Goal: Contribute content: Contribute content

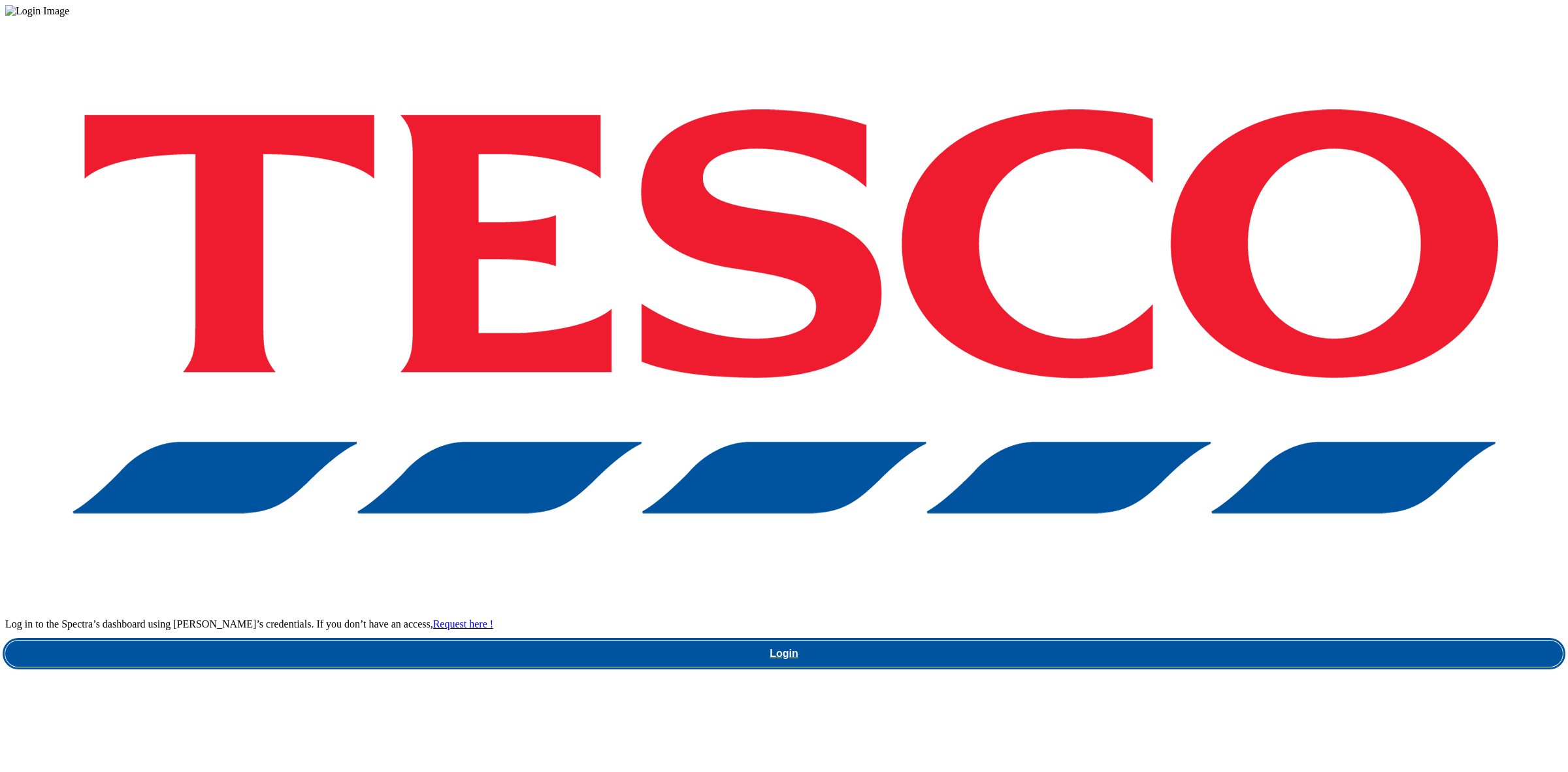
click at [1134, 640] on link "Login" at bounding box center [784, 653] width 1557 height 26
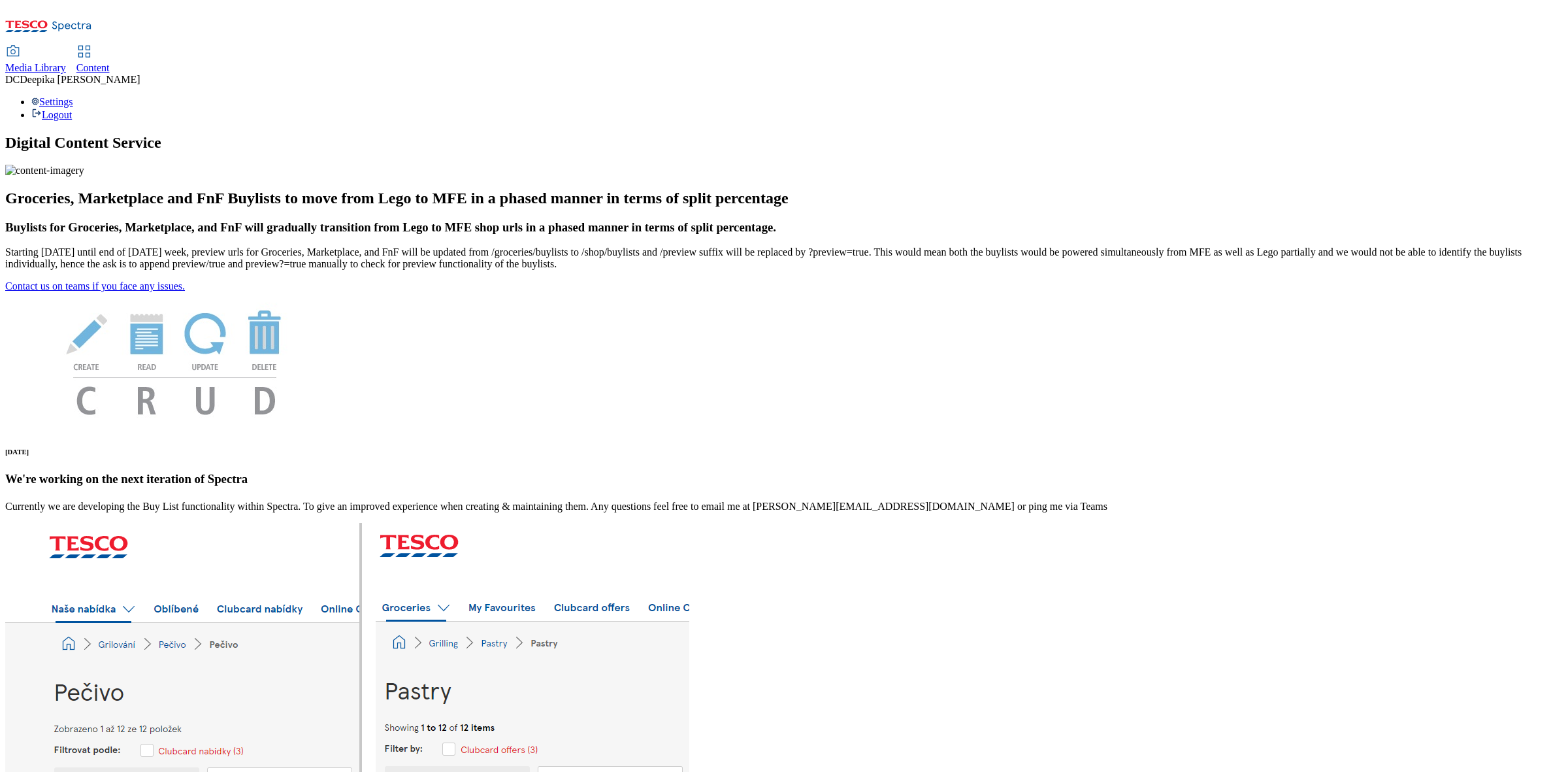
click at [110, 62] on div "Content" at bounding box center [93, 68] width 34 height 12
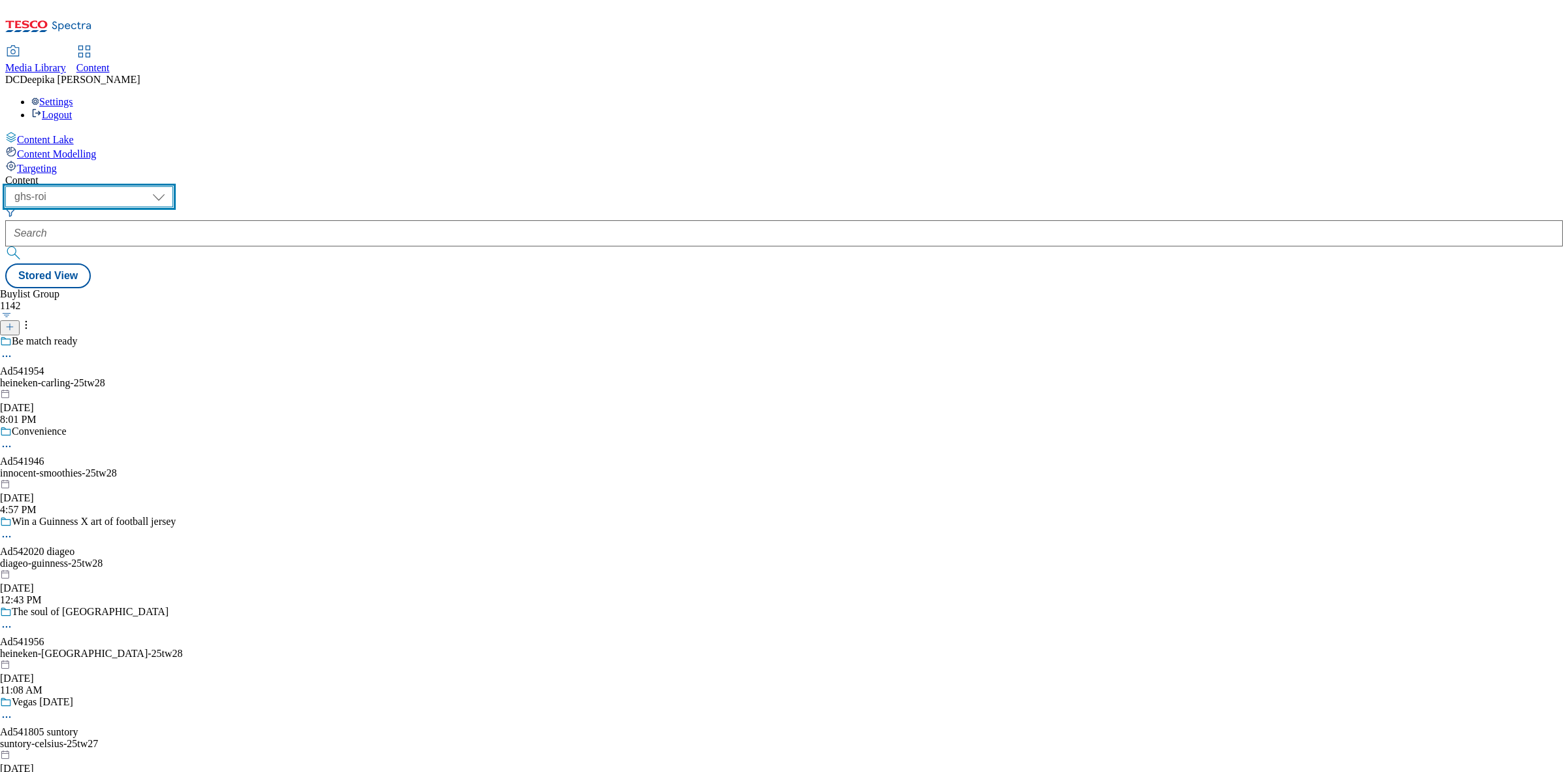
drag, startPoint x: 223, startPoint y: 102, endPoint x: 223, endPoint y: 113, distance: 11.0
click at [173, 186] on select "ghs-roi ghs-uk" at bounding box center [89, 197] width 168 height 21
select select "ghs-uk"
click at [170, 186] on select "ghs-roi ghs-uk" at bounding box center [89, 197] width 168 height 21
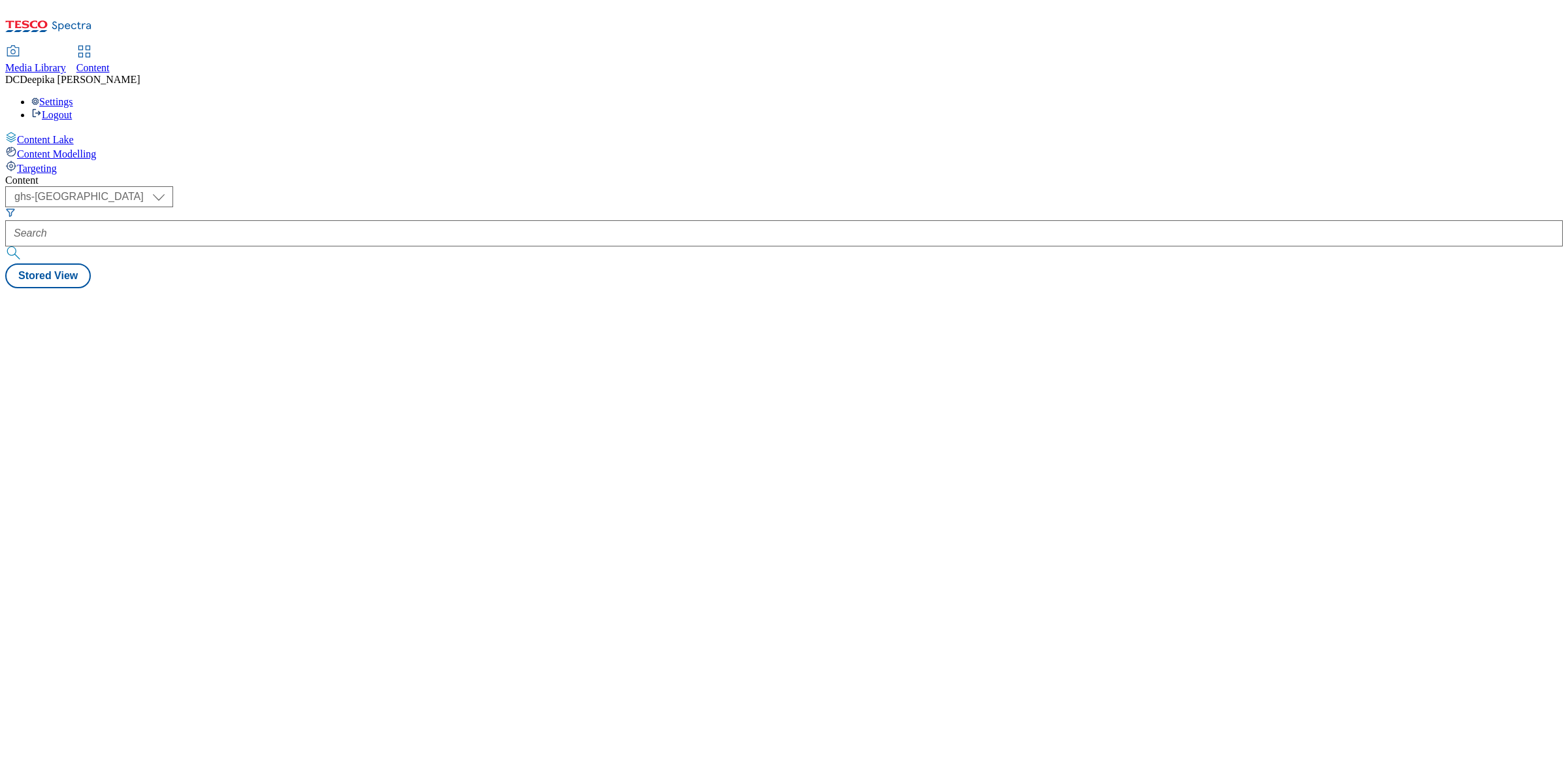
drag, startPoint x: 617, startPoint y: 243, endPoint x: 343, endPoint y: 164, distance: 285.2
click at [618, 244] on div "Content ( optional ) ghs-roi ghs-uk ghs-uk Stored View" at bounding box center [784, 231] width 1557 height 113
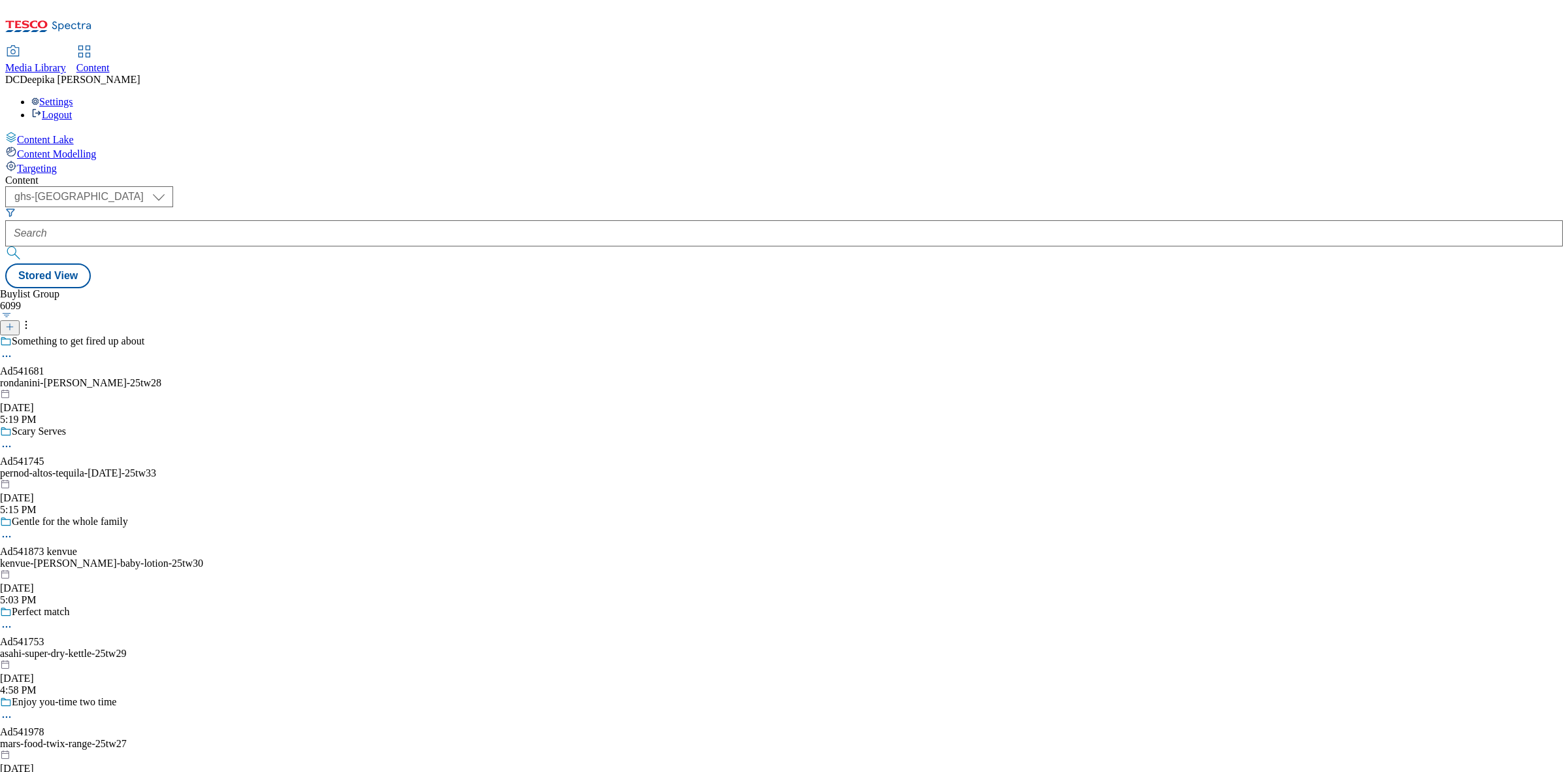
click at [15, 322] on icon at bounding box center [9, 326] width 9 height 9
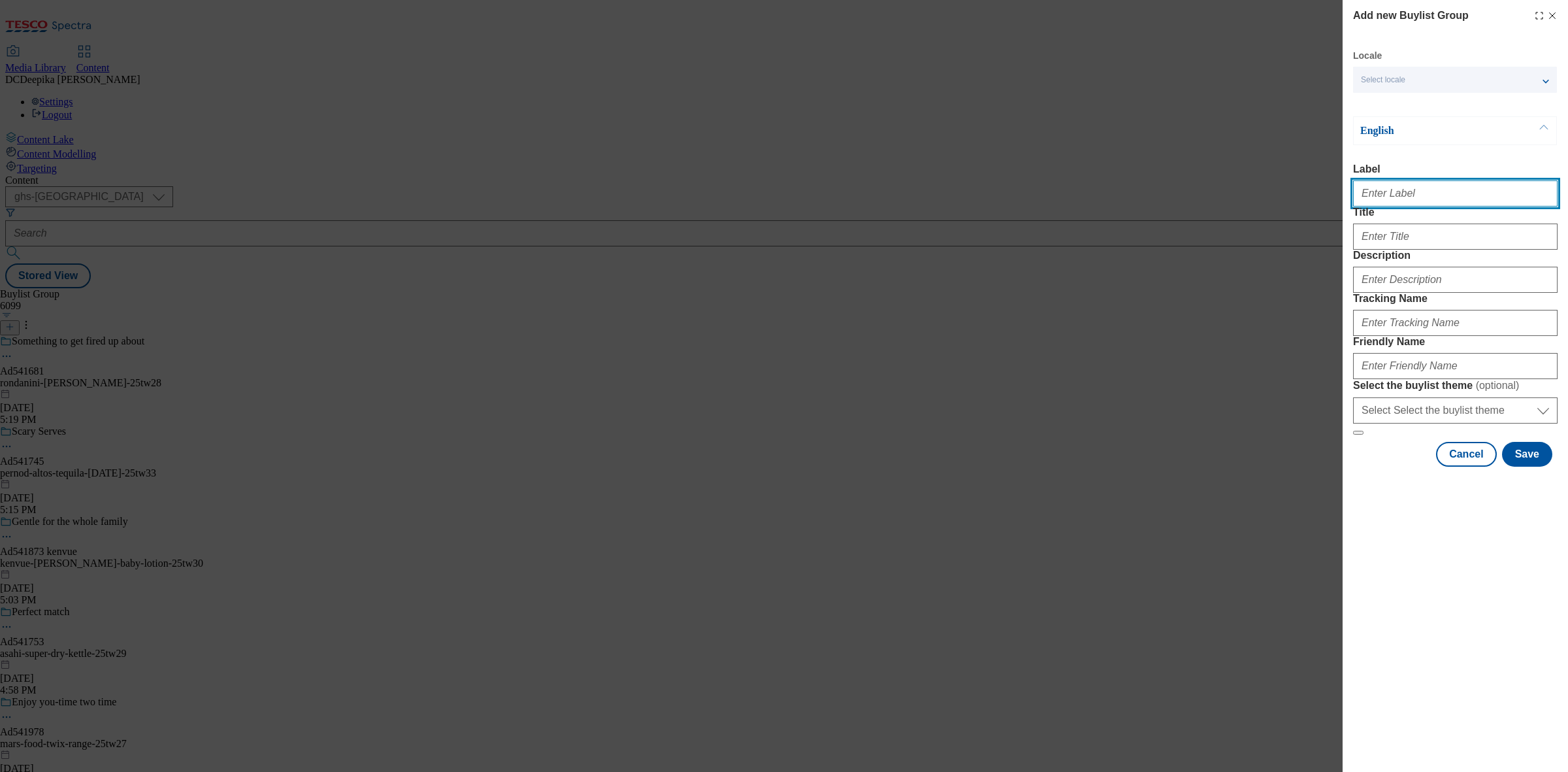
click at [1403, 200] on input "Label" at bounding box center [1455, 193] width 204 height 26
paste input "Ad541857"
type input "Ad541857"
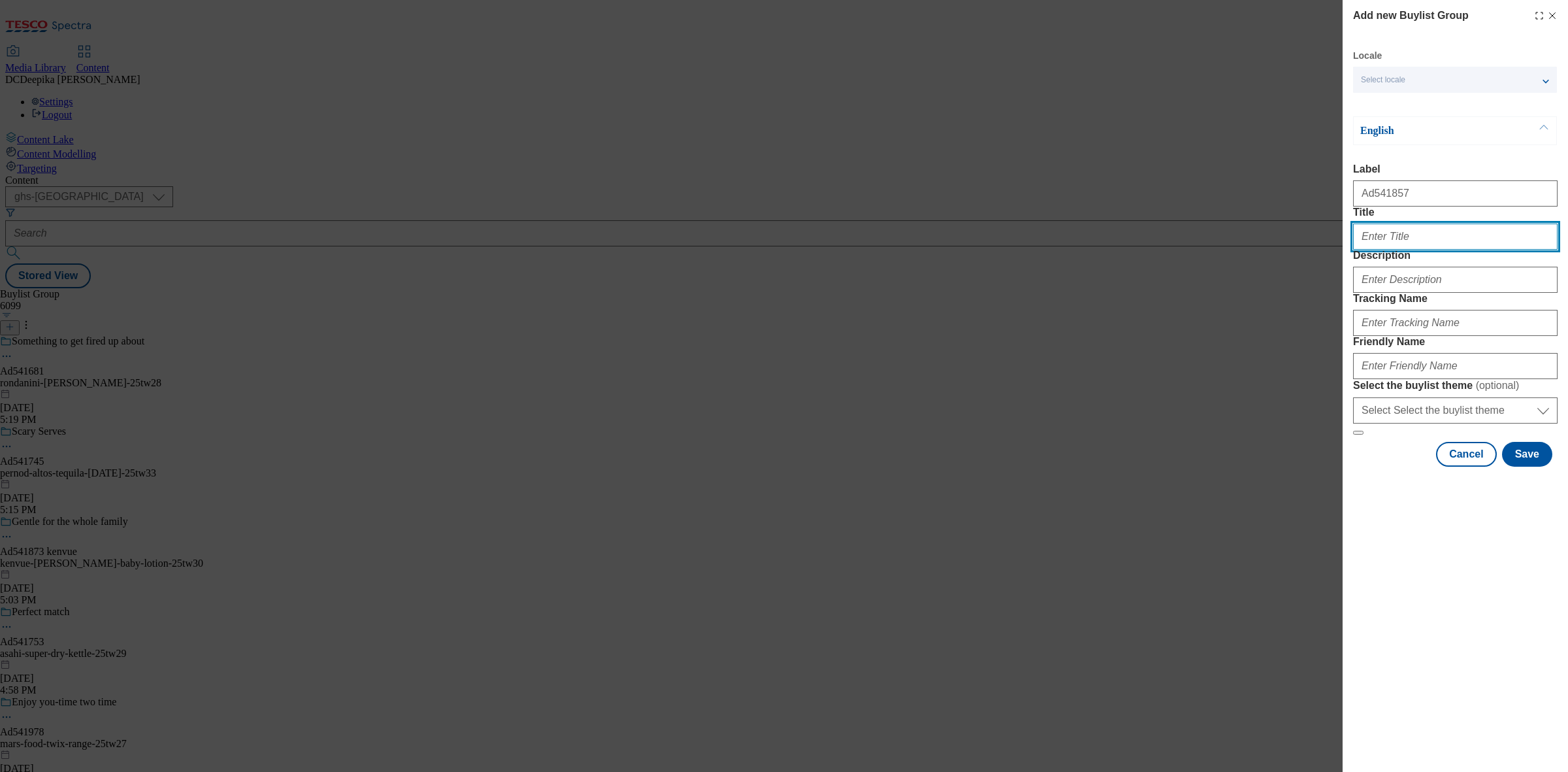
click at [1383, 249] on input "Title" at bounding box center [1455, 236] width 204 height 26
click at [1427, 249] on input "Title" at bounding box center [1455, 236] width 204 height 26
click at [1422, 249] on input "Title" at bounding box center [1455, 236] width 204 height 26
paste input "FRESHEN UP LUNCHTIME WITH"
drag, startPoint x: 1471, startPoint y: 268, endPoint x: 1369, endPoint y: 284, distance: 103.2
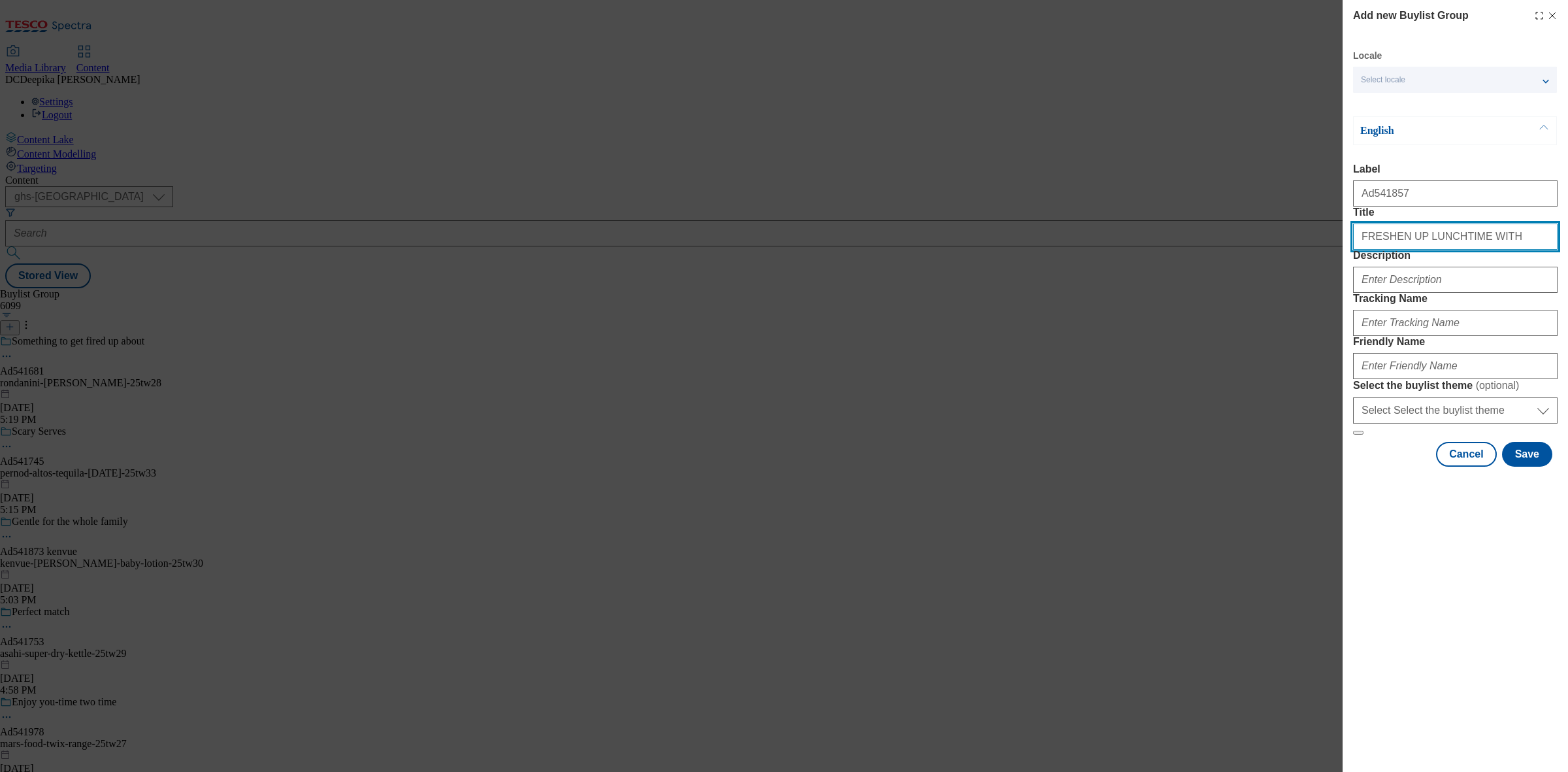
click at [1369, 284] on form "Label Ad541857 Title FRESHEN UP LUNCHTIME WITH Description Tracking Name Friend…" at bounding box center [1455, 299] width 204 height 272
paste input "reshen up lunchtime with"
type input "Freshen up lunchtime with"
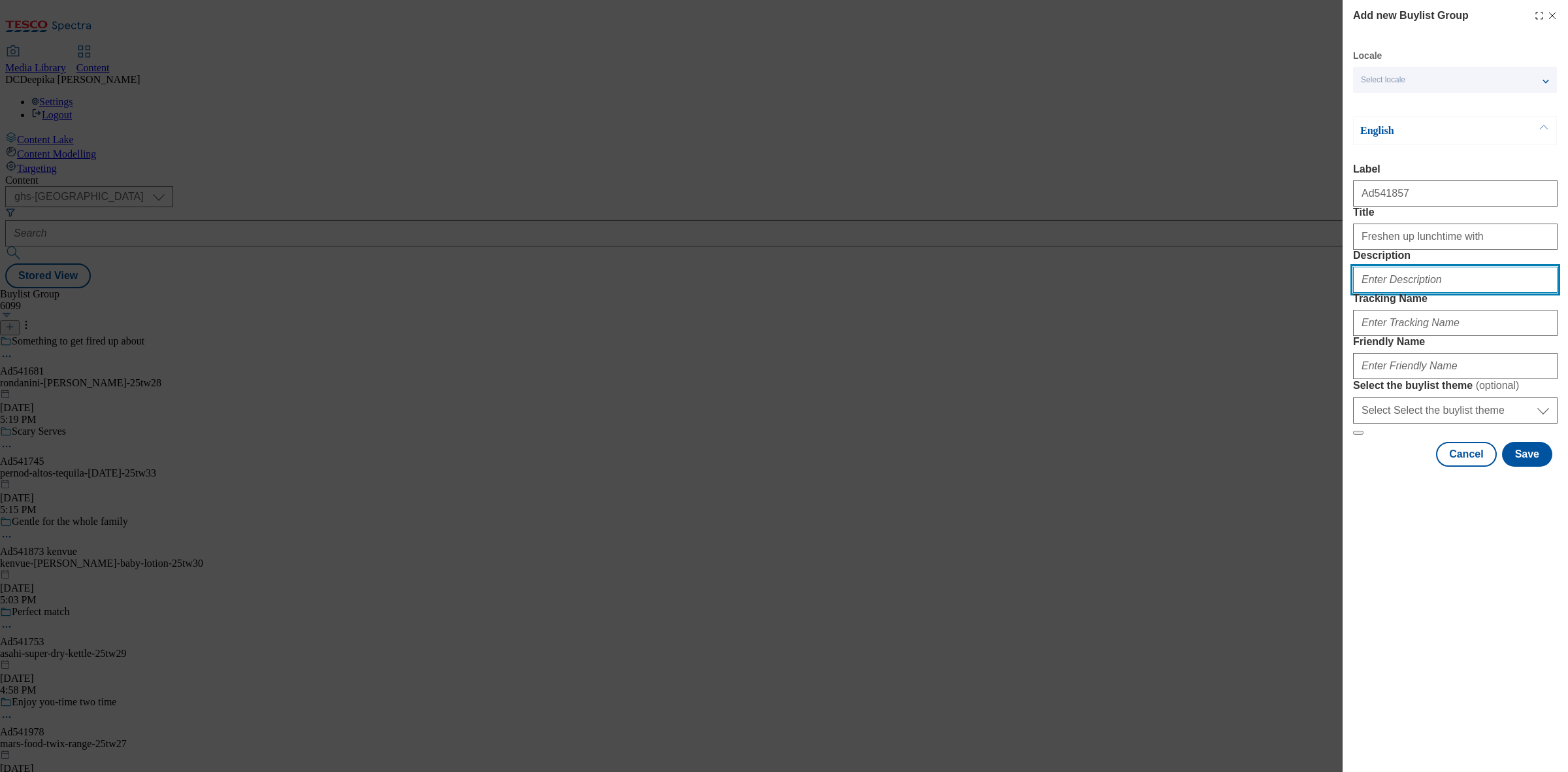
click at [1425, 293] on input "Description" at bounding box center [1455, 280] width 204 height 26
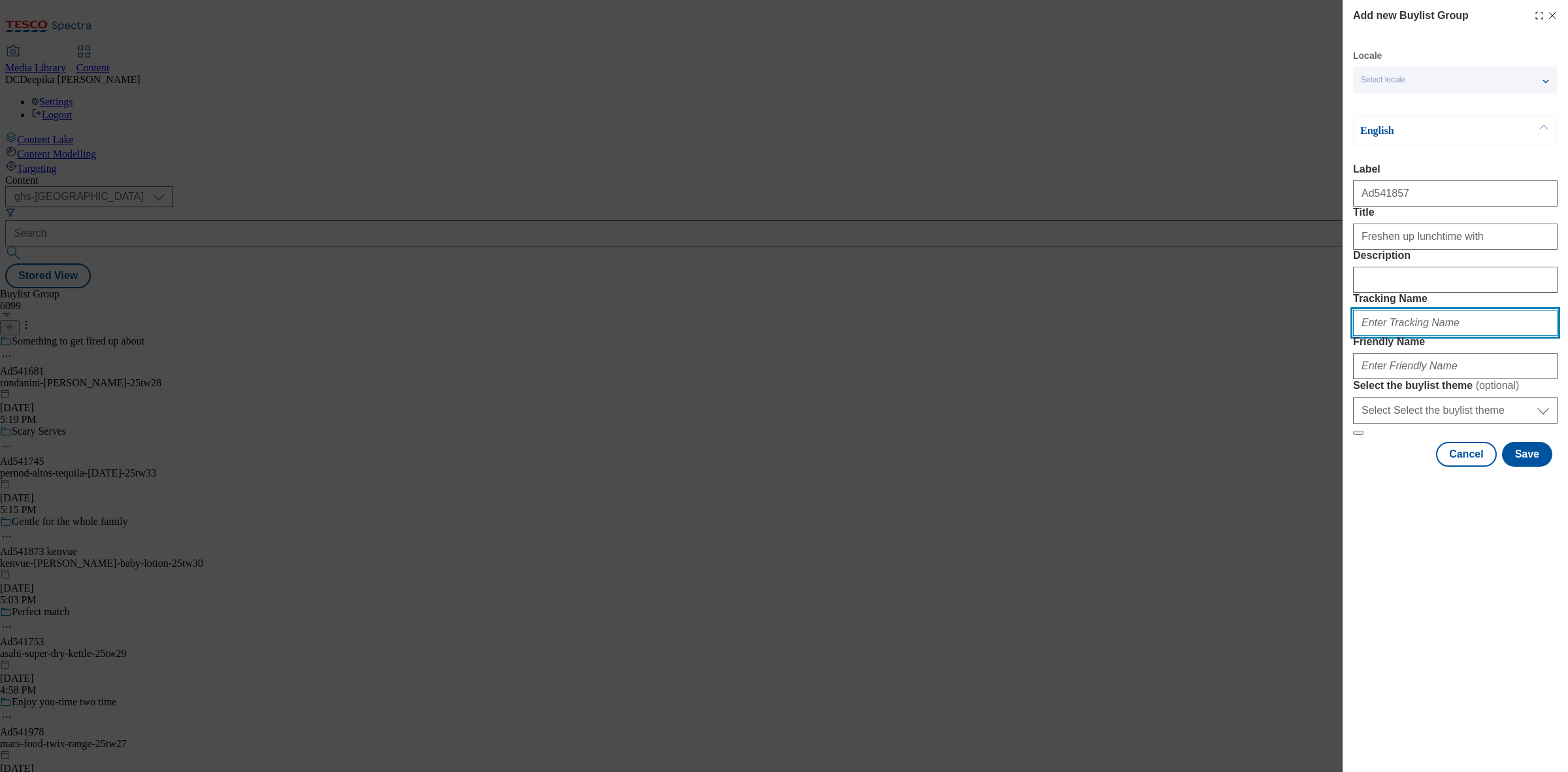
click at [1405, 336] on input "Tracking Name" at bounding box center [1455, 322] width 204 height 26
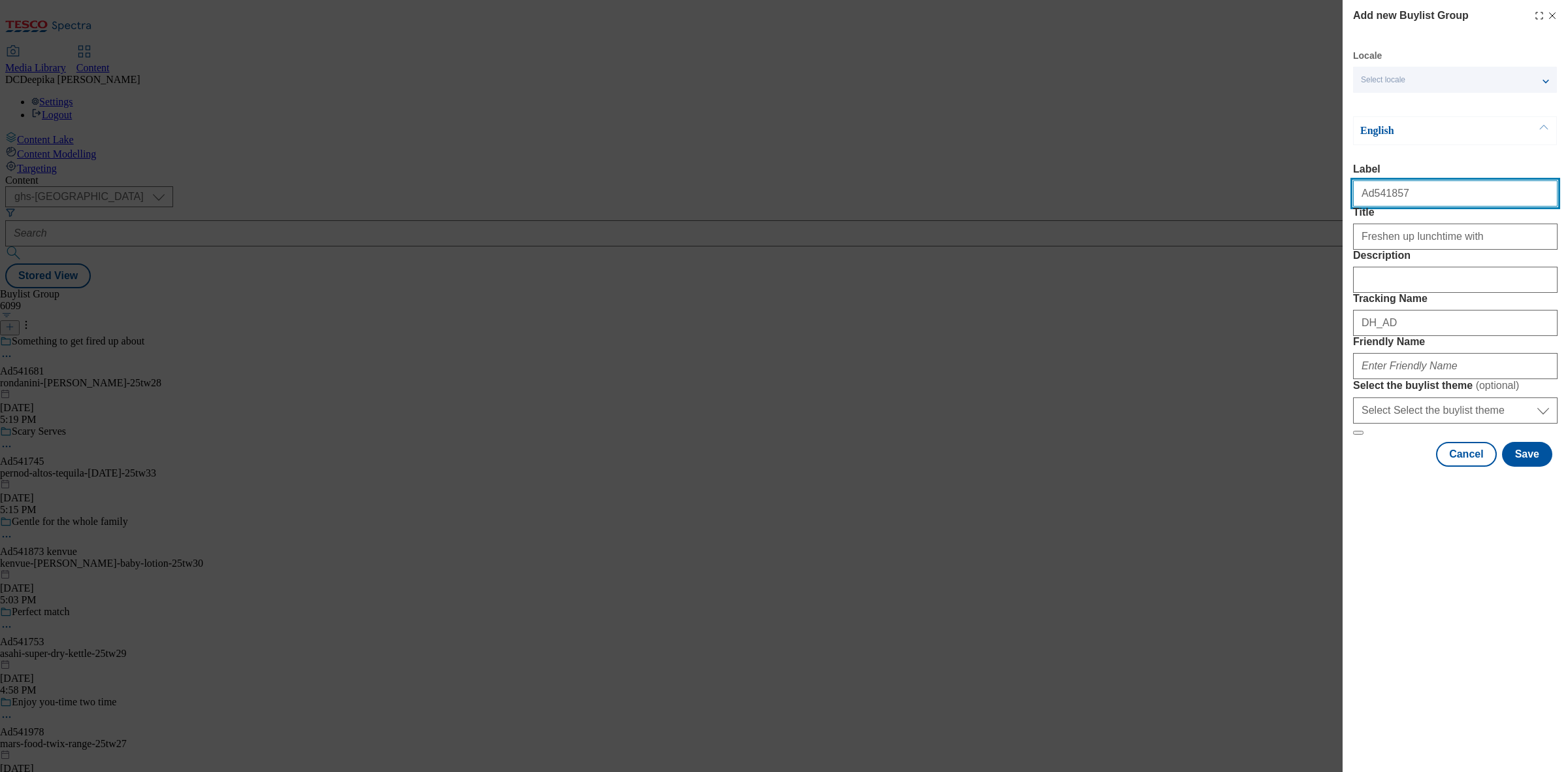
drag, startPoint x: 1384, startPoint y: 209, endPoint x: 1372, endPoint y: 214, distance: 13.0
click at [1372, 214] on form "Label Ad541857 Title Freshen up lunchtime with Description Tracking Name DH_AD …" at bounding box center [1455, 299] width 204 height 272
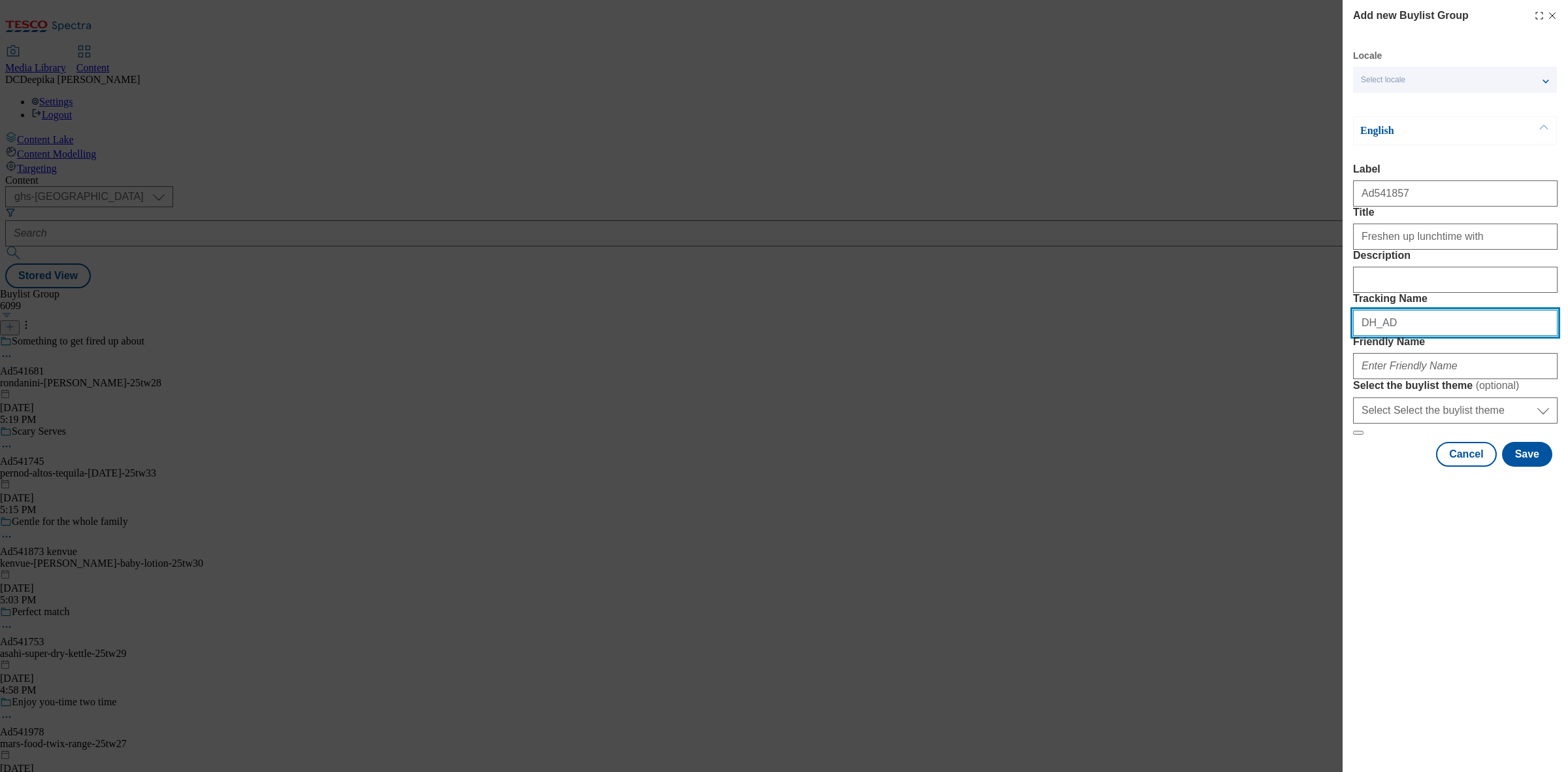
click at [1415, 336] on input "DH_AD" at bounding box center [1455, 322] width 204 height 26
paste input "541857"
type input "DH_AD541857"
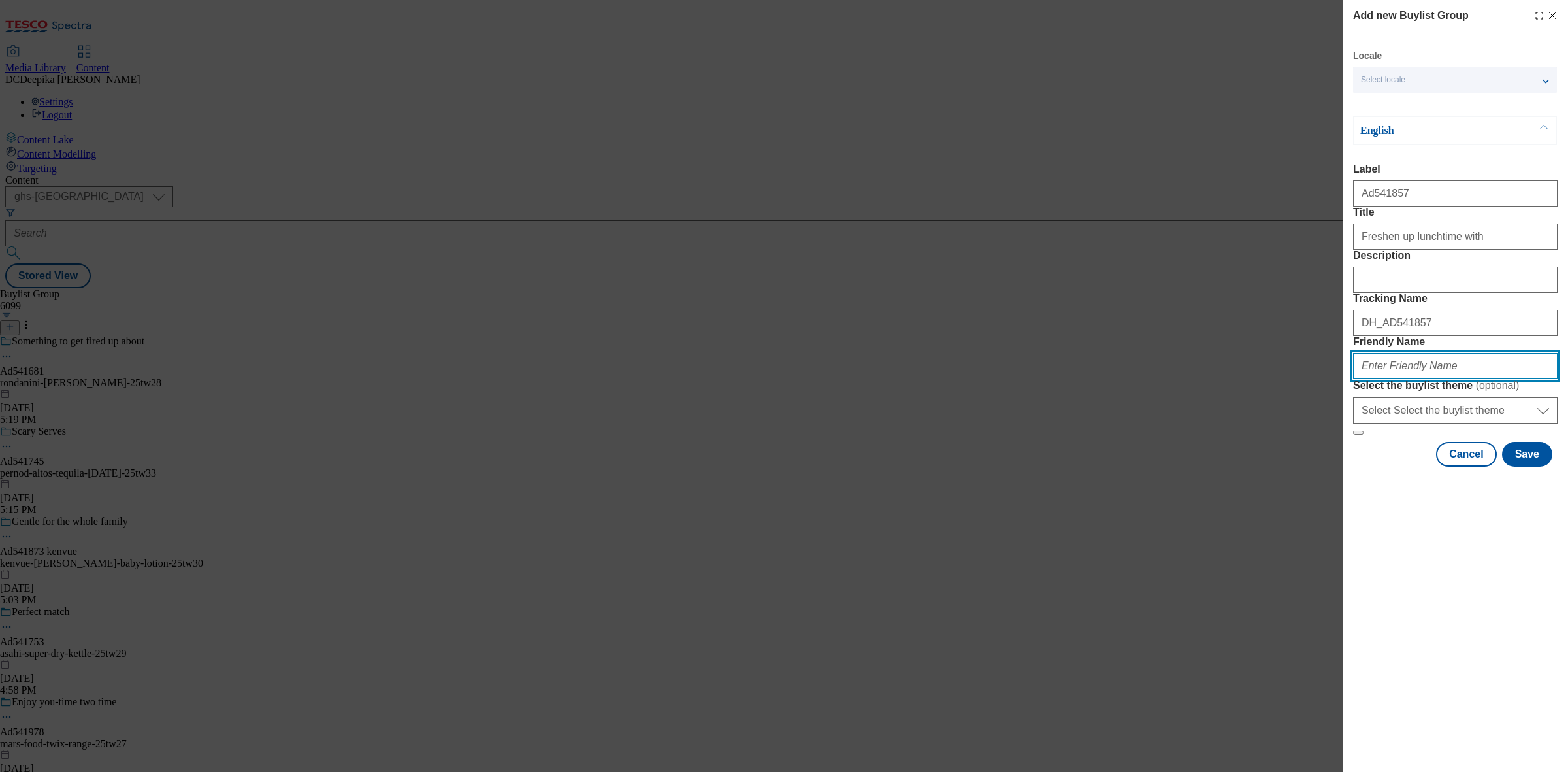
click at [1427, 379] on input "Friendly Name" at bounding box center [1455, 366] width 204 height 26
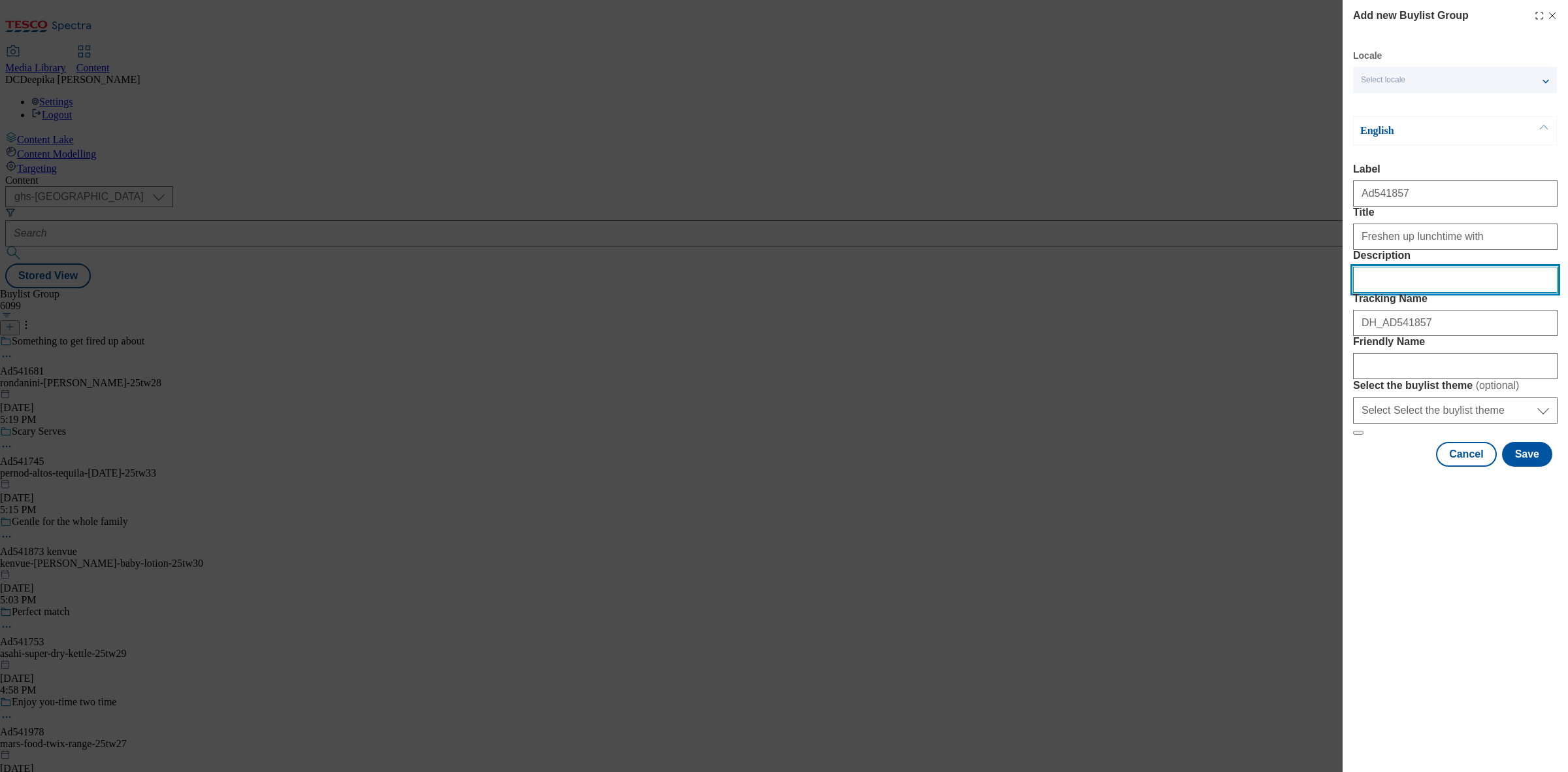
click at [1418, 293] on input "Description" at bounding box center [1455, 280] width 204 height 26
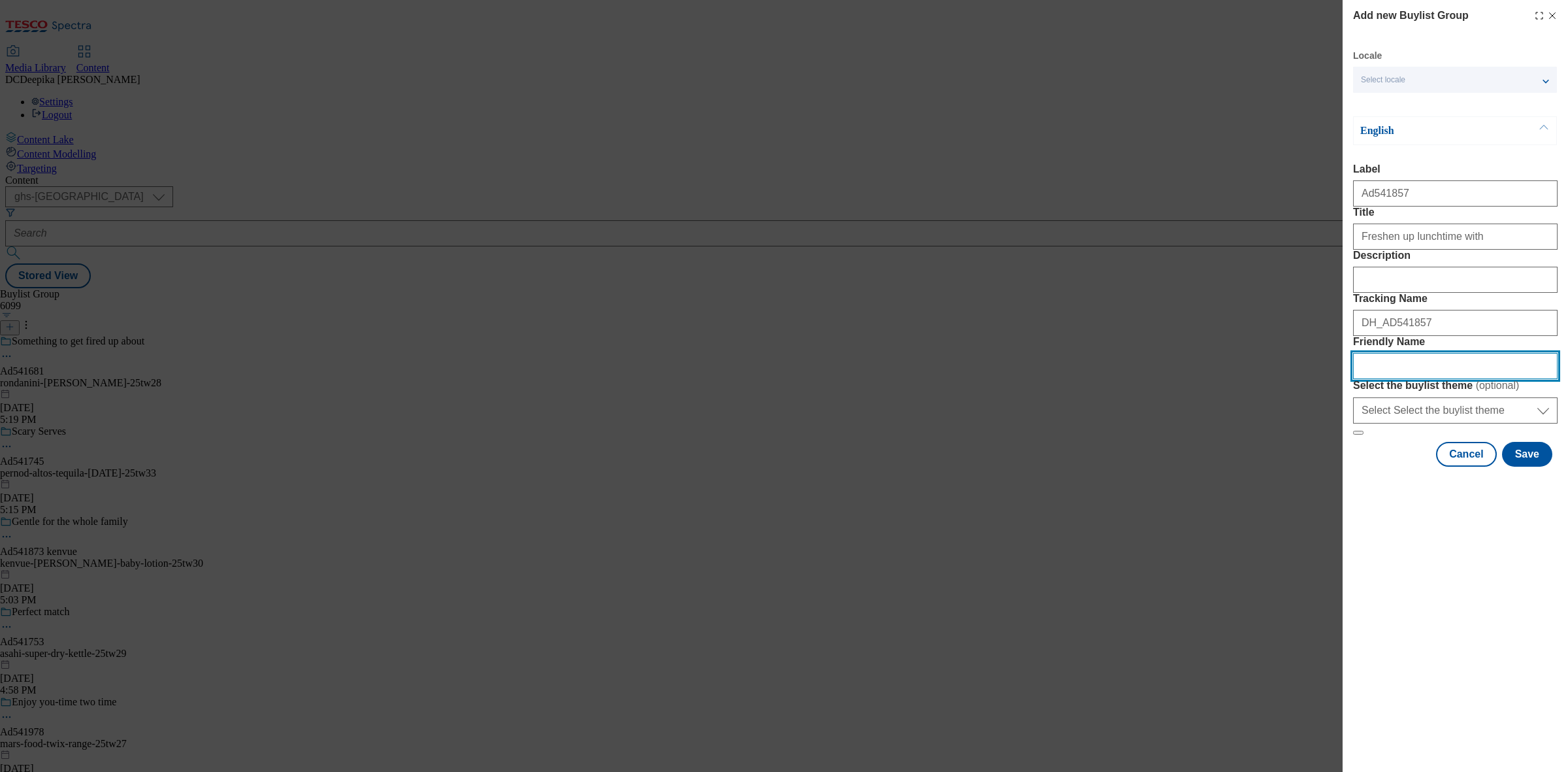
click at [1406, 379] on input "Friendly Name" at bounding box center [1455, 366] width 204 height 26
paste input "john-west-foods-green-gaint-25tw29"
click at [1517, 467] on button "Save" at bounding box center [1527, 454] width 50 height 25
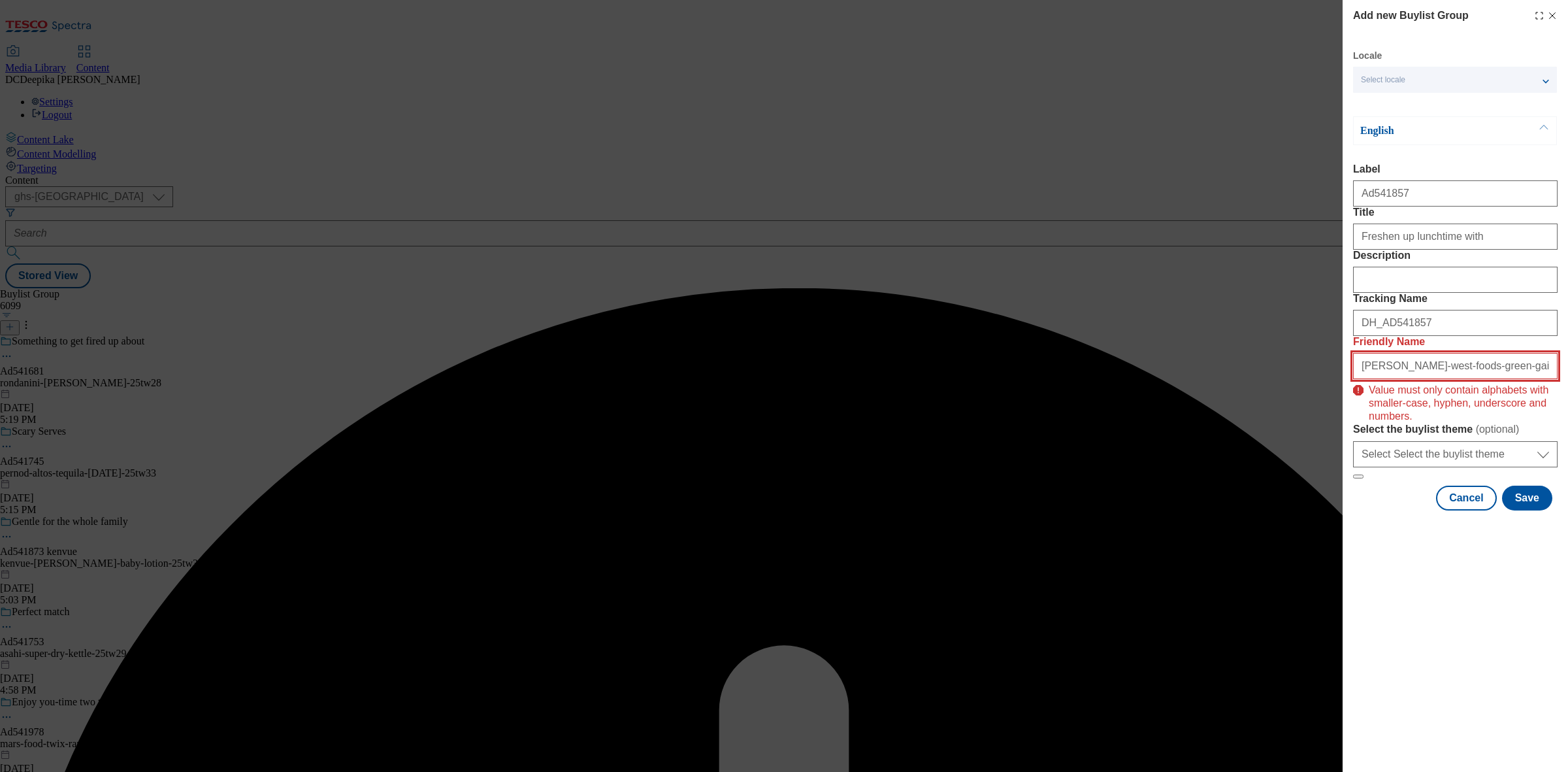
click at [1511, 379] on input "john-west-foods-green-gaint-25tw29" at bounding box center [1455, 366] width 204 height 26
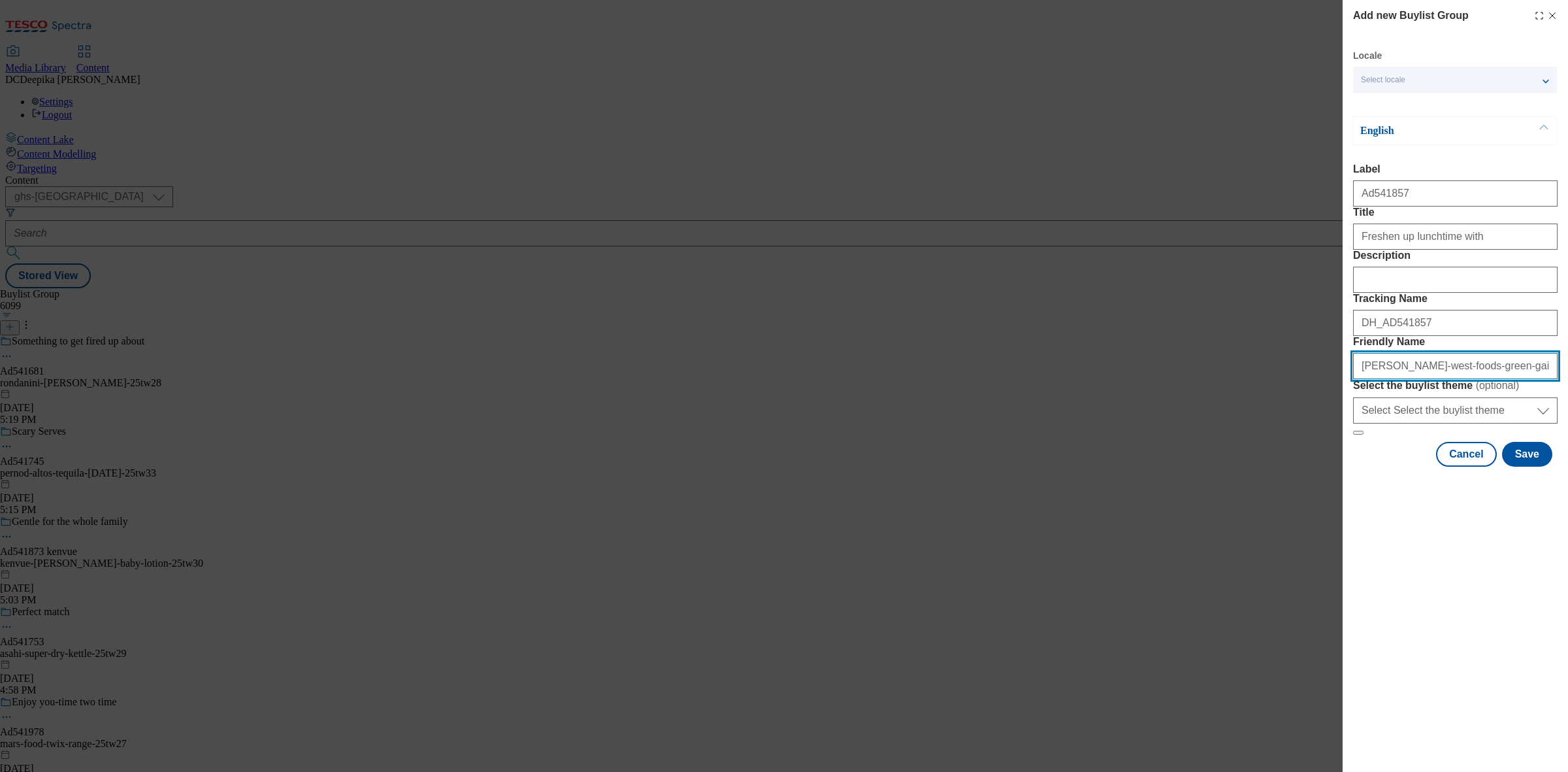
click at [1507, 379] on input "john-west-foods-green-gaint-25tw29" at bounding box center [1455, 366] width 204 height 26
paste input "john-west-food"
type input "john-west-food-green-gaint-25tw29"
click at [1536, 467] on button "Save" at bounding box center [1527, 454] width 50 height 25
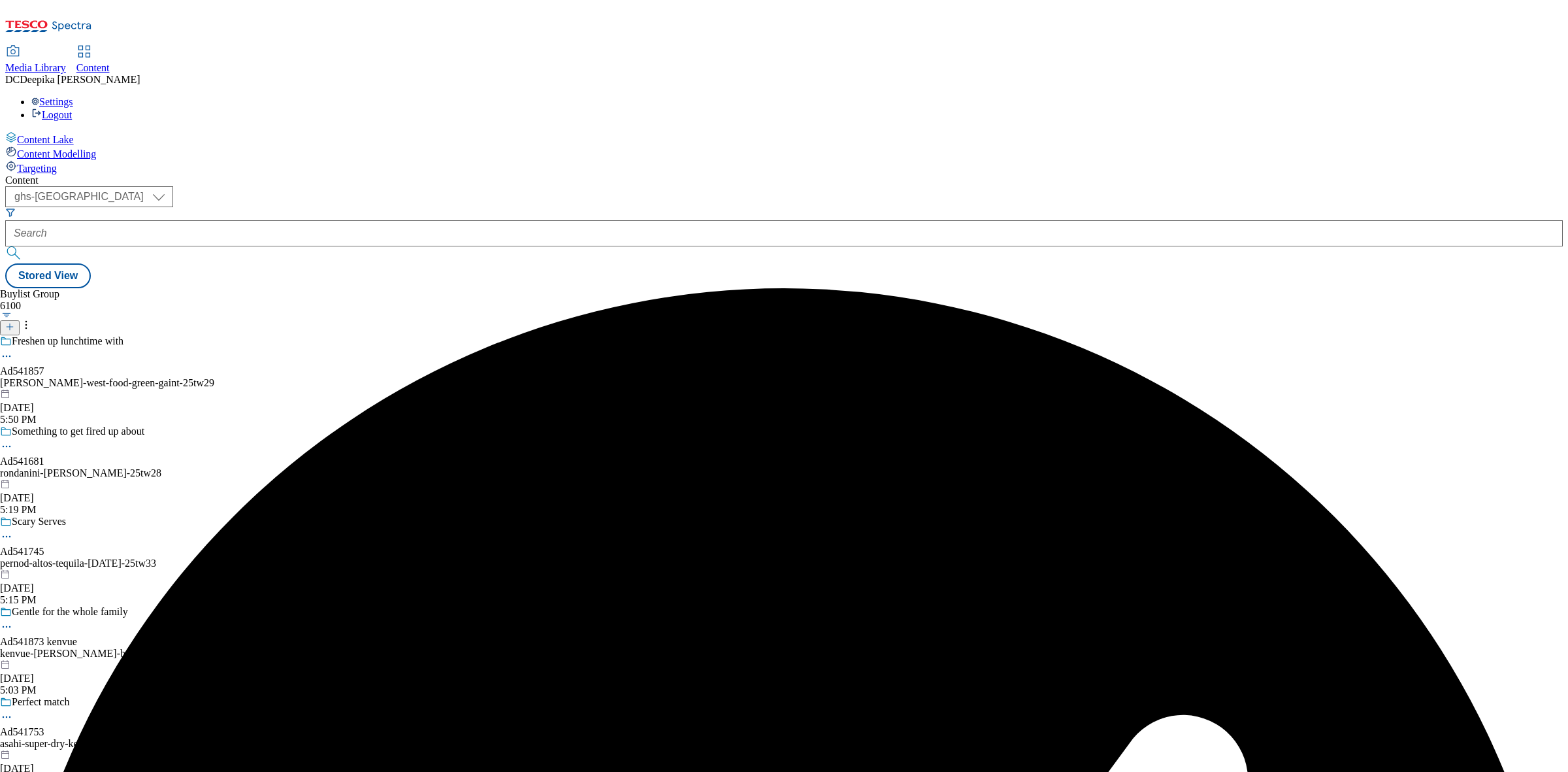
click at [221, 335] on div "Freshen up lunchtime with Ad541857 john-west-food-green-gaint-25tw29 Aug 29, 20…" at bounding box center [111, 380] width 221 height 90
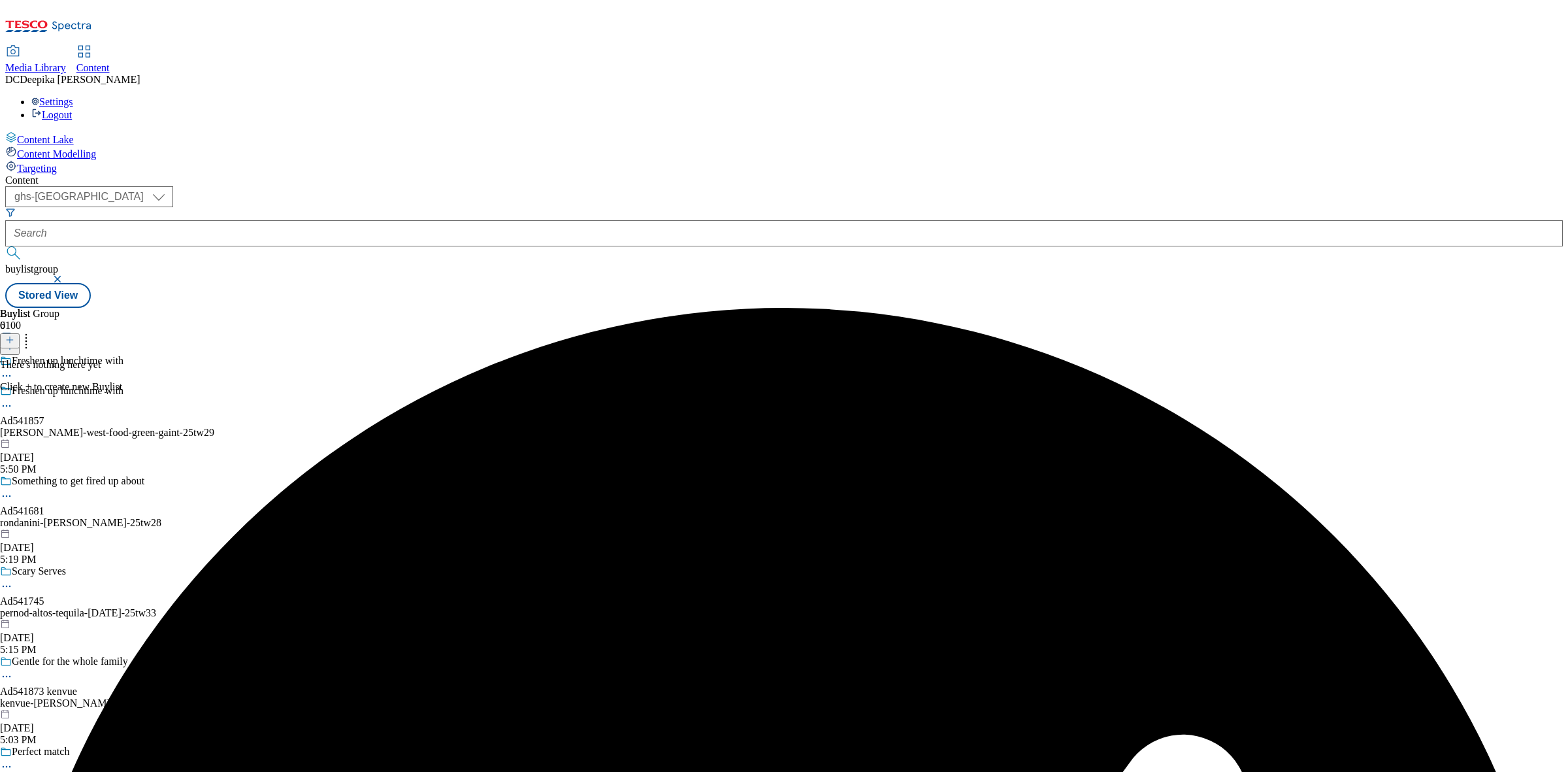
click at [15, 335] on icon at bounding box center [9, 339] width 9 height 9
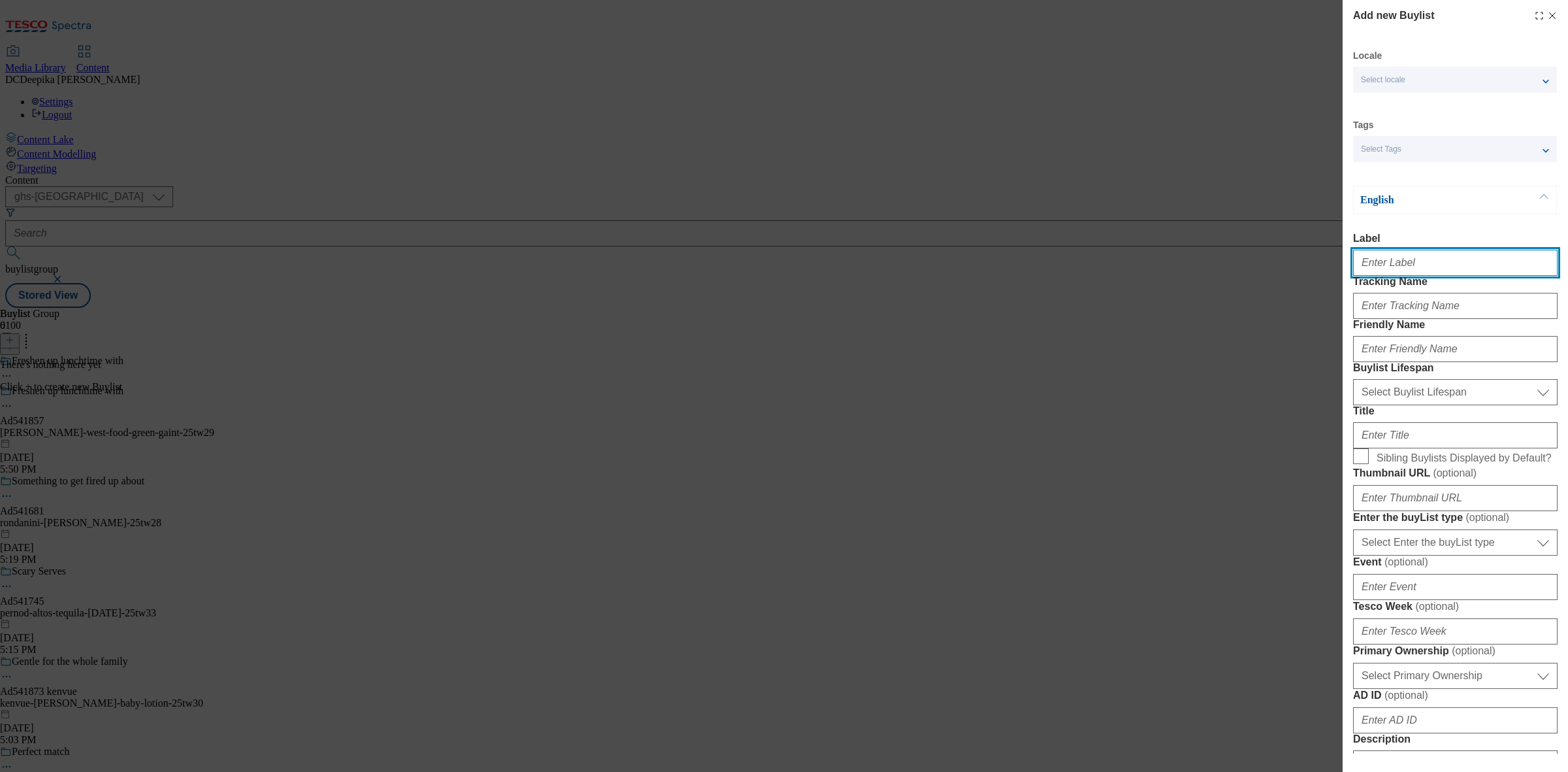
click at [1410, 259] on input "Label" at bounding box center [1455, 262] width 204 height 26
paste input "Ad541857"
type input "Ad541857"
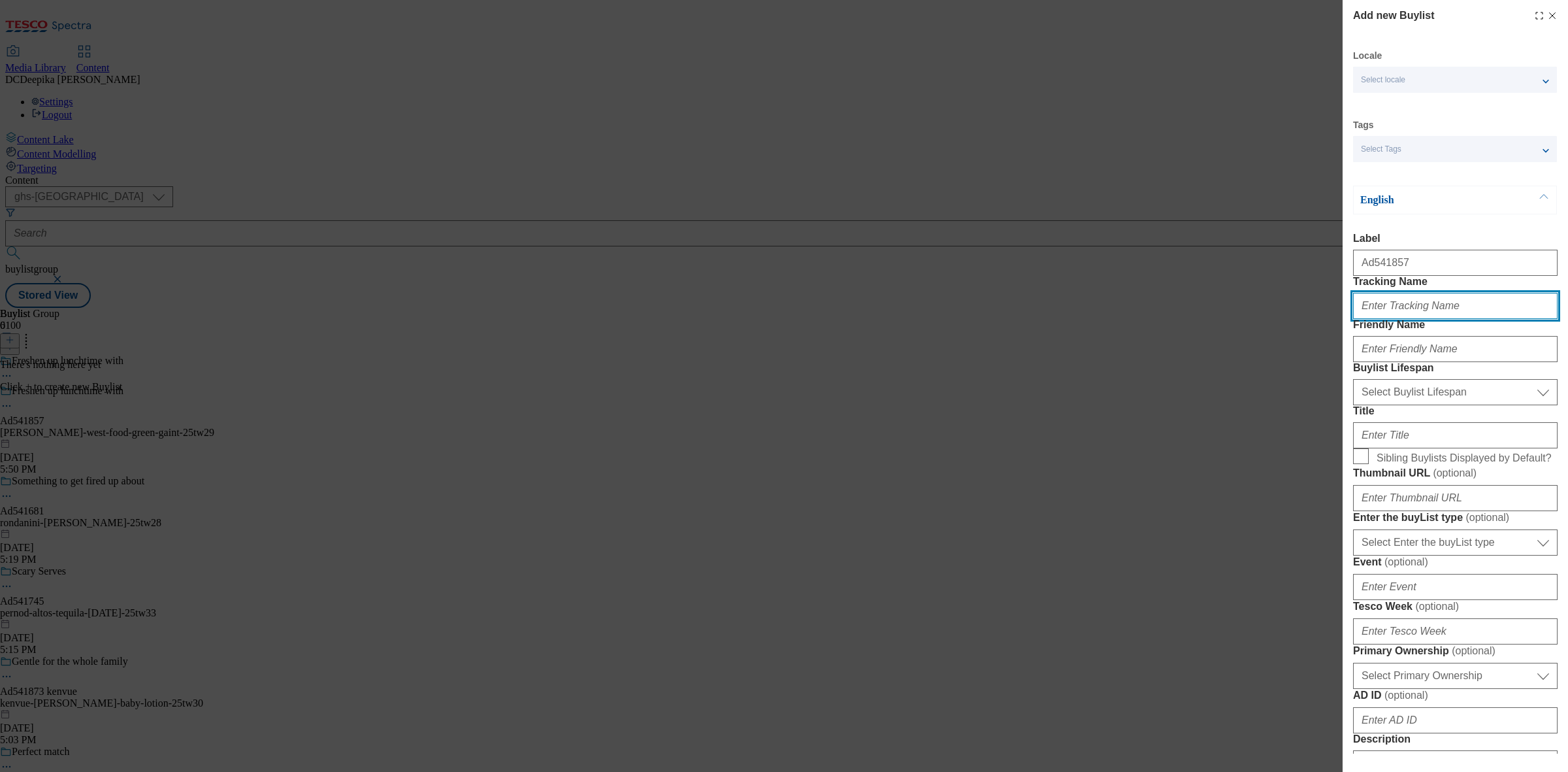
click at [1413, 319] on input "Tracking Name" at bounding box center [1455, 305] width 204 height 26
paste input "Ad541857"
click at [1393, 319] on input "DH_ADAd541857" at bounding box center [1455, 305] width 204 height 26
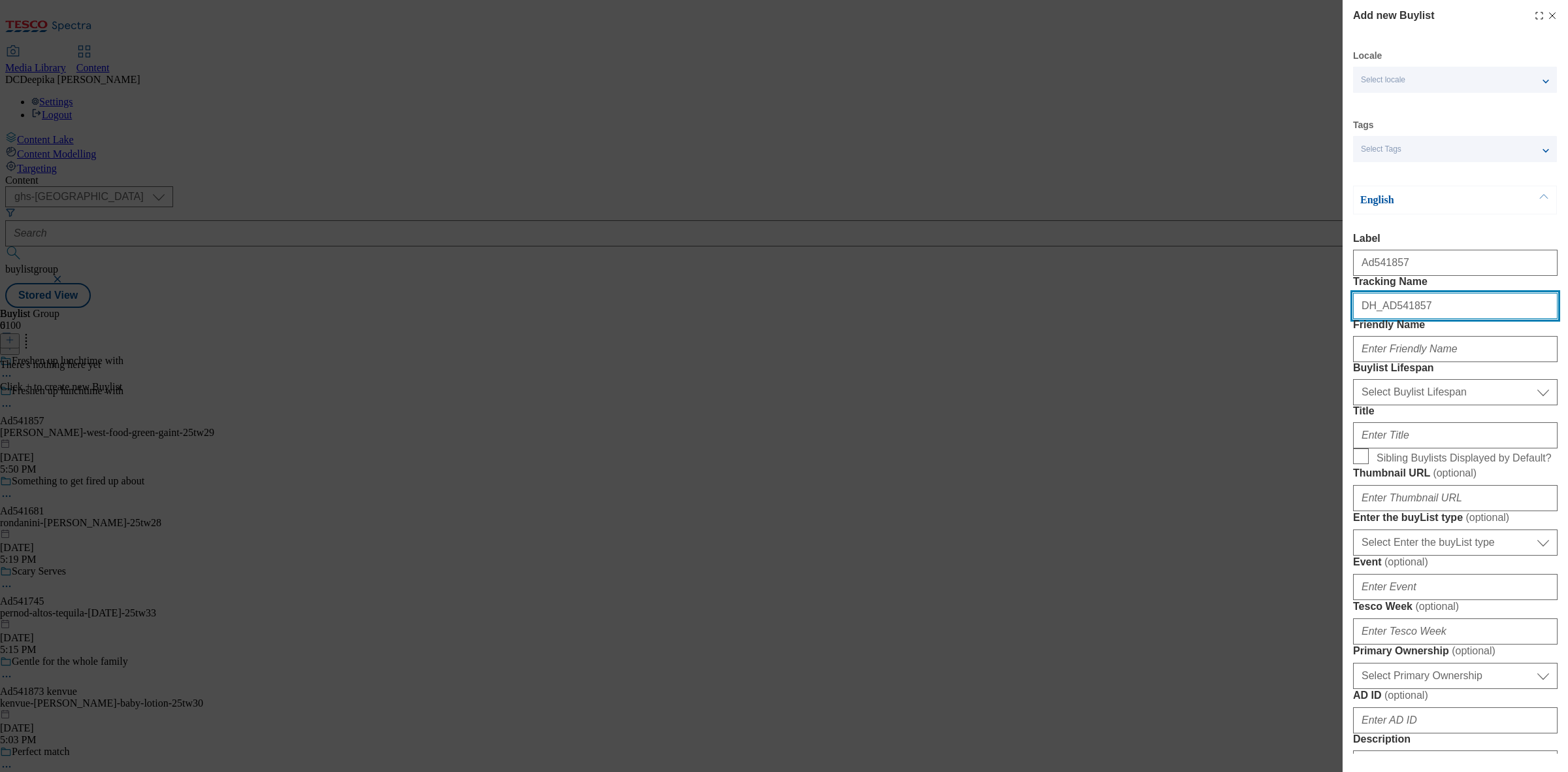
type input "DH_AD541857"
click at [1404, 362] on div "Modal" at bounding box center [1455, 346] width 204 height 32
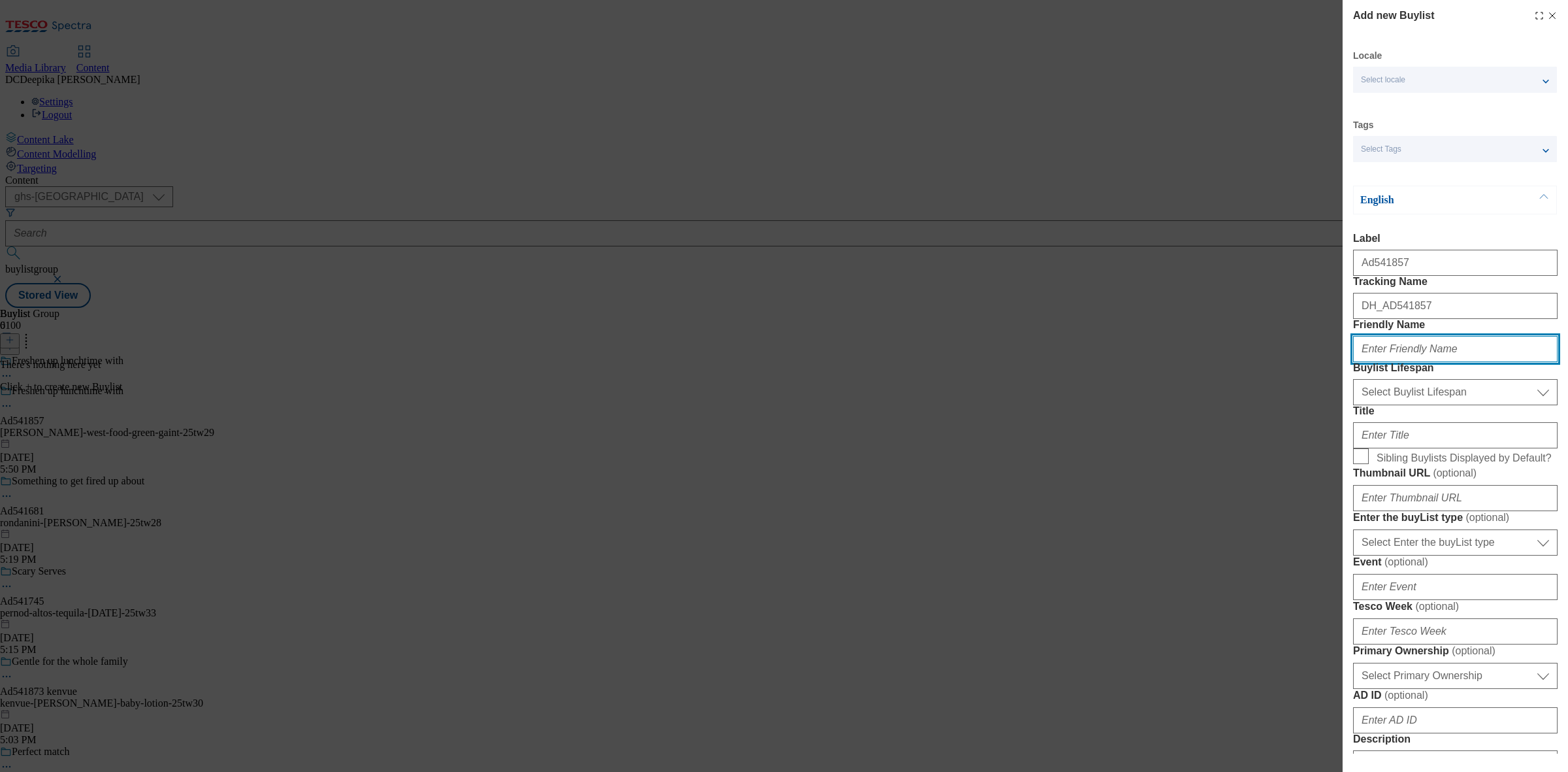
click at [1406, 362] on input "Friendly Name" at bounding box center [1455, 348] width 204 height 26
paste input "john-west-food"
type input "john-west-food"
click at [1432, 405] on select "Select Buylist Lifespan evergreen seasonal tactical" at bounding box center [1455, 392] width 204 height 26
select select "tactical"
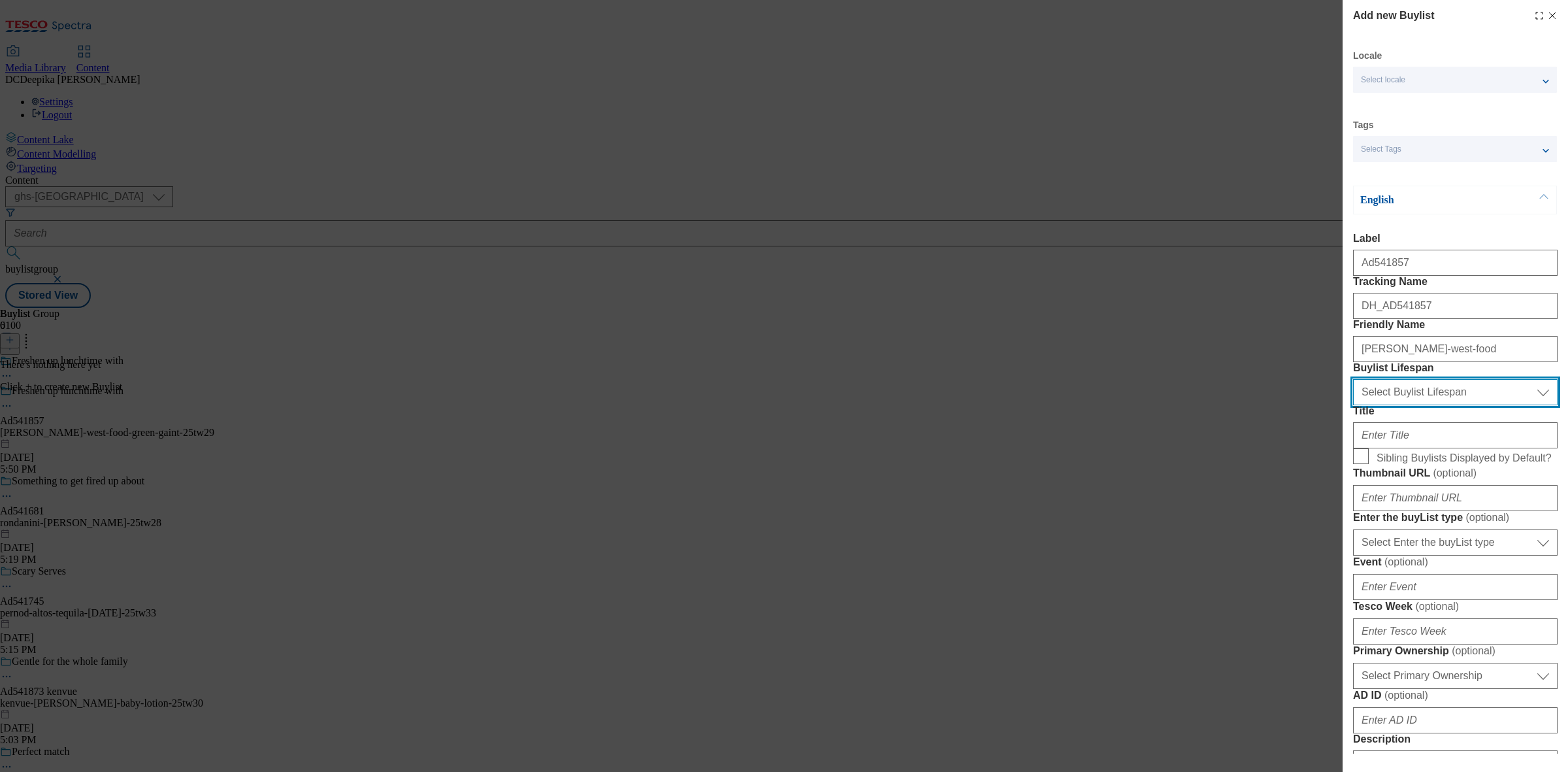
click at [1353, 405] on select "Select Buylist Lifespan evergreen seasonal tactical" at bounding box center [1455, 392] width 204 height 26
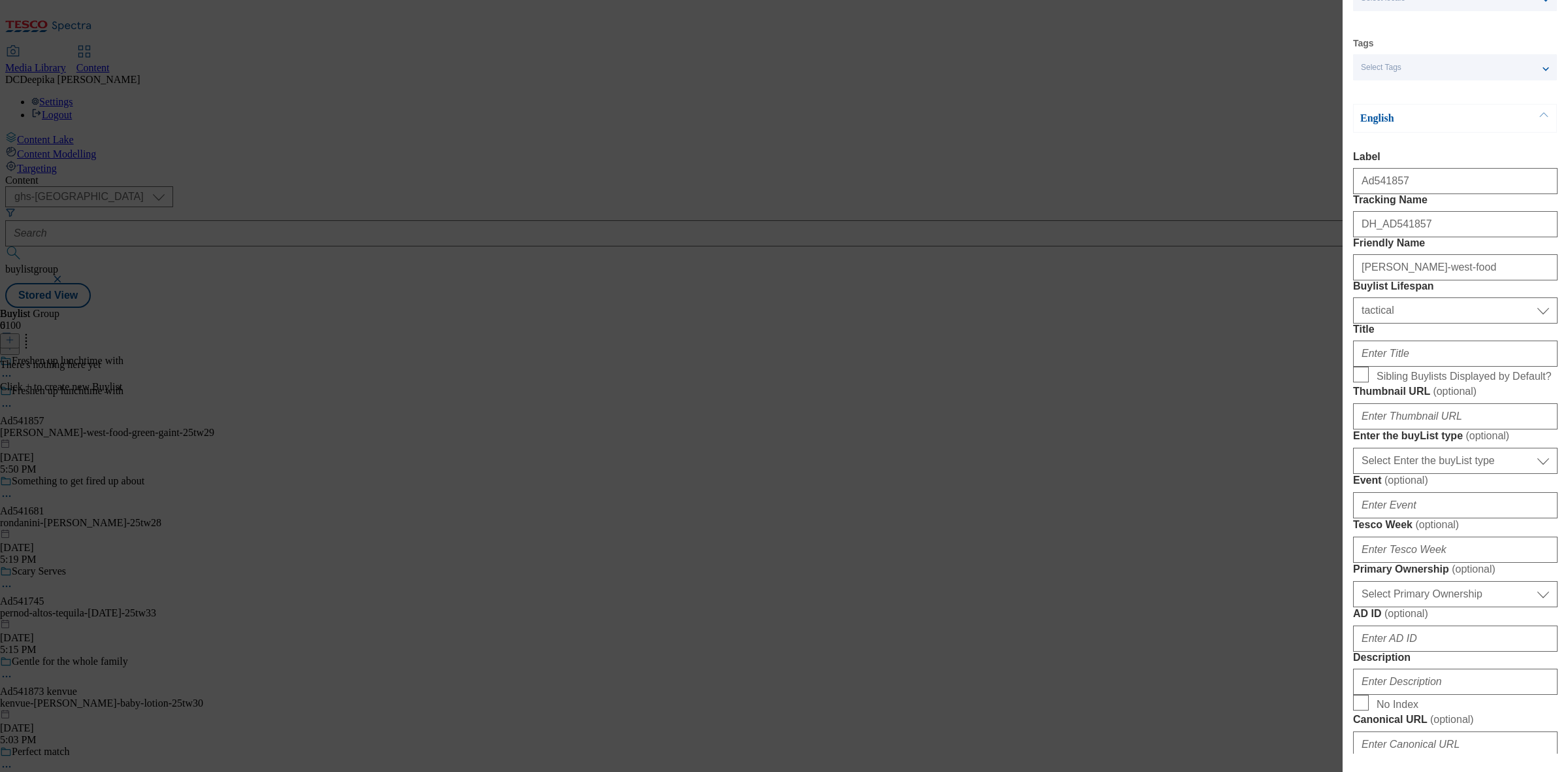
click at [1409, 366] on div "Modal" at bounding box center [1455, 350] width 204 height 32
click at [1406, 366] on input "Title" at bounding box center [1455, 353] width 204 height 26
drag, startPoint x: 1441, startPoint y: 619, endPoint x: 1435, endPoint y: 626, distance: 9.2
click at [1441, 474] on select "Select Enter the buyList type event supplier funded long term >4 weeks supplier…" at bounding box center [1455, 460] width 204 height 26
select select "supplier funded short term 1-3 weeks"
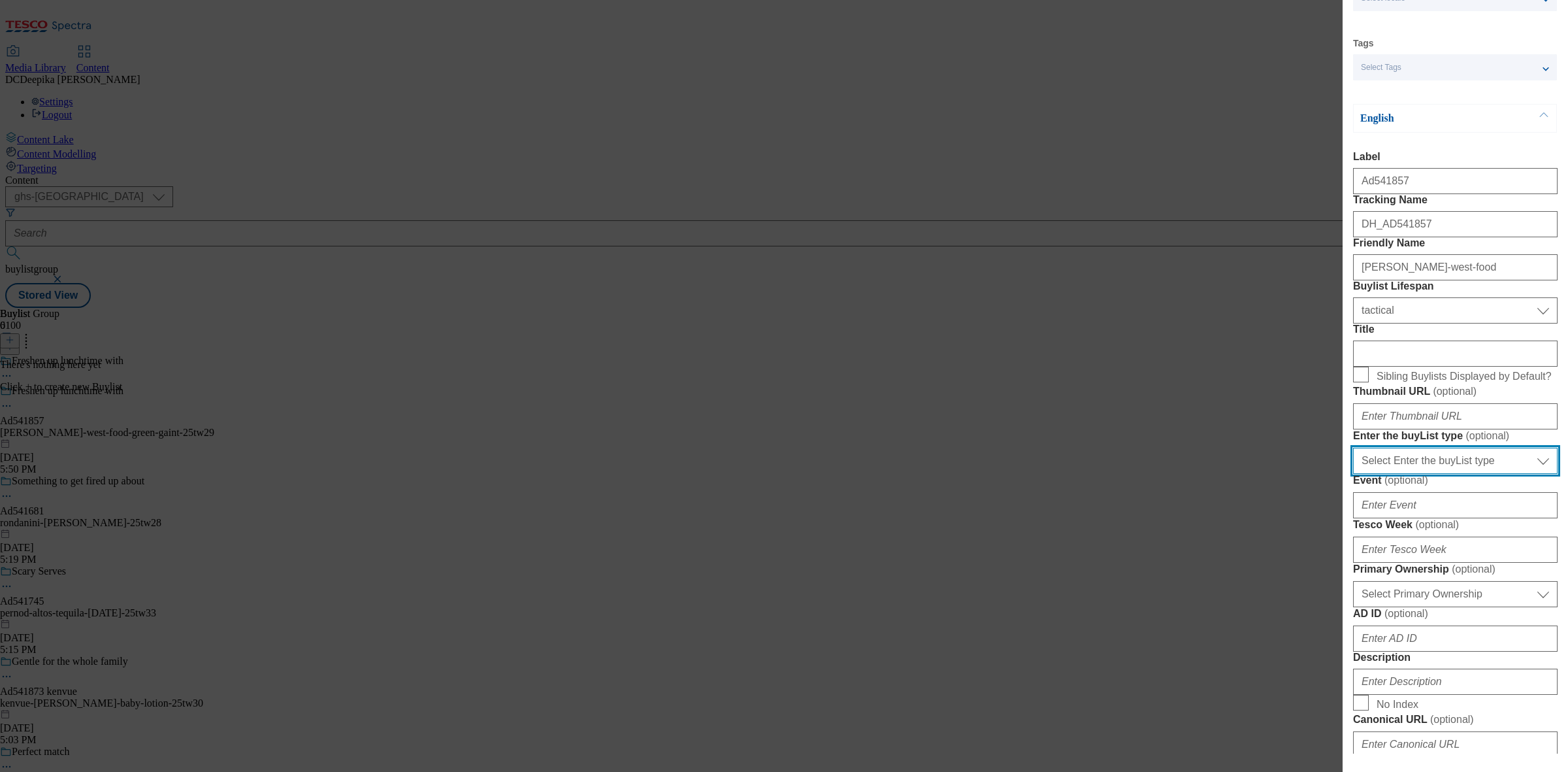
click at [1353, 474] on select "Select Enter the buyList type event supplier funded long term >4 weeks supplier…" at bounding box center [1455, 460] width 204 height 26
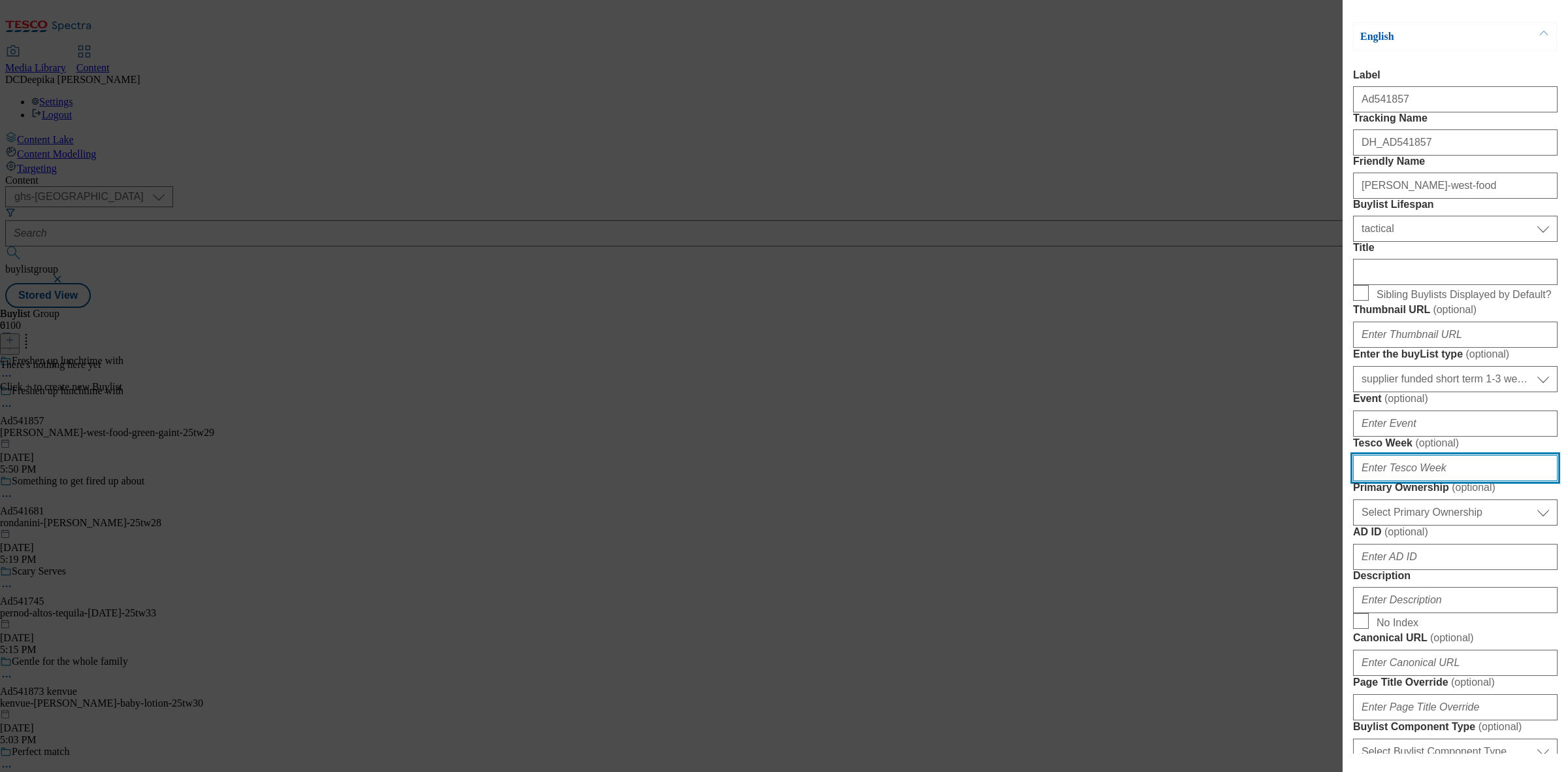
click at [1436, 481] on input "Tesco Week ( optional )" at bounding box center [1455, 467] width 204 height 26
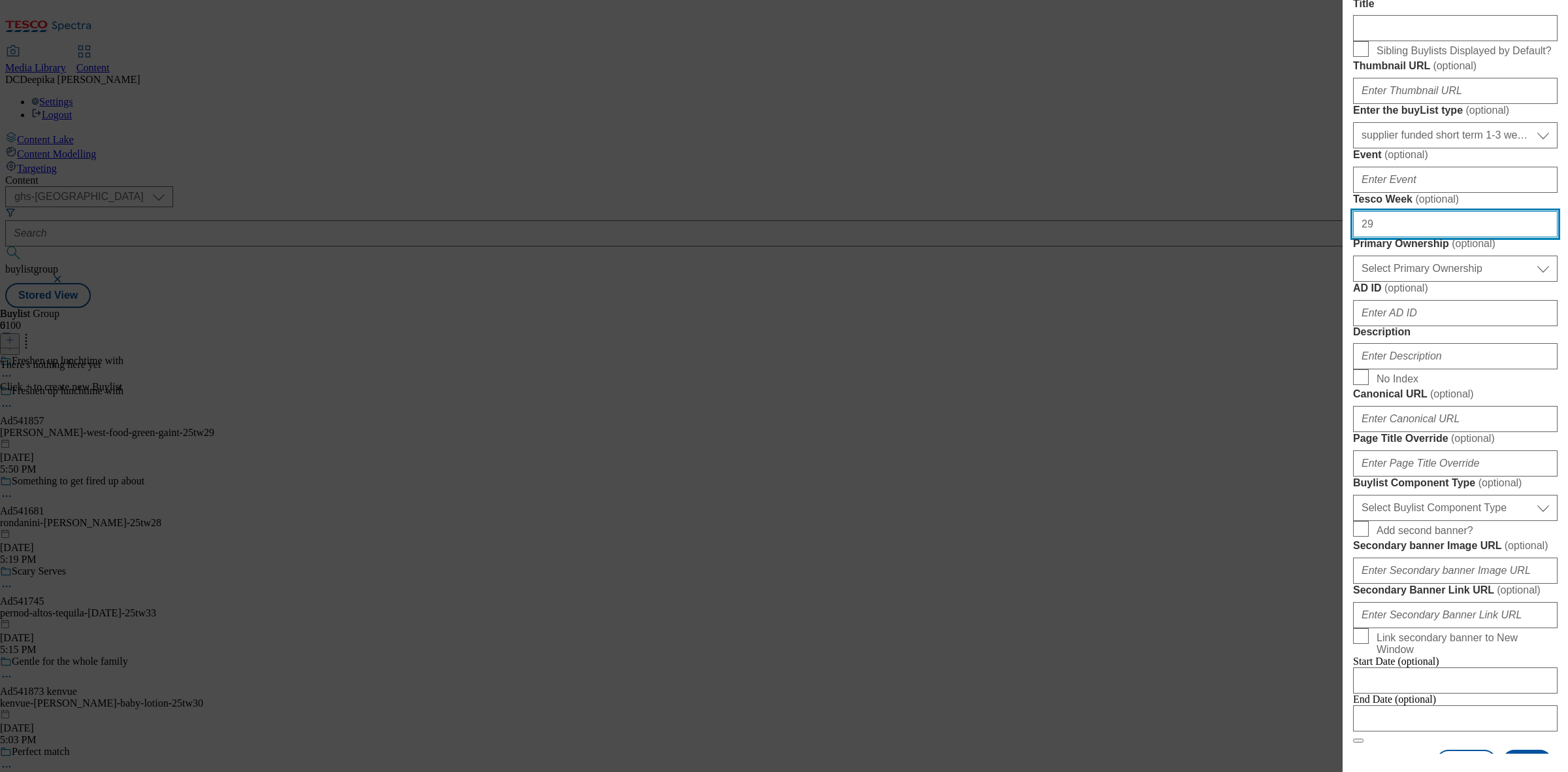
scroll to position [408, 0]
type input "29"
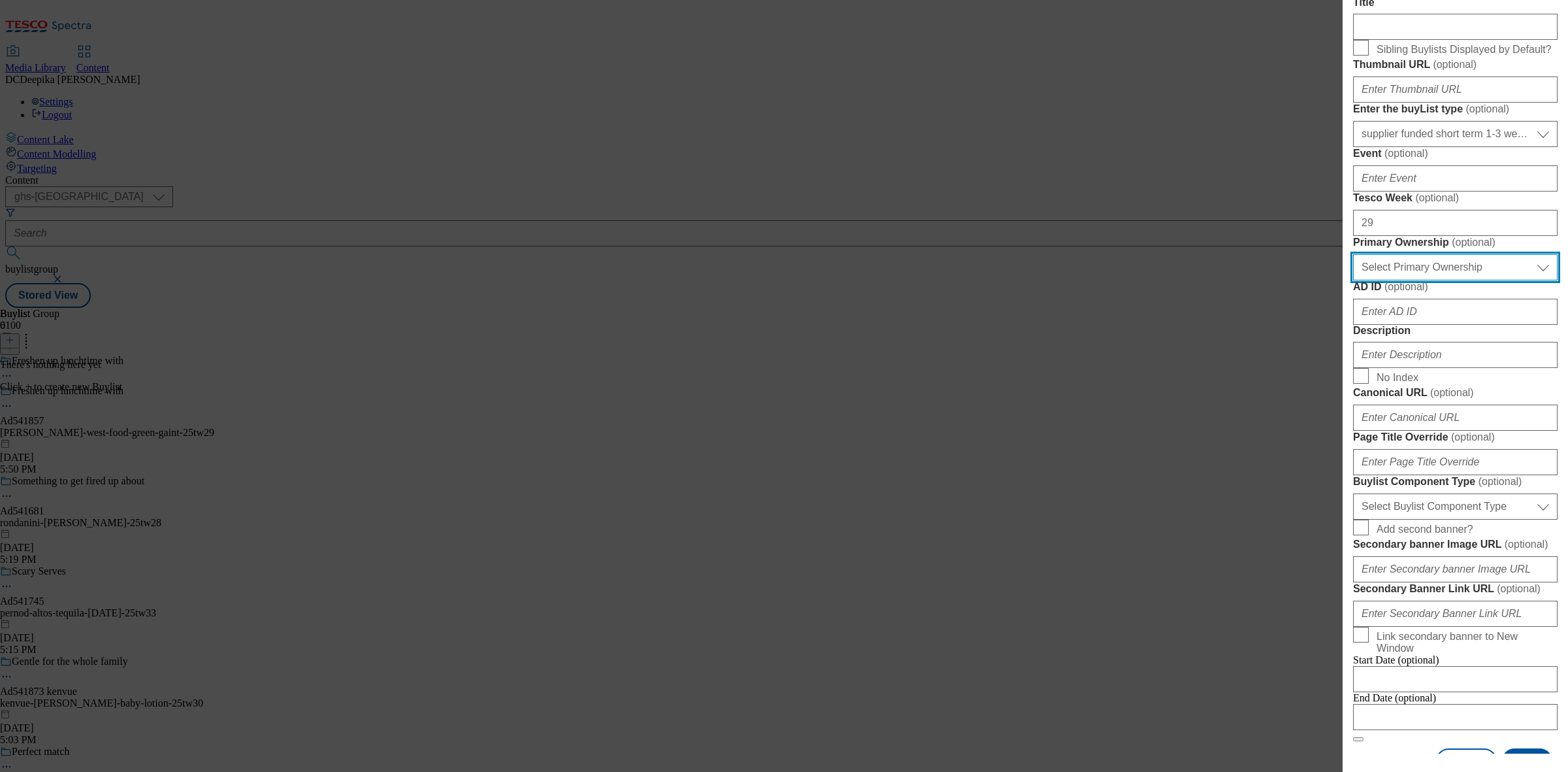
click at [1512, 280] on select "Select Primary Ownership tesco dunnhumby" at bounding box center [1455, 267] width 204 height 26
select select "dunnhumby"
click at [1353, 280] on select "Select Primary Ownership tesco dunnhumby" at bounding box center [1455, 267] width 204 height 26
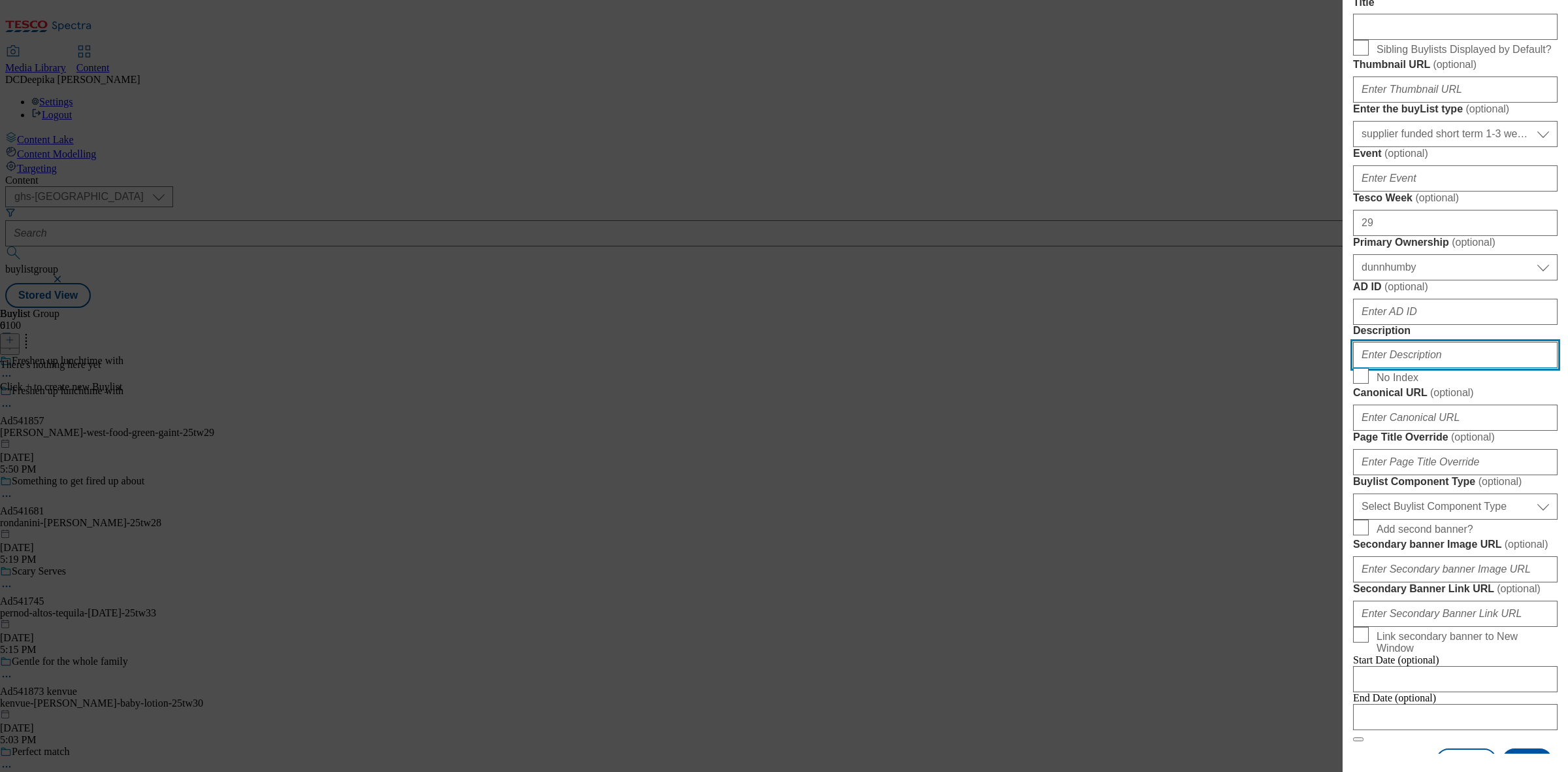
click at [1439, 368] on input "Description" at bounding box center [1455, 354] width 204 height 26
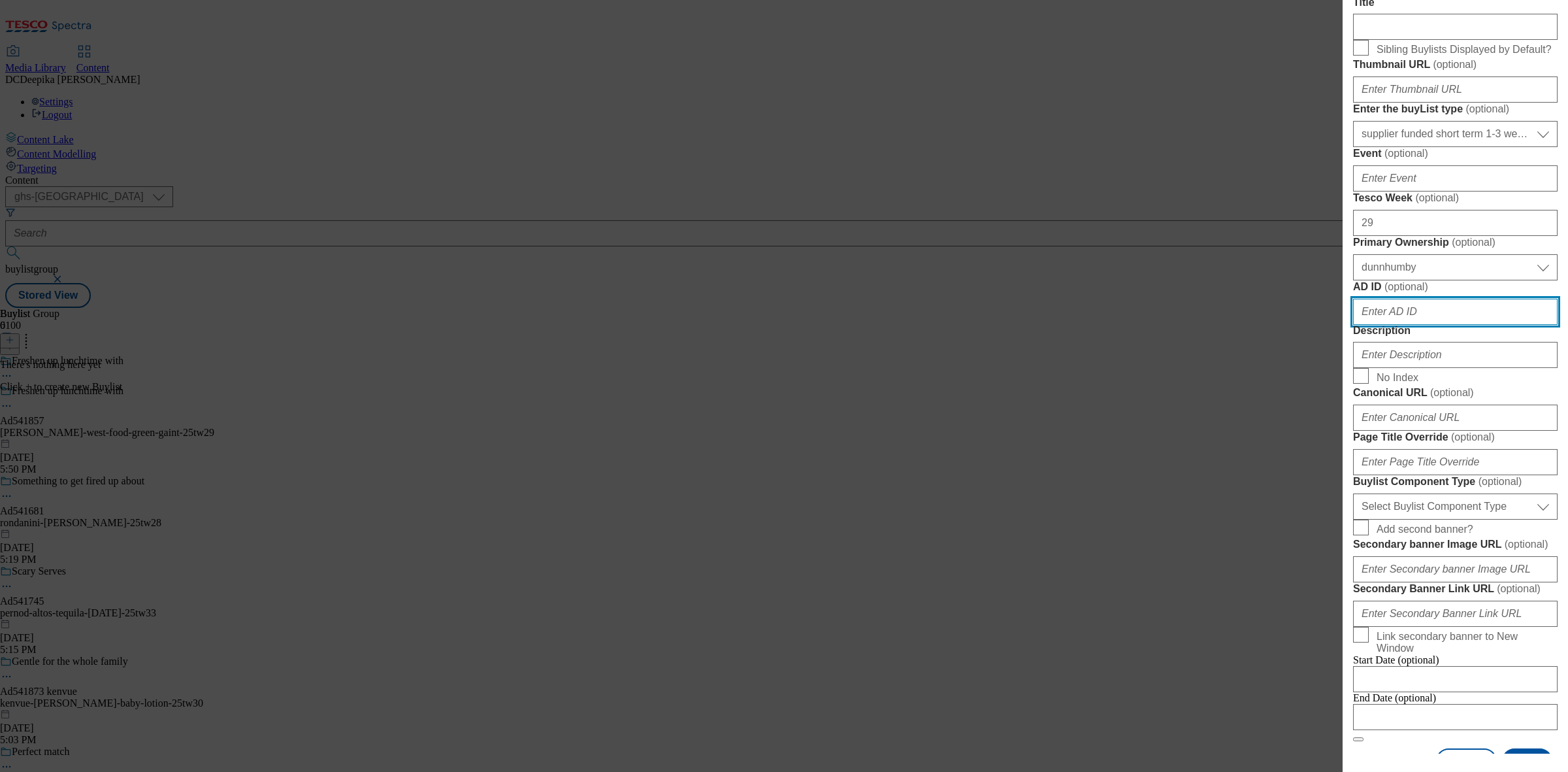
click at [1425, 325] on input "AD ID ( optional )" at bounding box center [1455, 311] width 204 height 26
paste input "541857"
type input "541857"
click at [1377, 368] on div "Description" at bounding box center [1455, 347] width 204 height 43
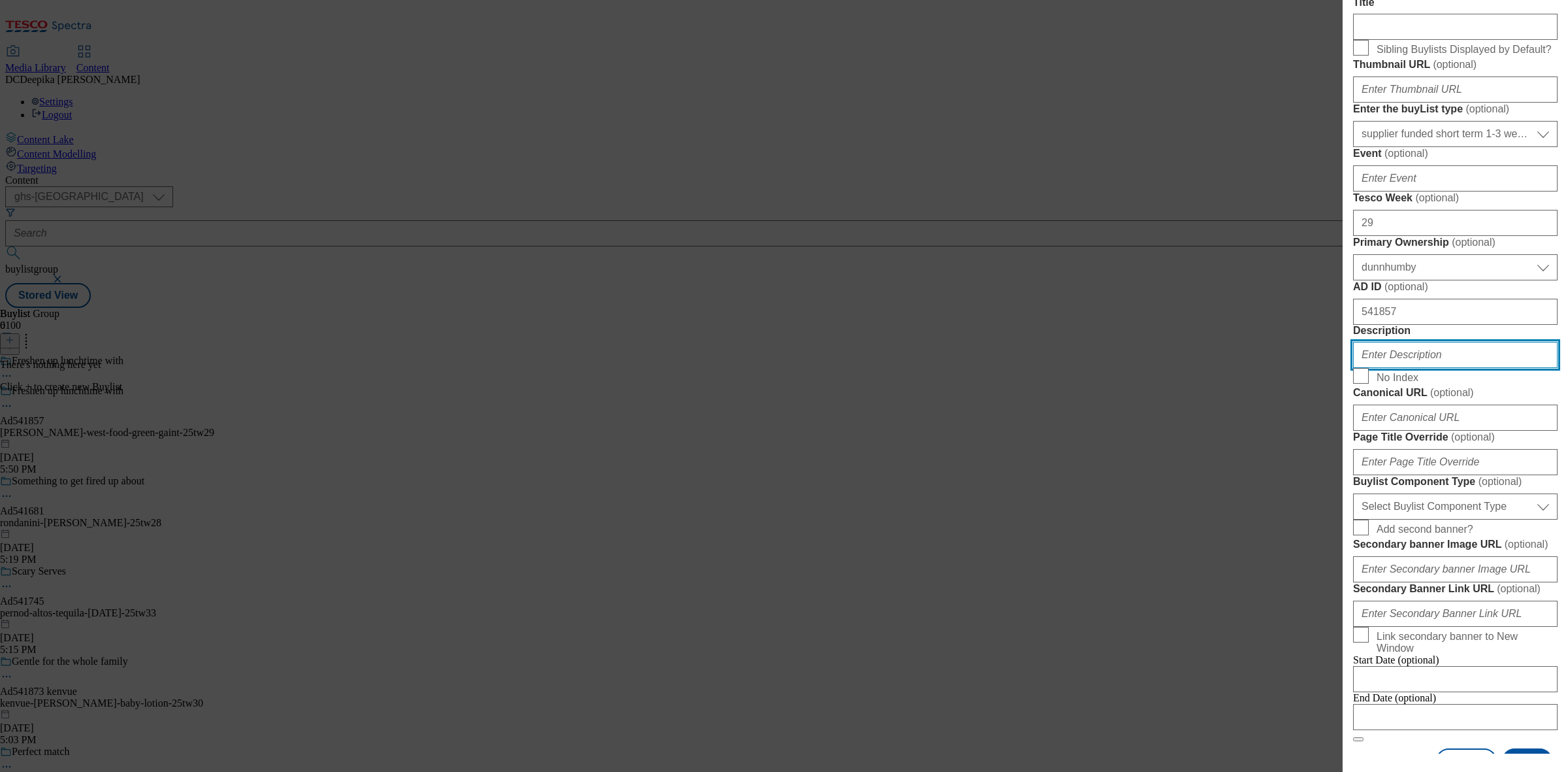
click at [1415, 368] on input "Description" at bounding box center [1455, 354] width 204 height 26
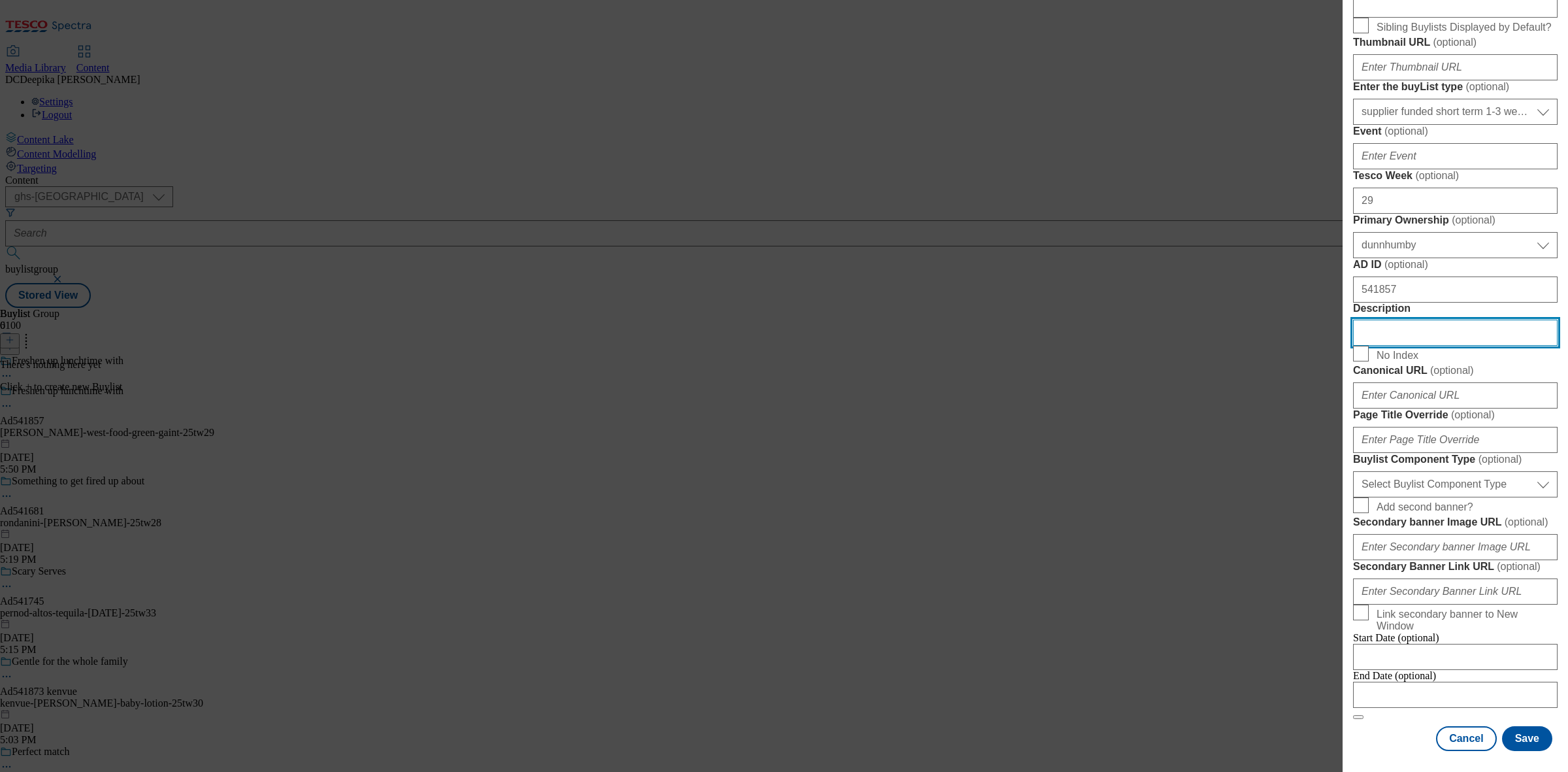
scroll to position [654, 0]
click at [1480, 497] on select "Select Buylist Component Type Banner Competition Header Meal" at bounding box center [1455, 483] width 204 height 26
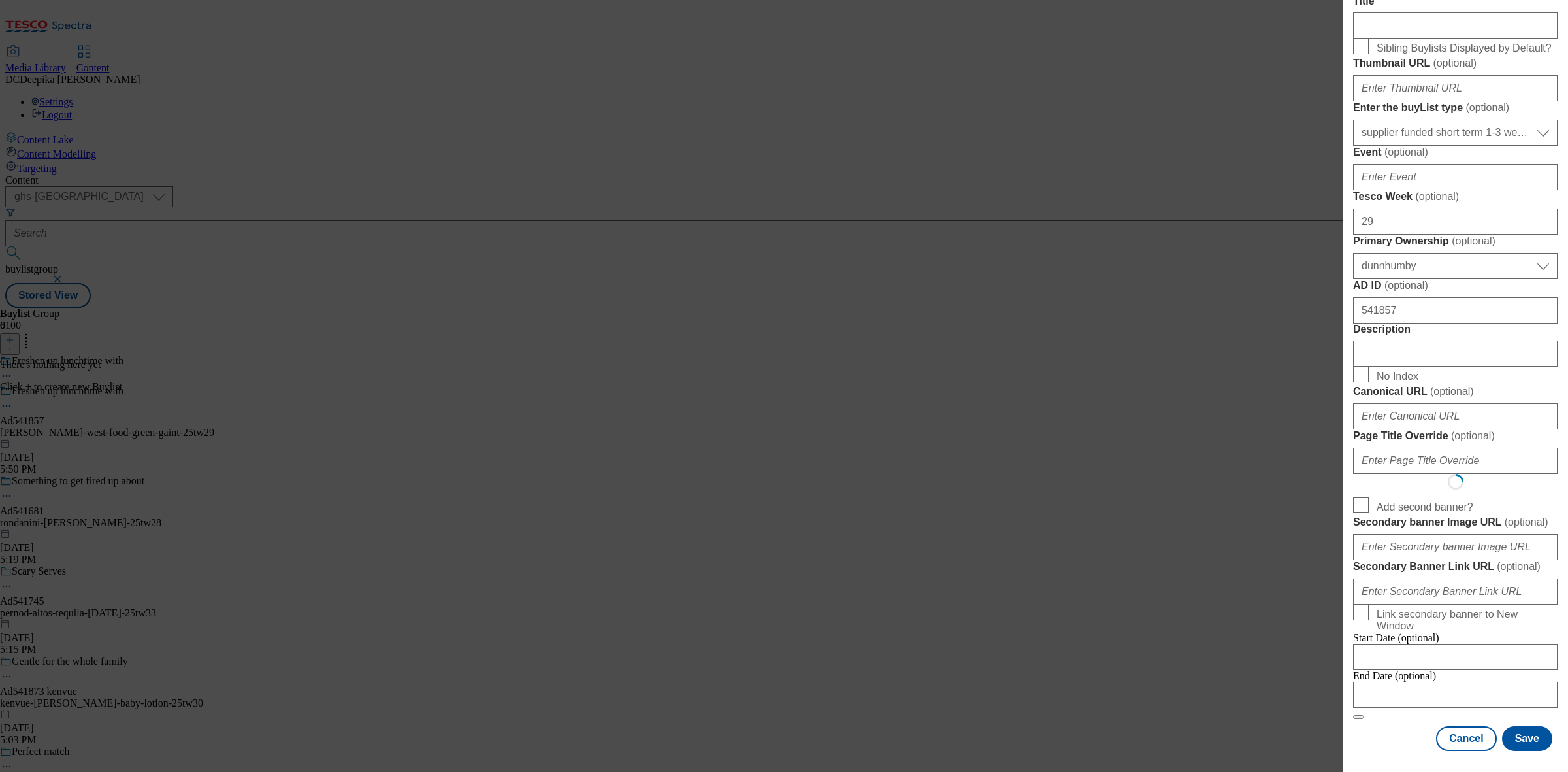
select select "Banner"
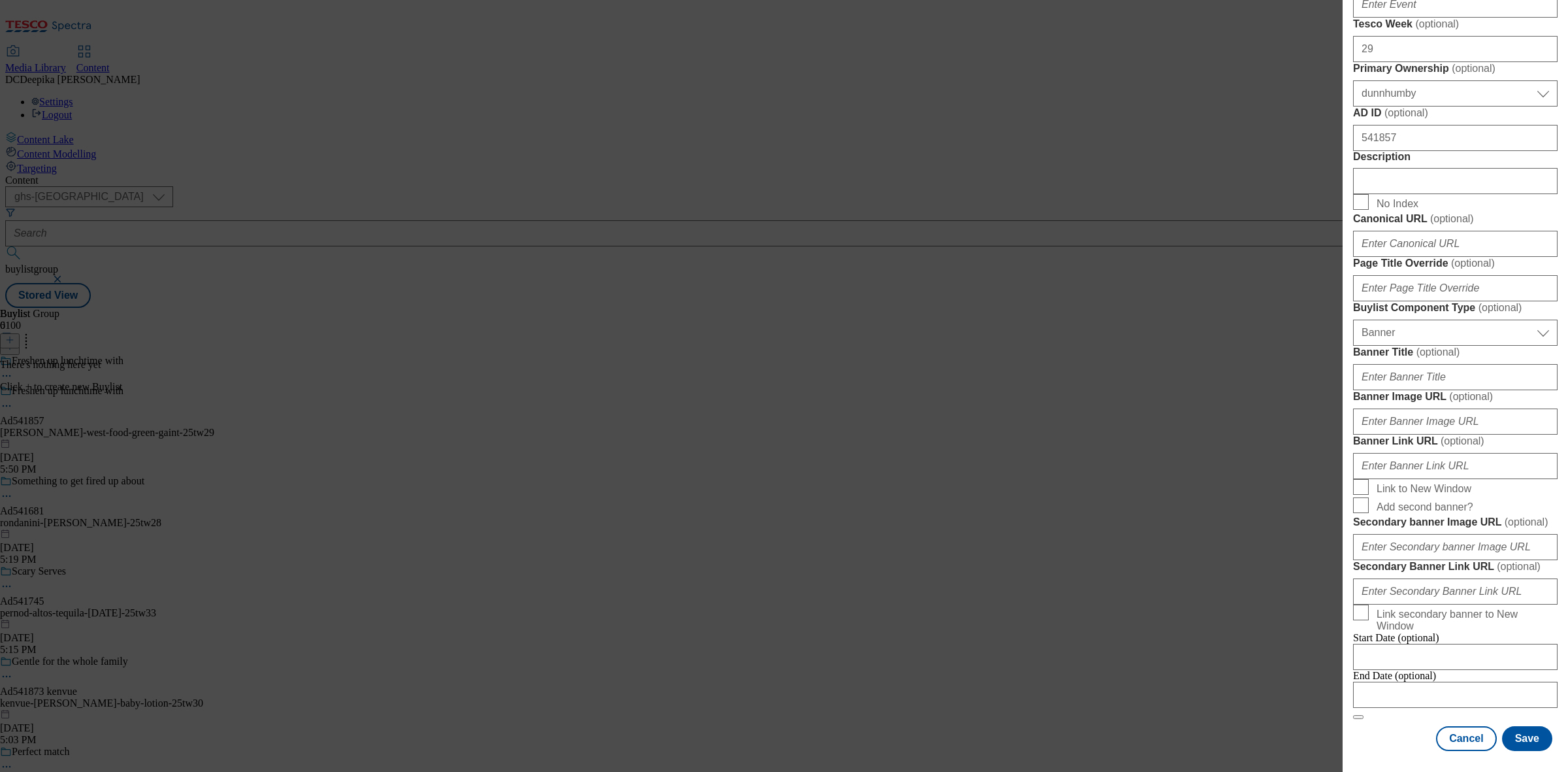
scroll to position [1151, 0]
click at [1368, 682] on input "Modal" at bounding box center [1455, 694] width 204 height 26
select select "2025"
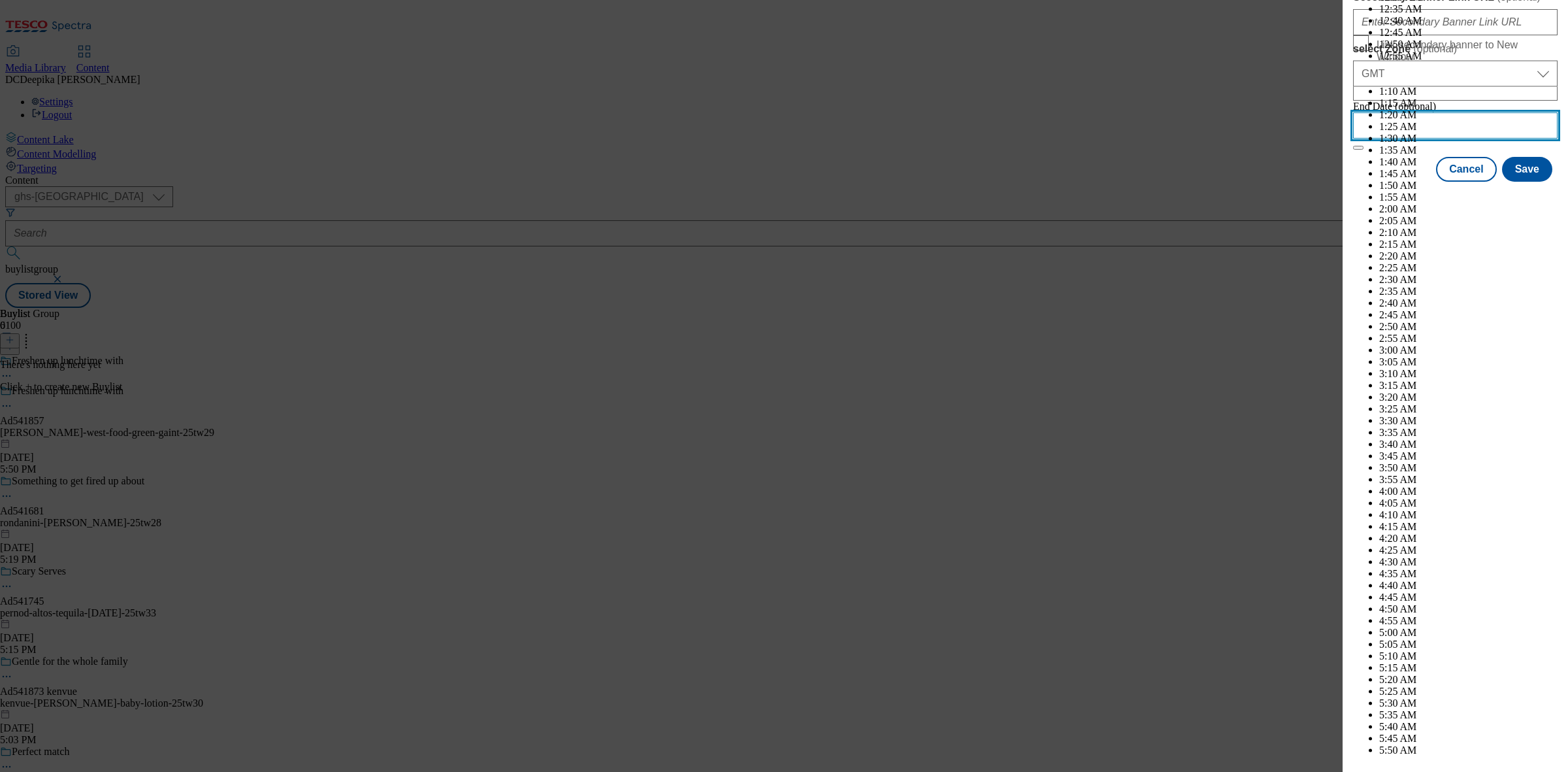
scroll to position [5202, 0]
drag, startPoint x: 1450, startPoint y: 289, endPoint x: 1452, endPoint y: 296, distance: 7.3
select select "November"
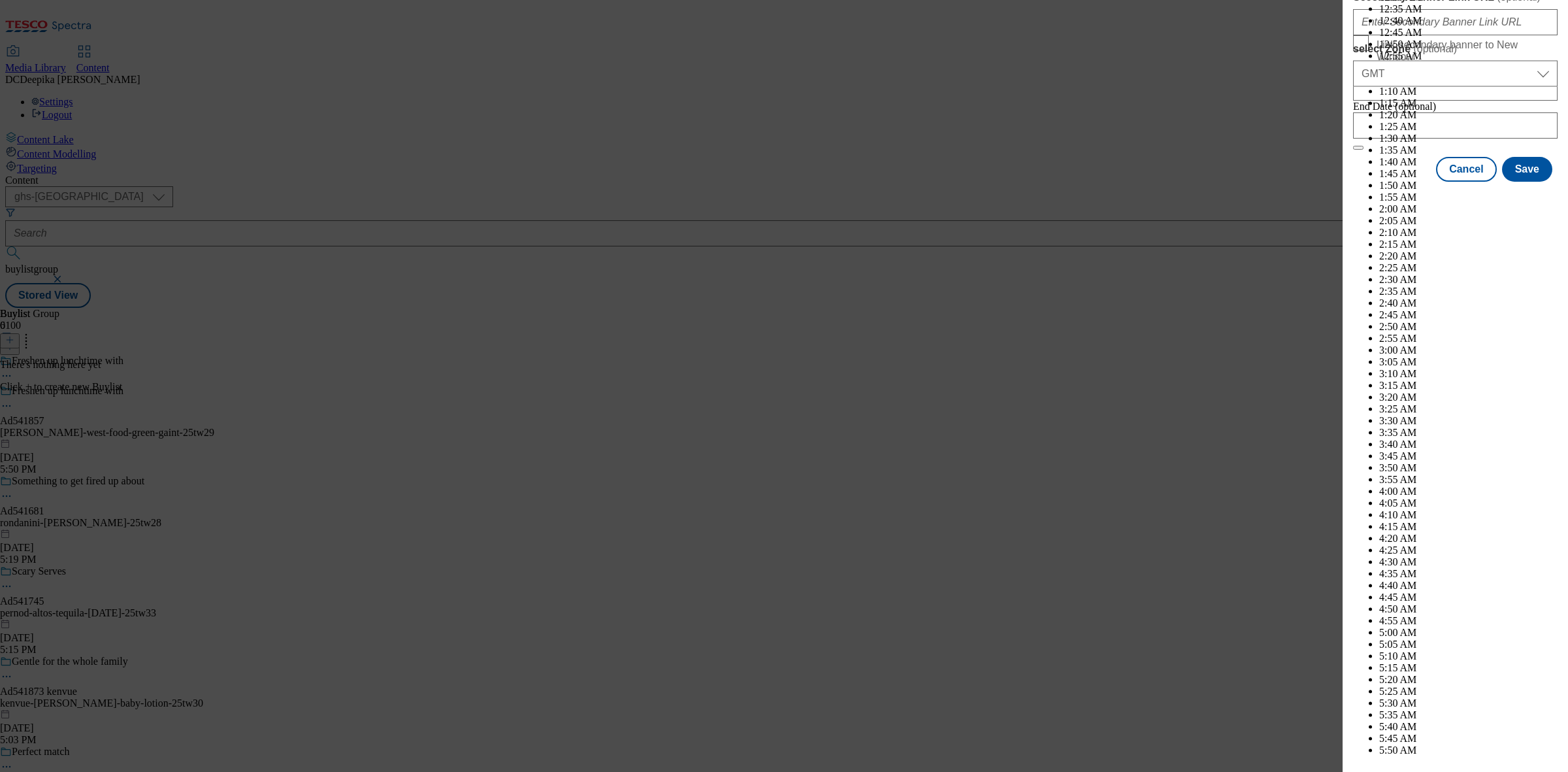
click at [1515, 193] on button "Save" at bounding box center [1527, 181] width 50 height 25
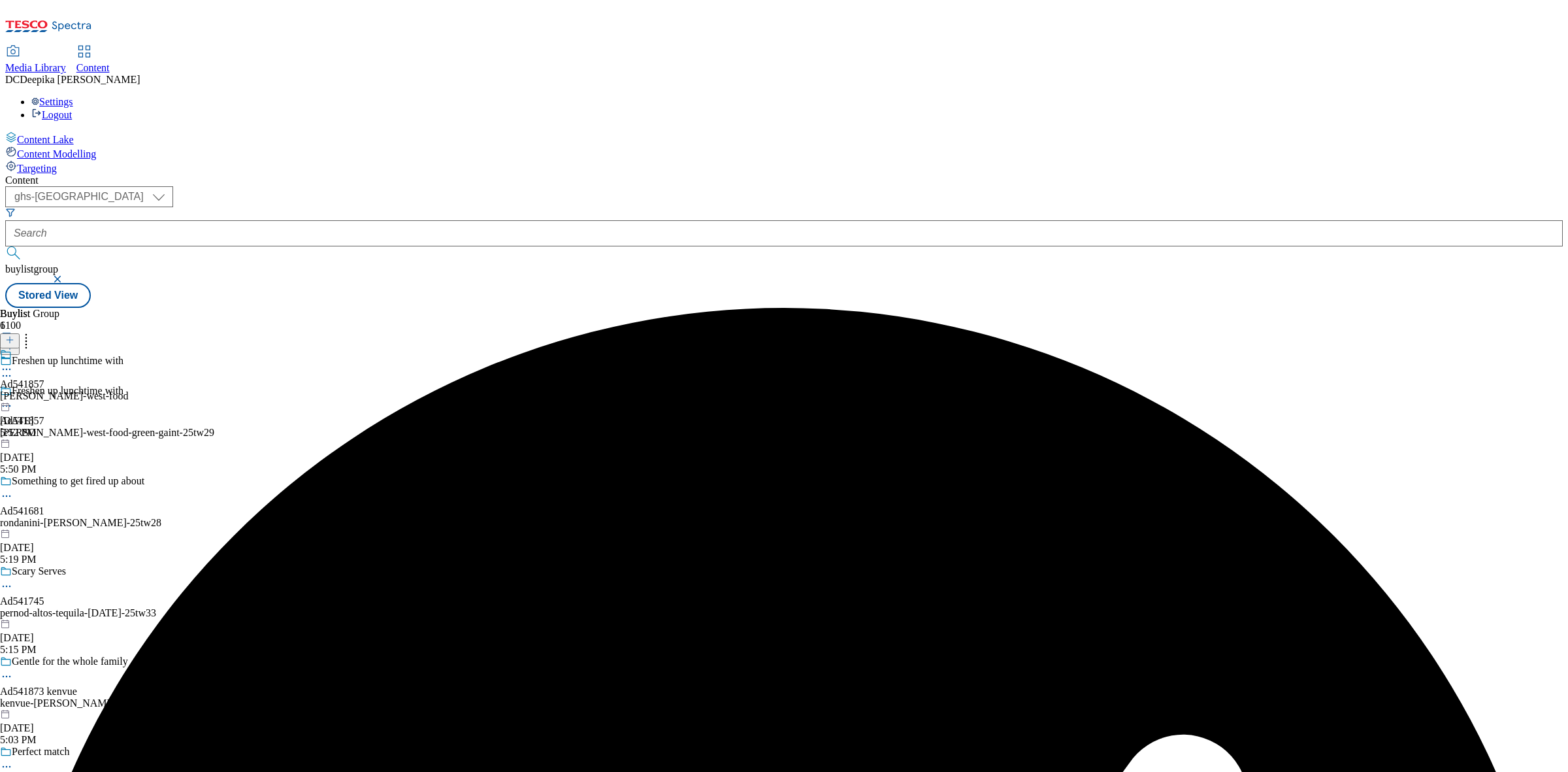
click at [128, 390] on div "john-west-food" at bounding box center [64, 396] width 128 height 12
click at [15, 335] on icon at bounding box center [9, 339] width 9 height 9
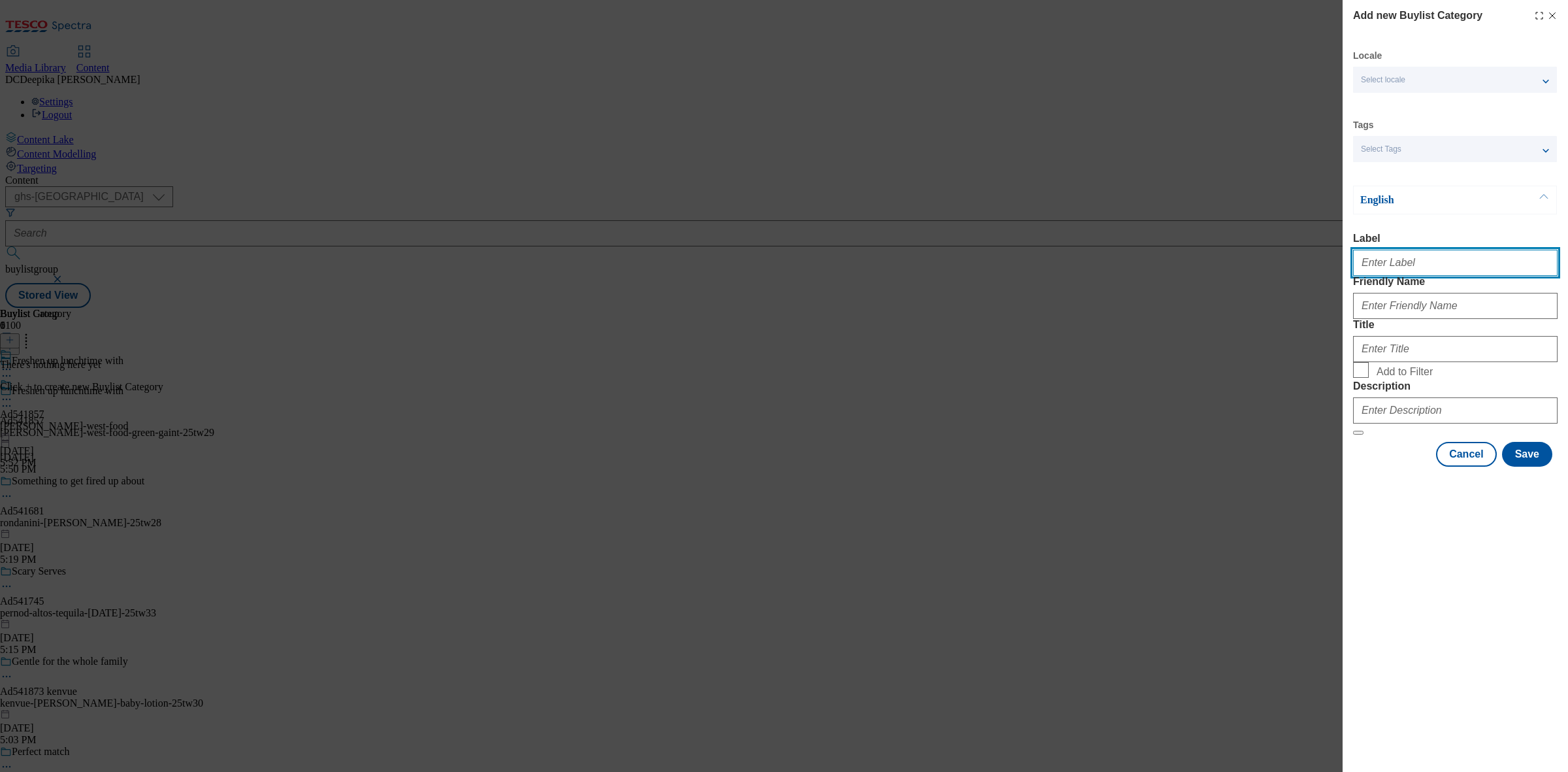
click at [1389, 259] on input "Label" at bounding box center [1455, 262] width 204 height 26
paste input "Ad541857"
type input "Ad541857"
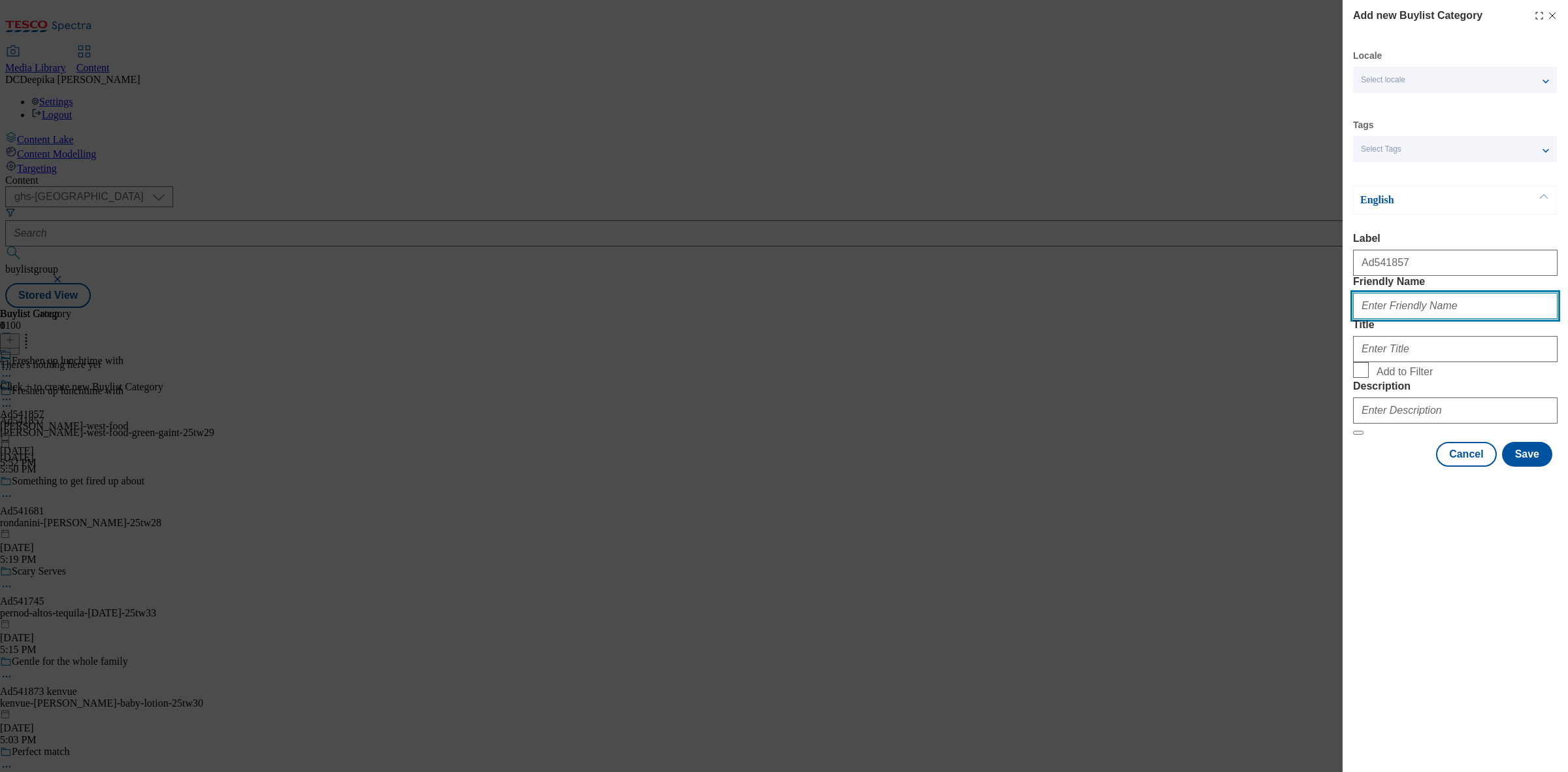
click at [1419, 319] on input "Friendly Name" at bounding box center [1455, 305] width 204 height 26
paste input "john-west-food-green-gaint"
type input "john-west-food-green-gaint"
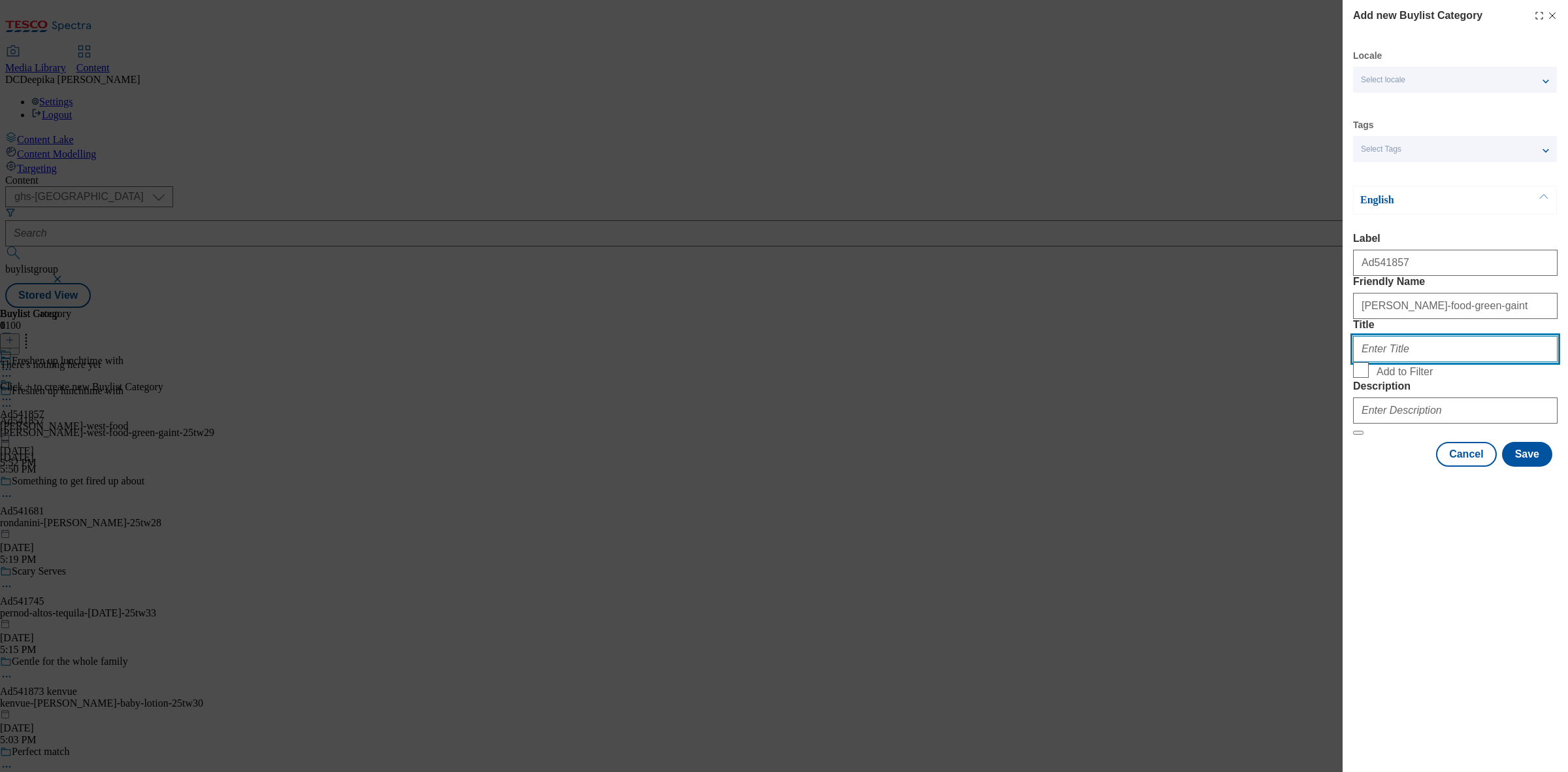
click at [1417, 362] on input "Title" at bounding box center [1455, 348] width 204 height 26
paste input "John West"
type input "John West Foods"
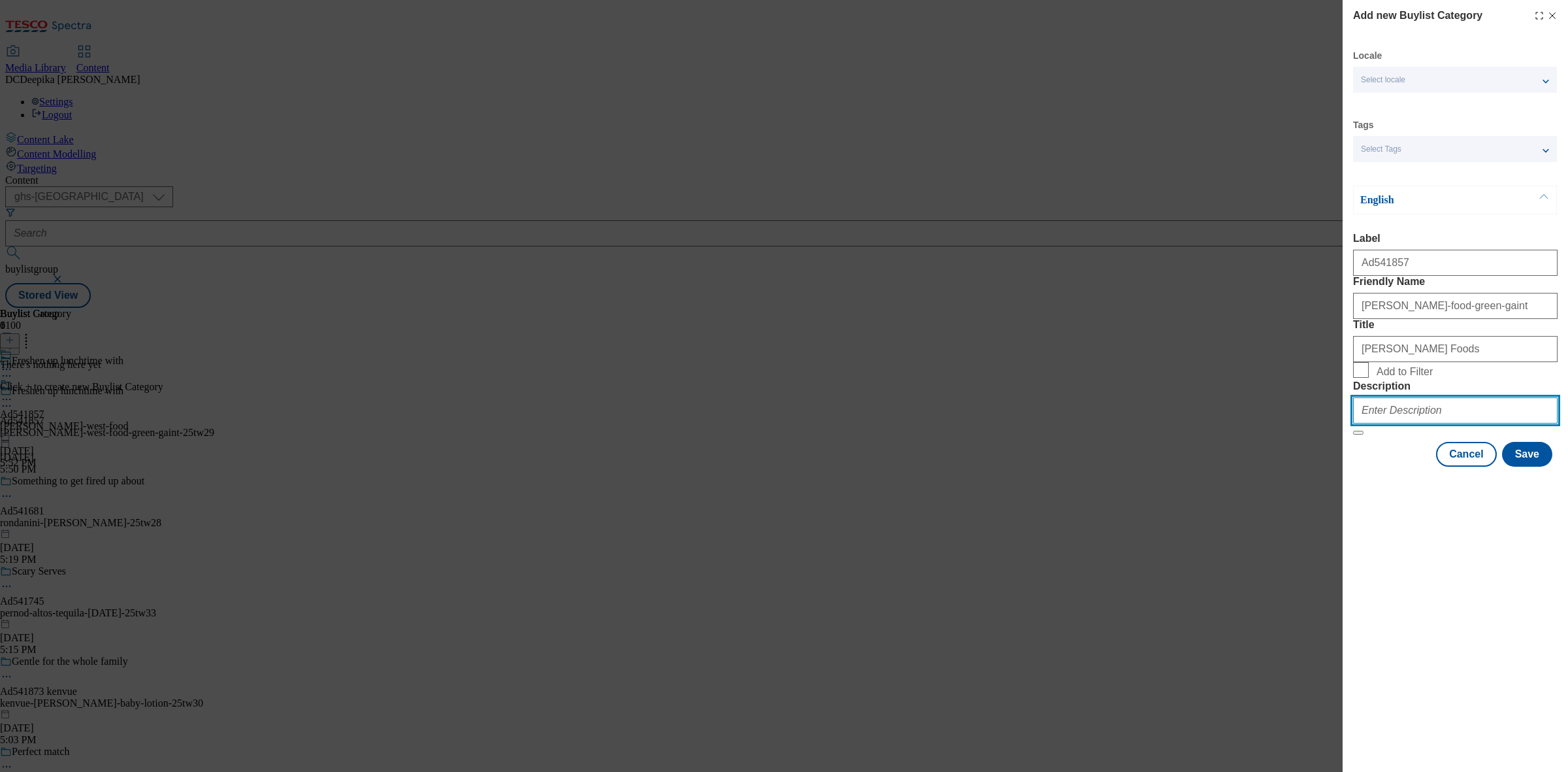
click at [1441, 423] on input "Description" at bounding box center [1455, 410] width 204 height 26
click at [1542, 467] on button "Save" at bounding box center [1527, 454] width 50 height 25
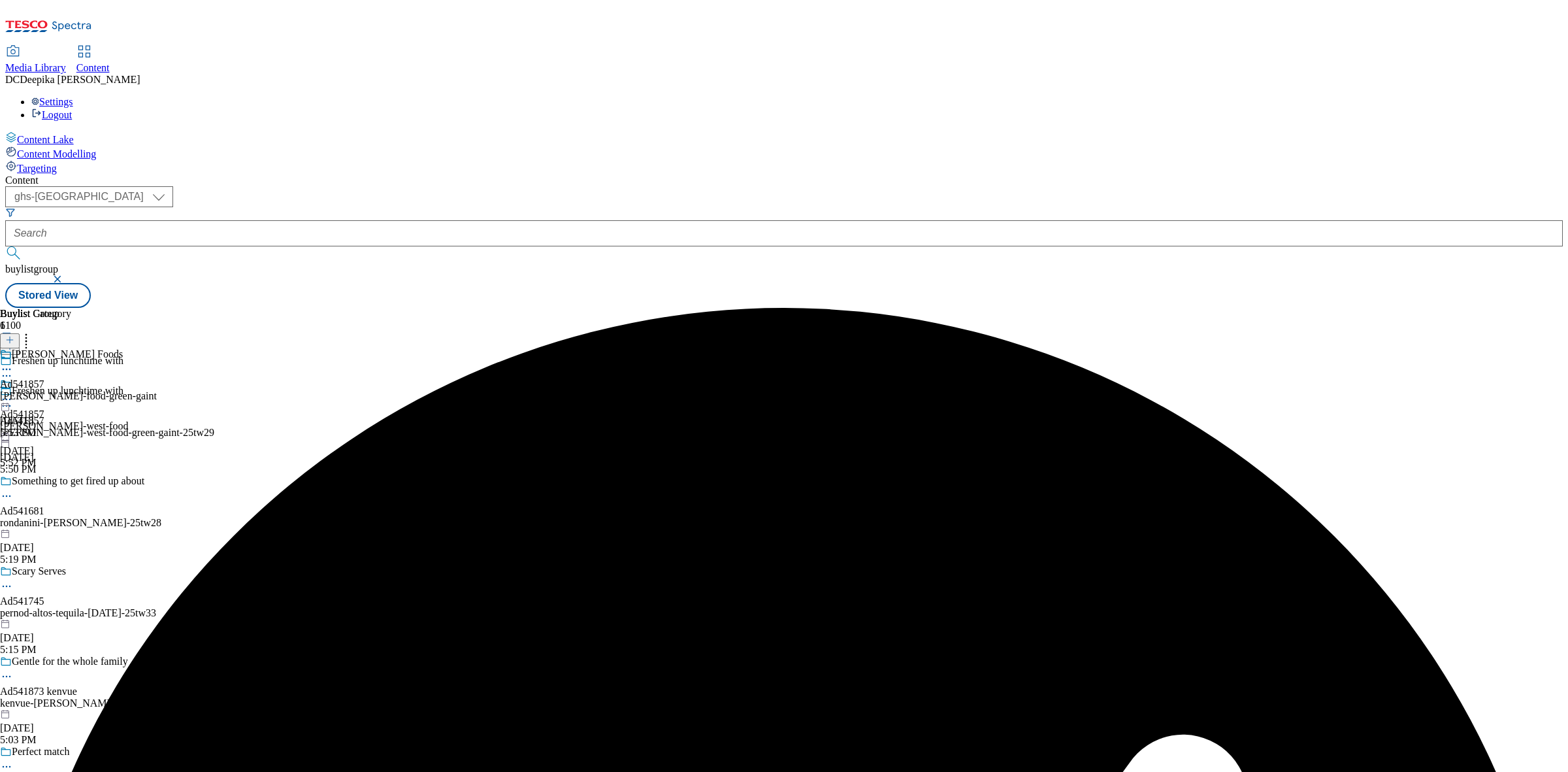
click at [157, 348] on div "John West Foods Ad541857 john-west-food-green-gaint Aug 29, 2025 5:53 PM" at bounding box center [78, 393] width 157 height 90
click at [15, 335] on icon at bounding box center [9, 339] width 9 height 9
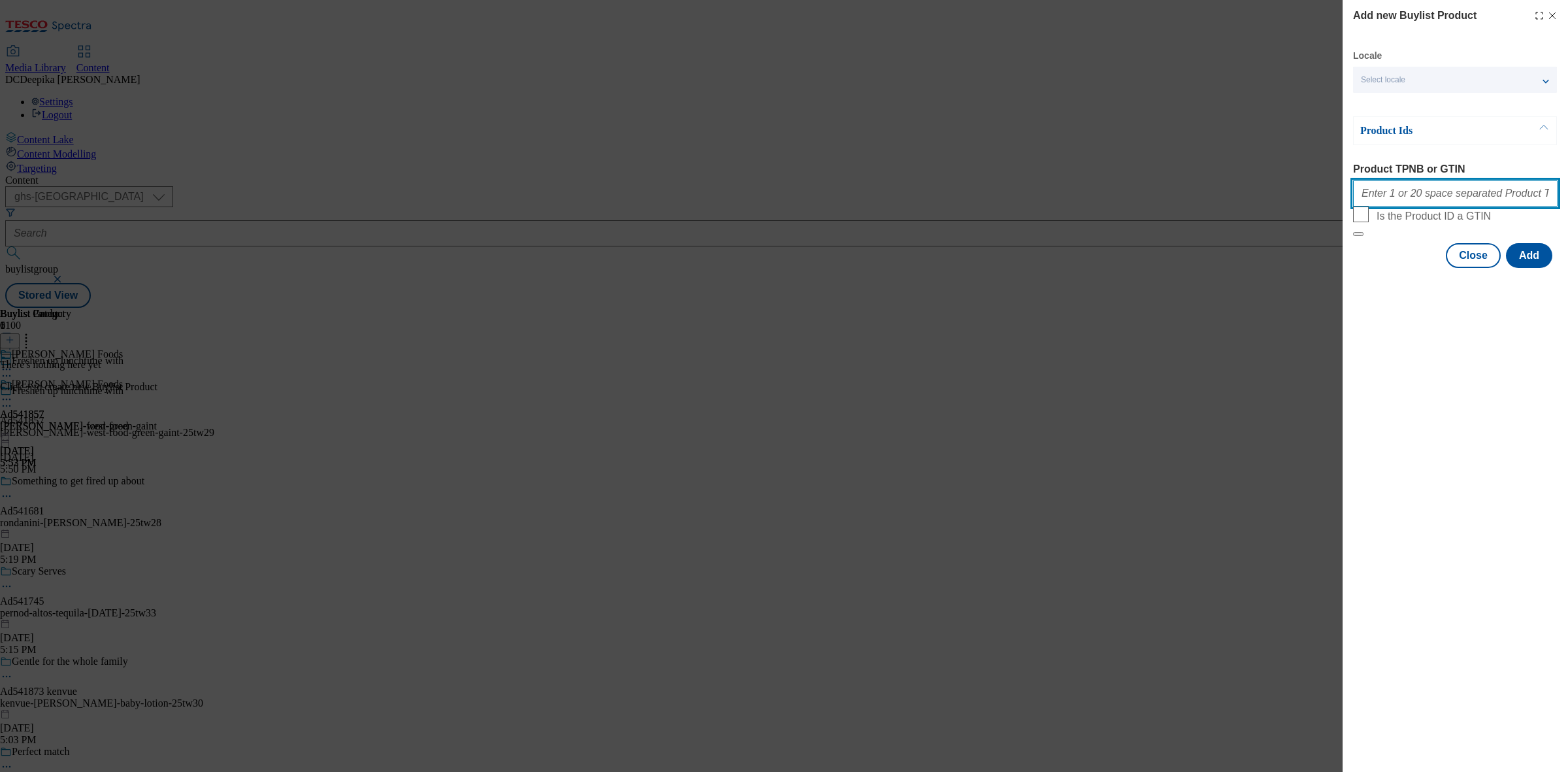
click at [1393, 194] on input "Product TPNB or GTIN" at bounding box center [1455, 193] width 204 height 26
paste input "85982199 86011121 70871221 86020686 52779646, 85982199 86011121 70871221 860206…"
type input "85982199 86011121 70871221 86020686 52779646, 85982199 86011121 70871221 860206…"
click at [1522, 268] on button "Add" at bounding box center [1529, 255] width 46 height 25
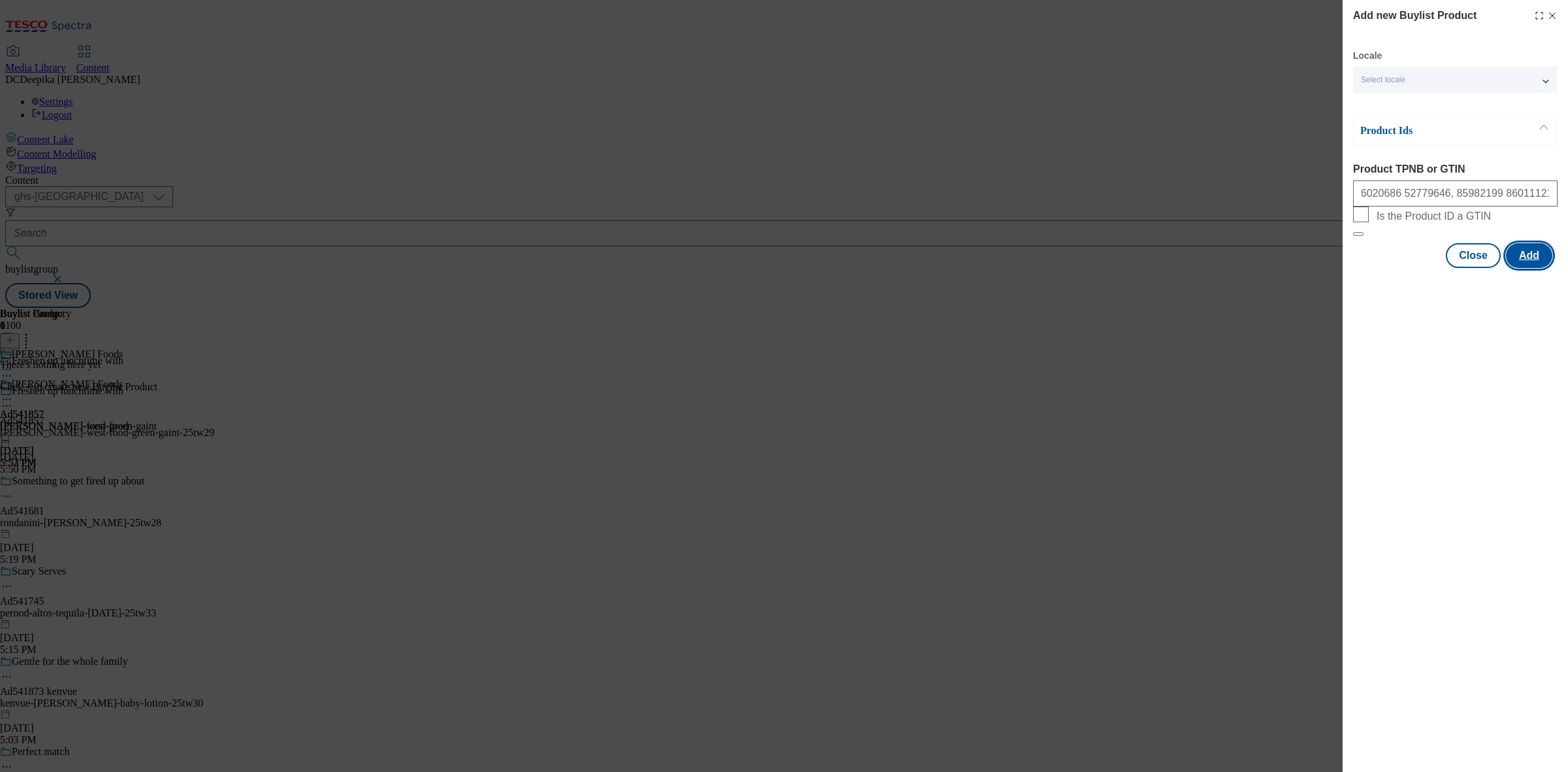
scroll to position [0, 0]
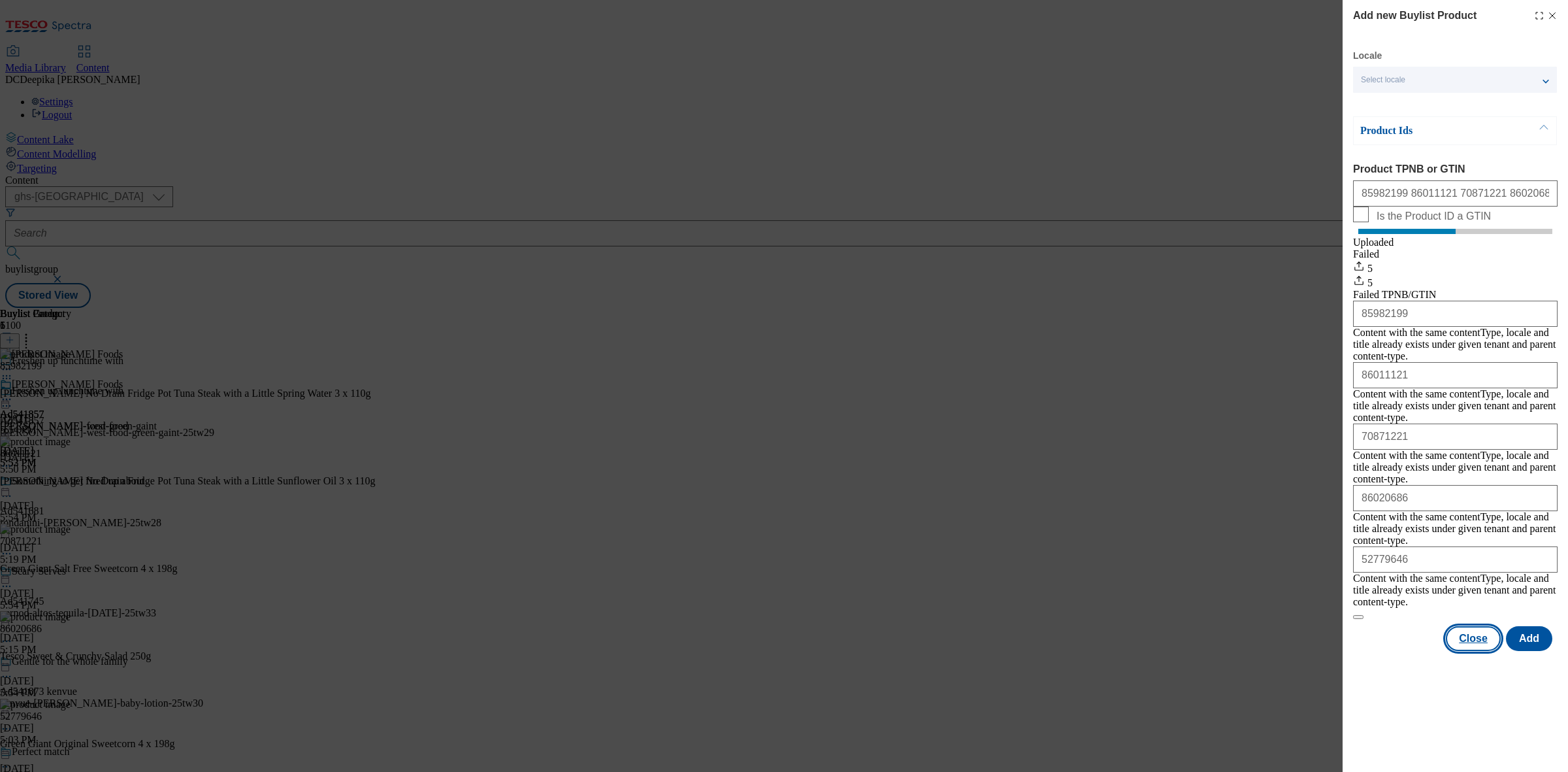
click at [1461, 626] on button "Close" at bounding box center [1473, 638] width 55 height 25
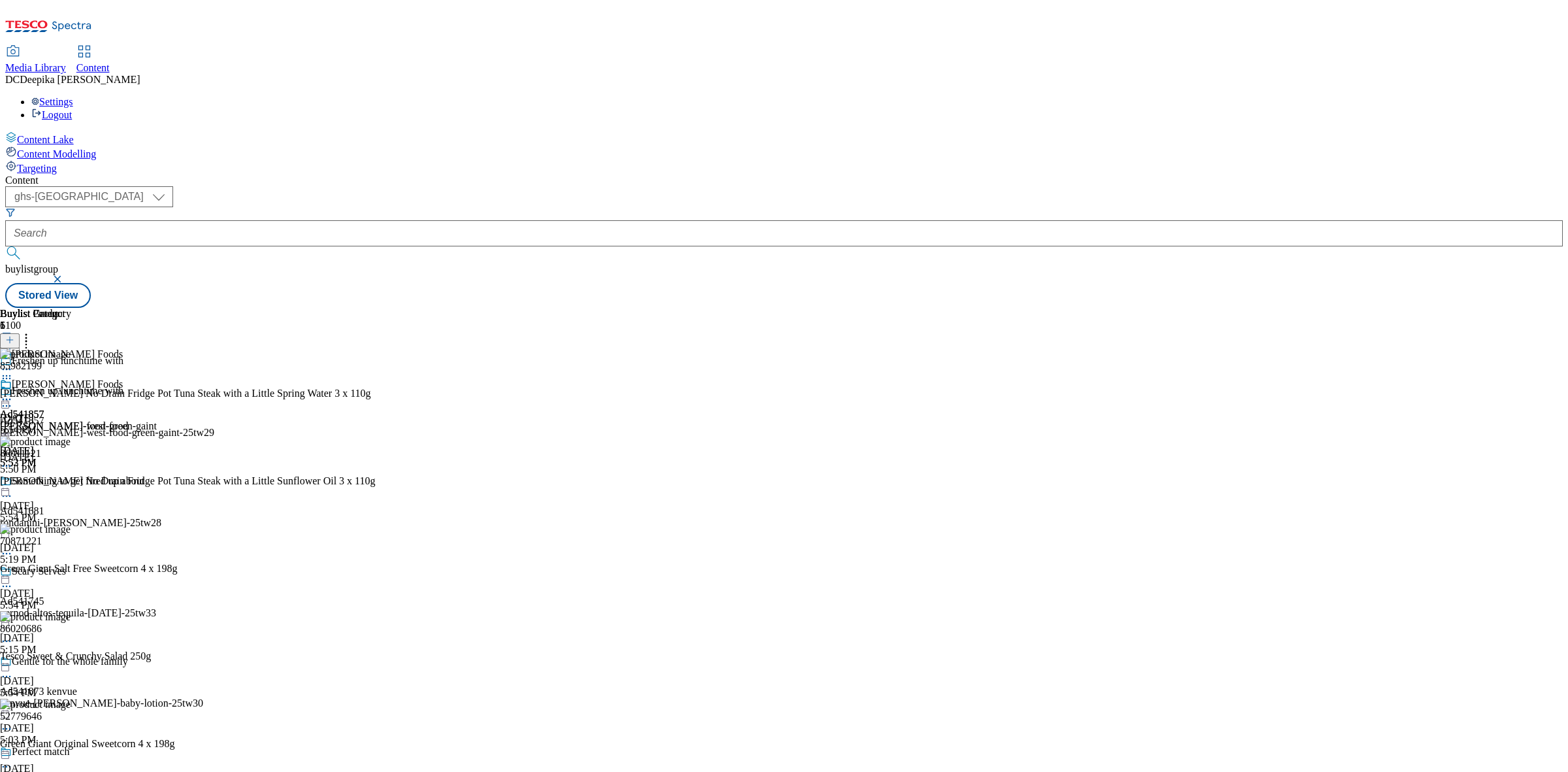
click at [13, 393] on icon at bounding box center [6, 399] width 13 height 13
click at [76, 479] on button "Preview" at bounding box center [51, 486] width 50 height 15
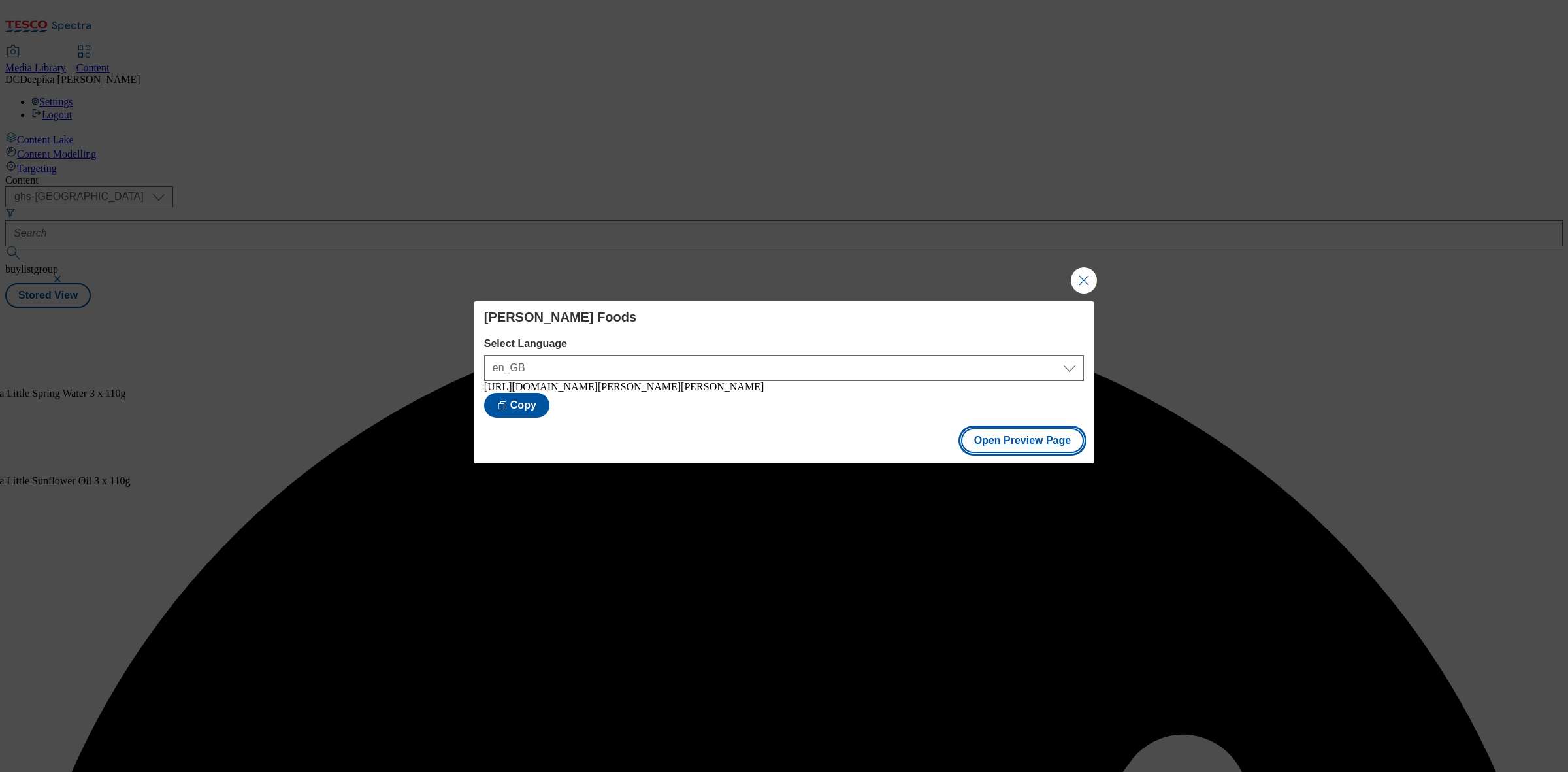
click at [995, 438] on button "Open Preview Page" at bounding box center [1022, 440] width 123 height 25
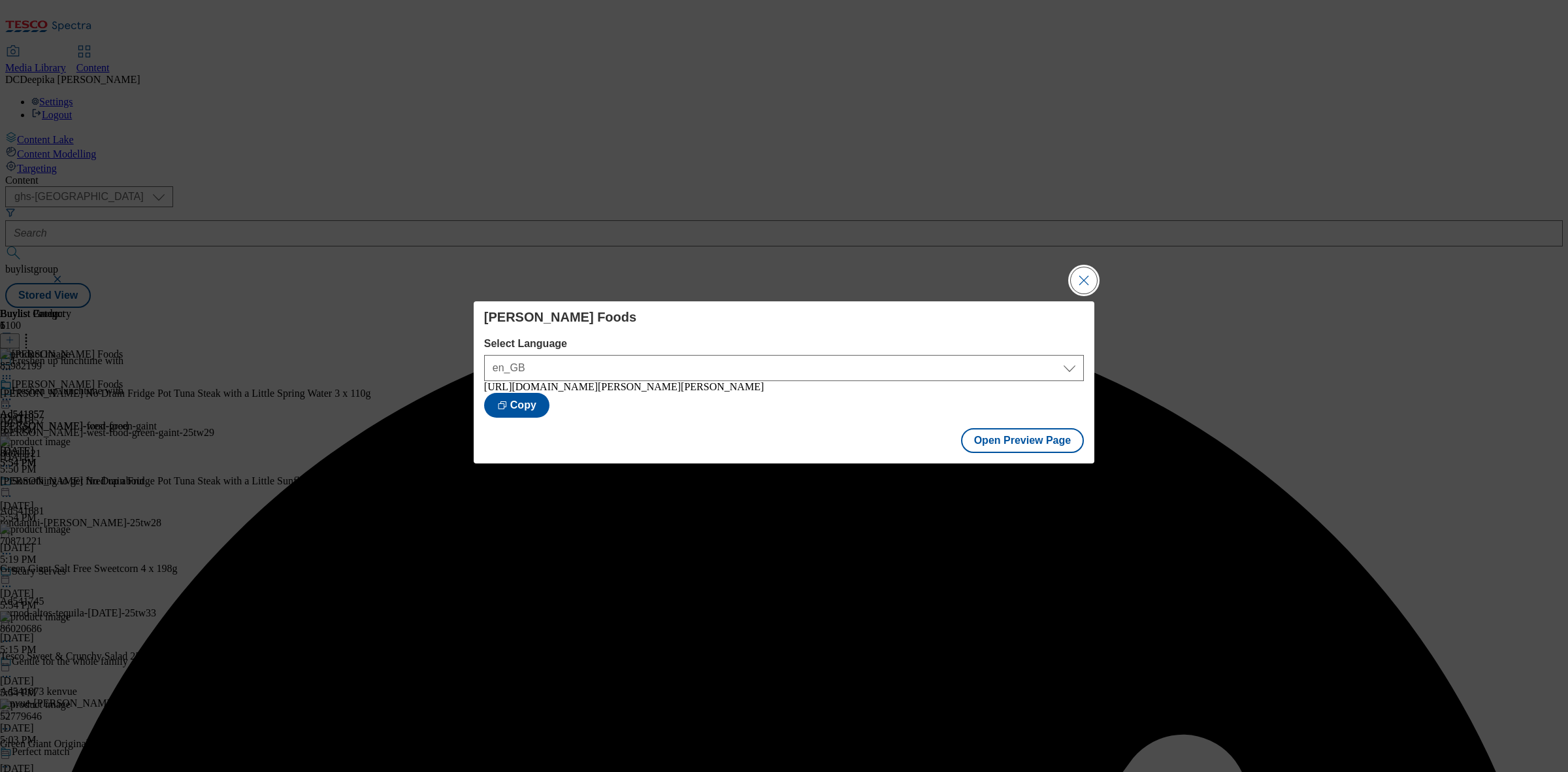
click at [1081, 273] on button "Close Modal" at bounding box center [1083, 280] width 26 height 26
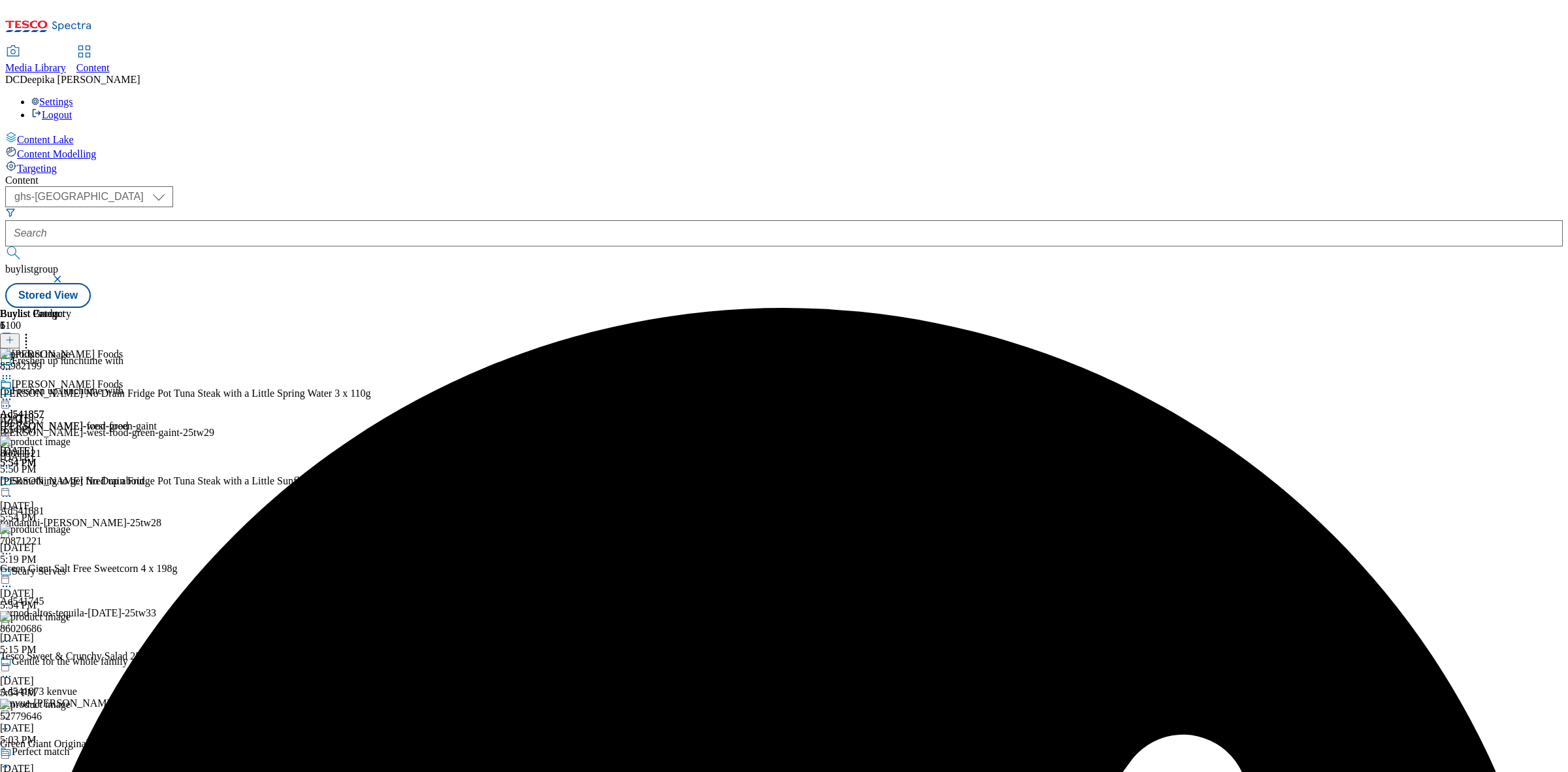
click at [13, 399] on icon at bounding box center [6, 406] width 13 height 13
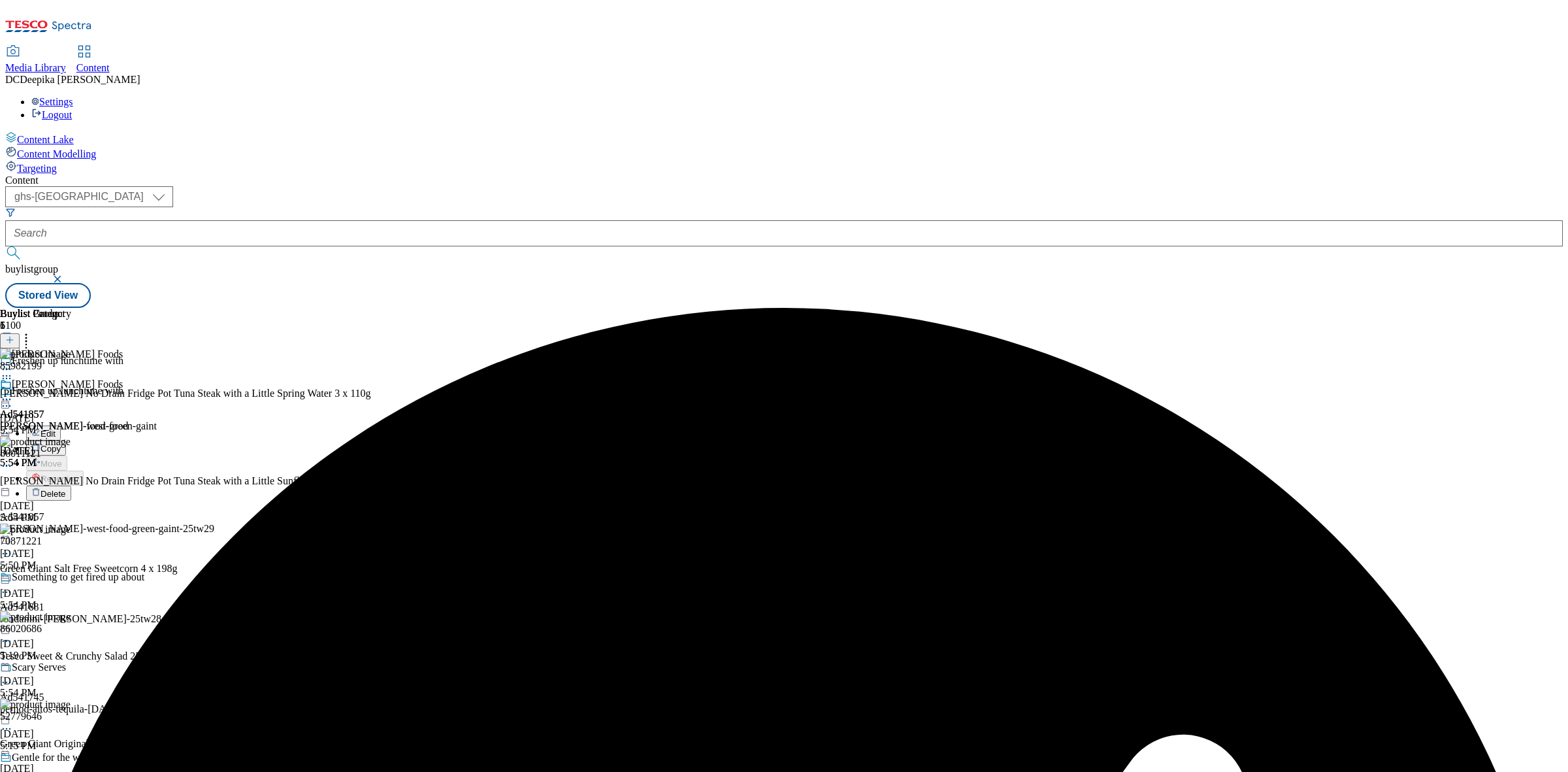
click at [61, 425] on button "Edit" at bounding box center [43, 432] width 34 height 15
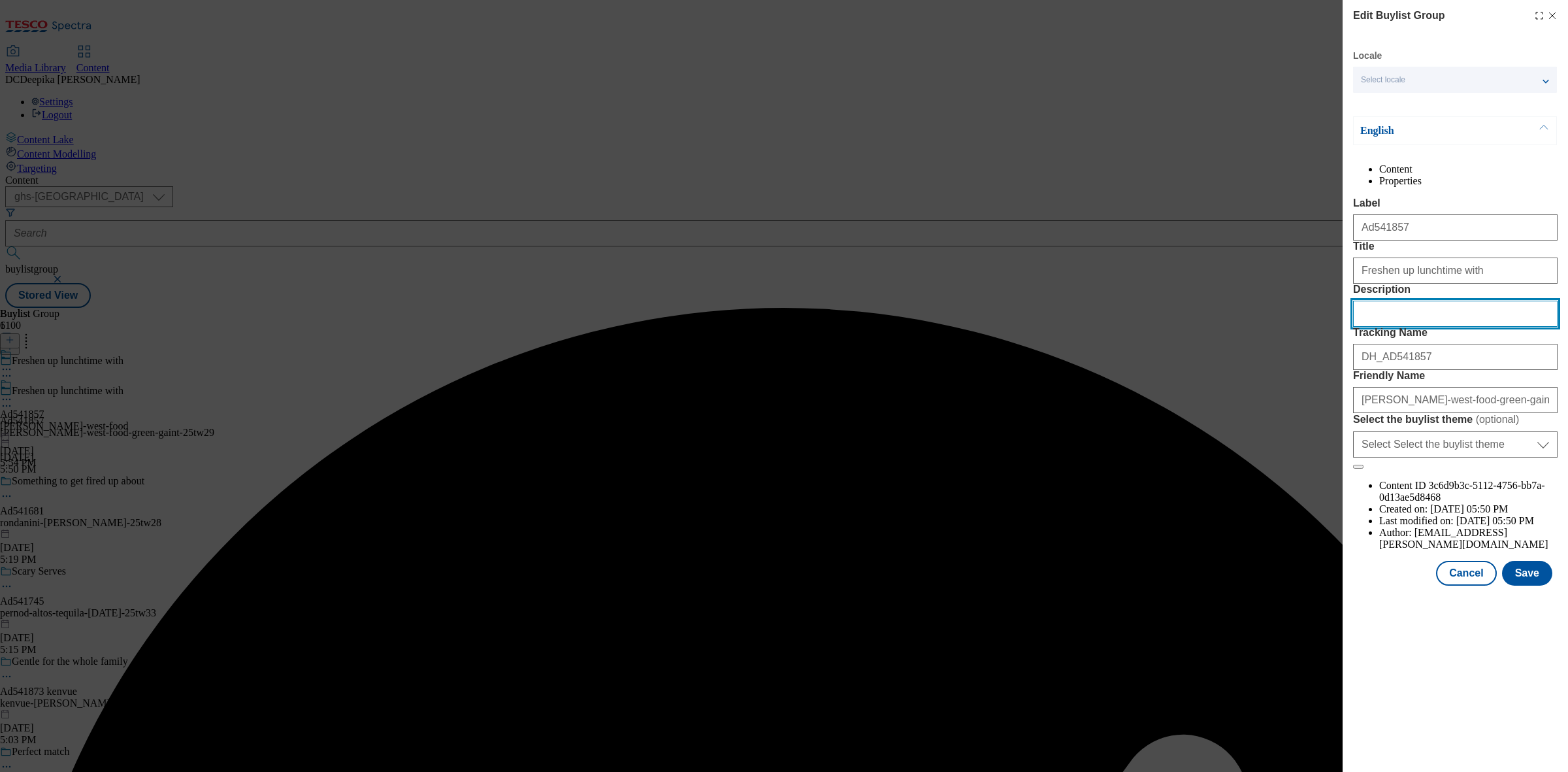
click at [1408, 326] on input "Description" at bounding box center [1455, 313] width 204 height 26
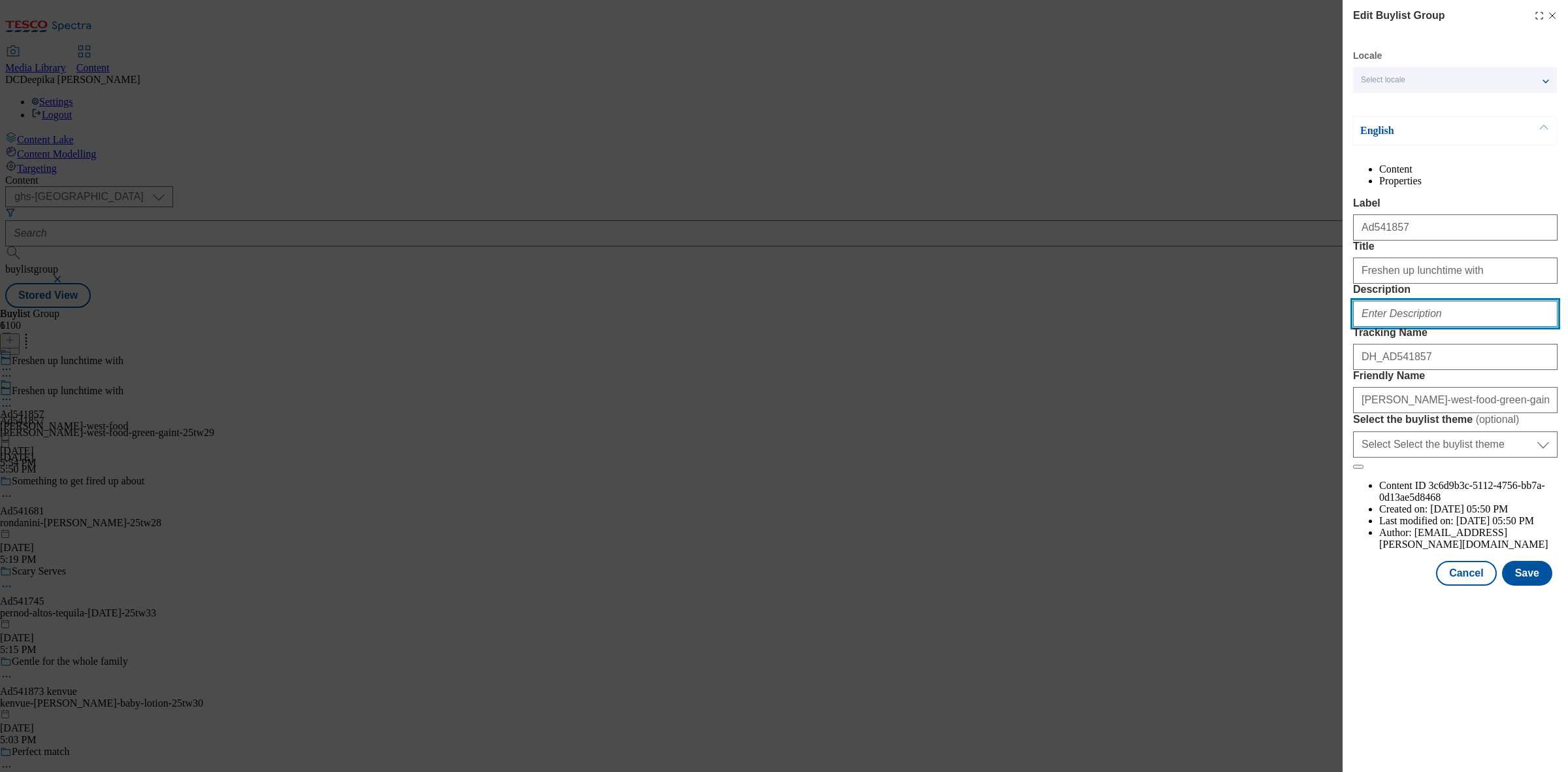
paste input "John West No Drain Fridge Pot Tuna Steak with a Little Spring Water 3x110g"
type input "John West No Drain Fridge Pot Tuna Steak with a Little Spring Water 3x110g"
click at [1526, 586] on button "Save" at bounding box center [1527, 572] width 50 height 25
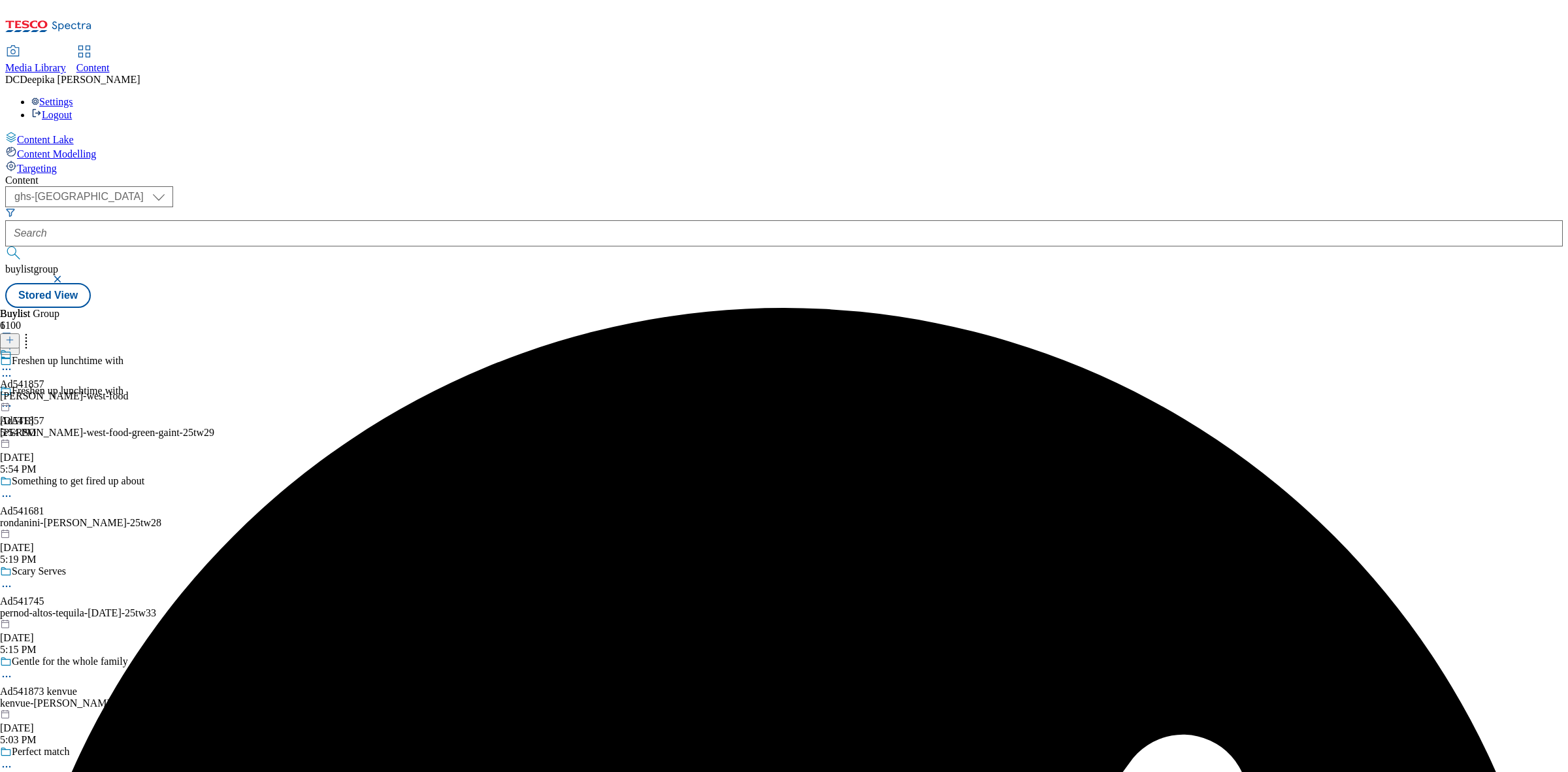
click at [13, 363] on icon at bounding box center [6, 369] width 13 height 13
click at [61, 389] on button "Edit" at bounding box center [43, 396] width 34 height 15
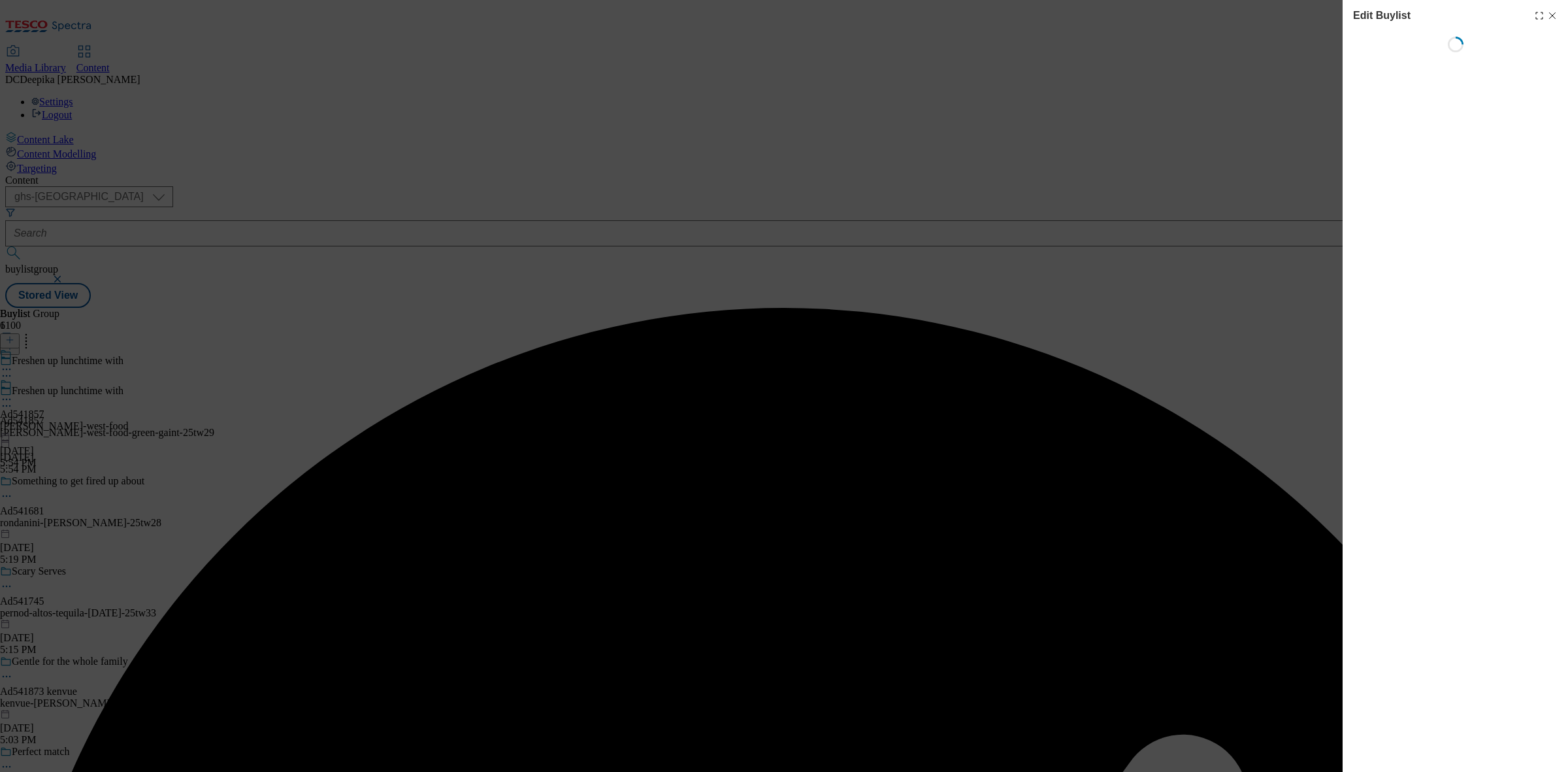
select select "tactical"
select select "supplier funded short term 1-3 weeks"
select select "dunnhumby"
select select "Banner"
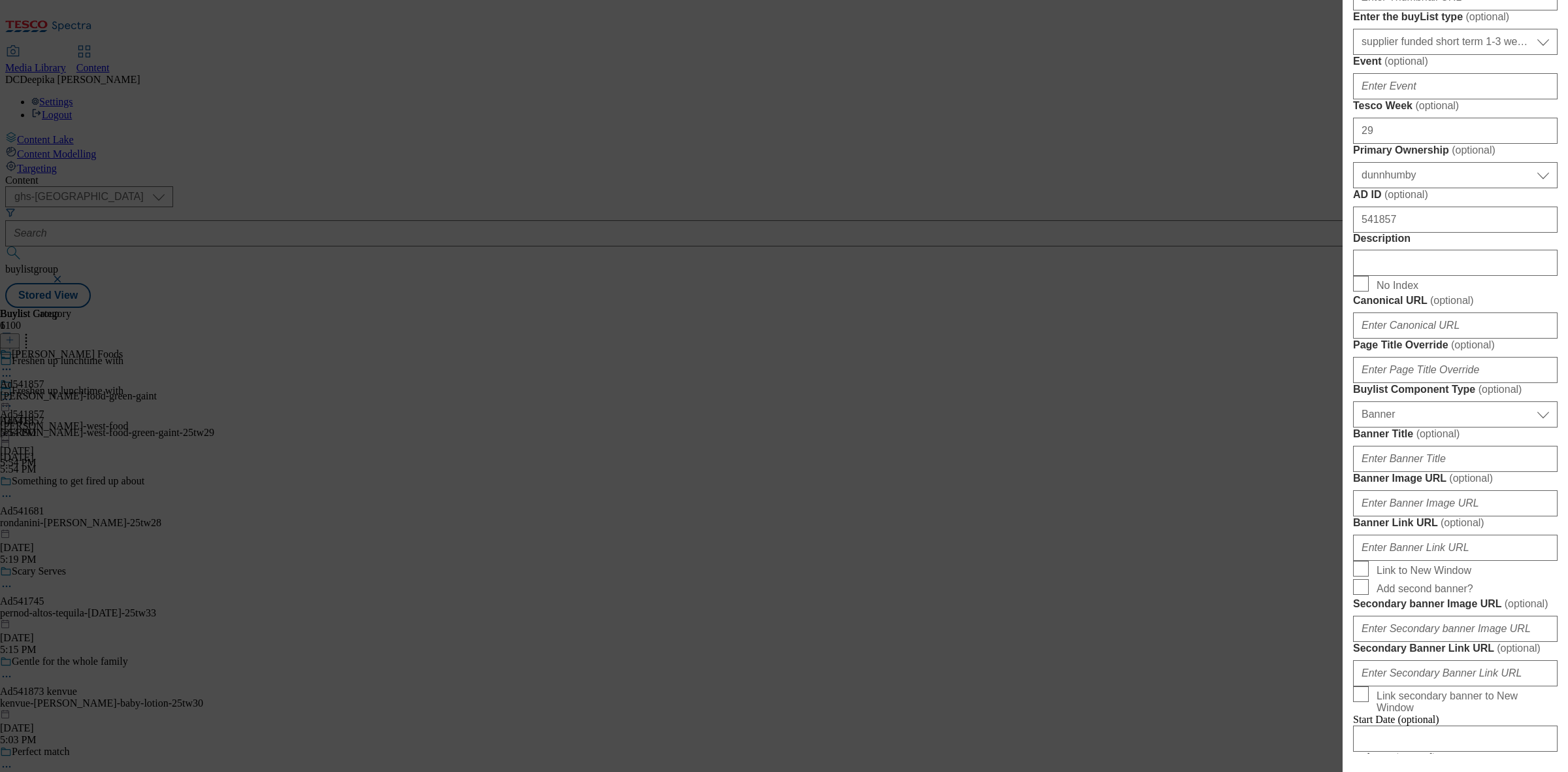
scroll to position [572, 0]
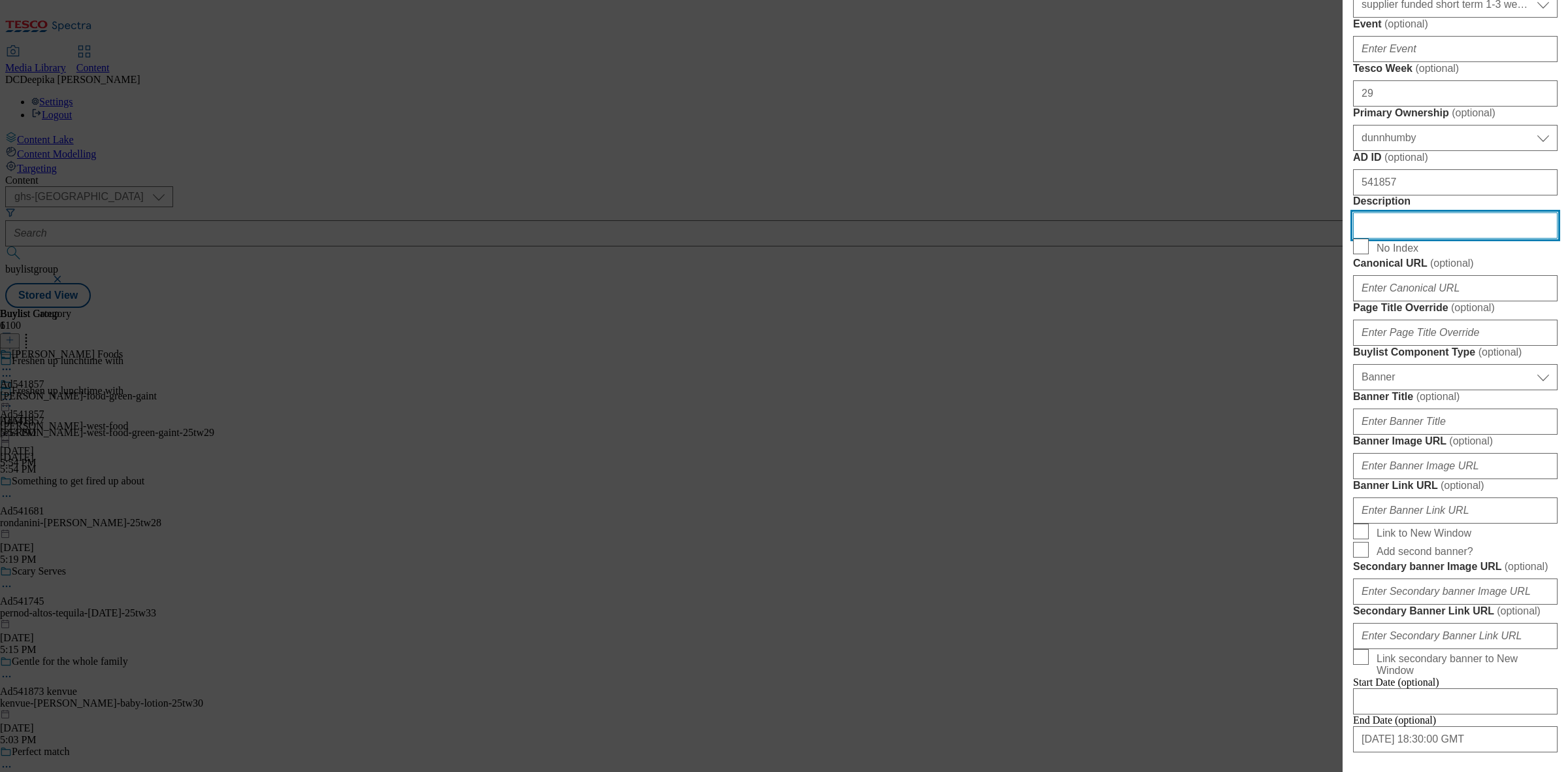
click at [1396, 238] on input "Description" at bounding box center [1455, 225] width 204 height 26
paste input "John West No Drain Fridge Pot Tuna Steak with a Little Spring Water 3x110g"
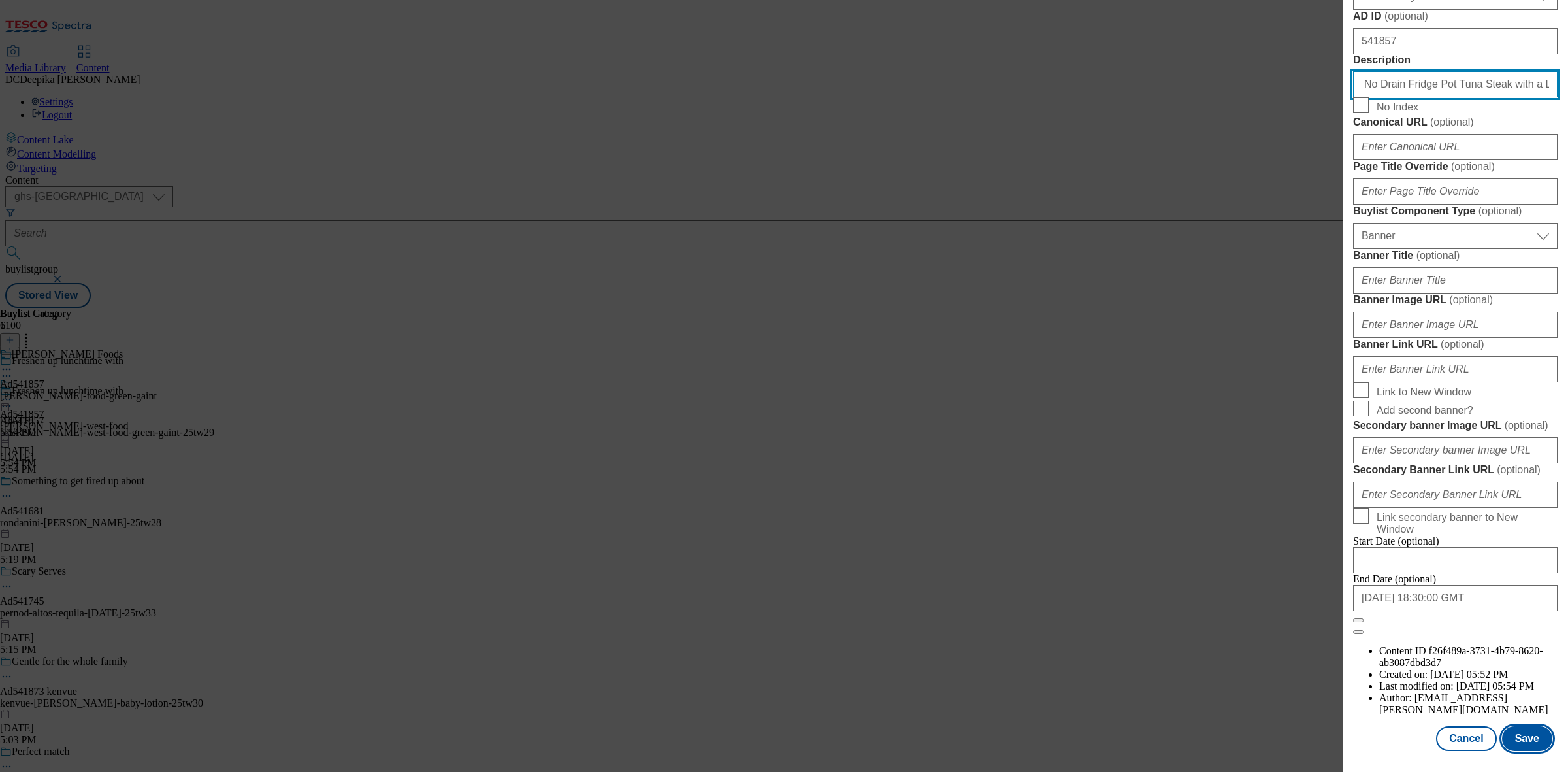
scroll to position [1209, 0]
type input "John West No Drain Fridge Pot Tuna Steak with a Little Spring Water 3x110g"
click at [1524, 732] on button "Save" at bounding box center [1527, 738] width 50 height 25
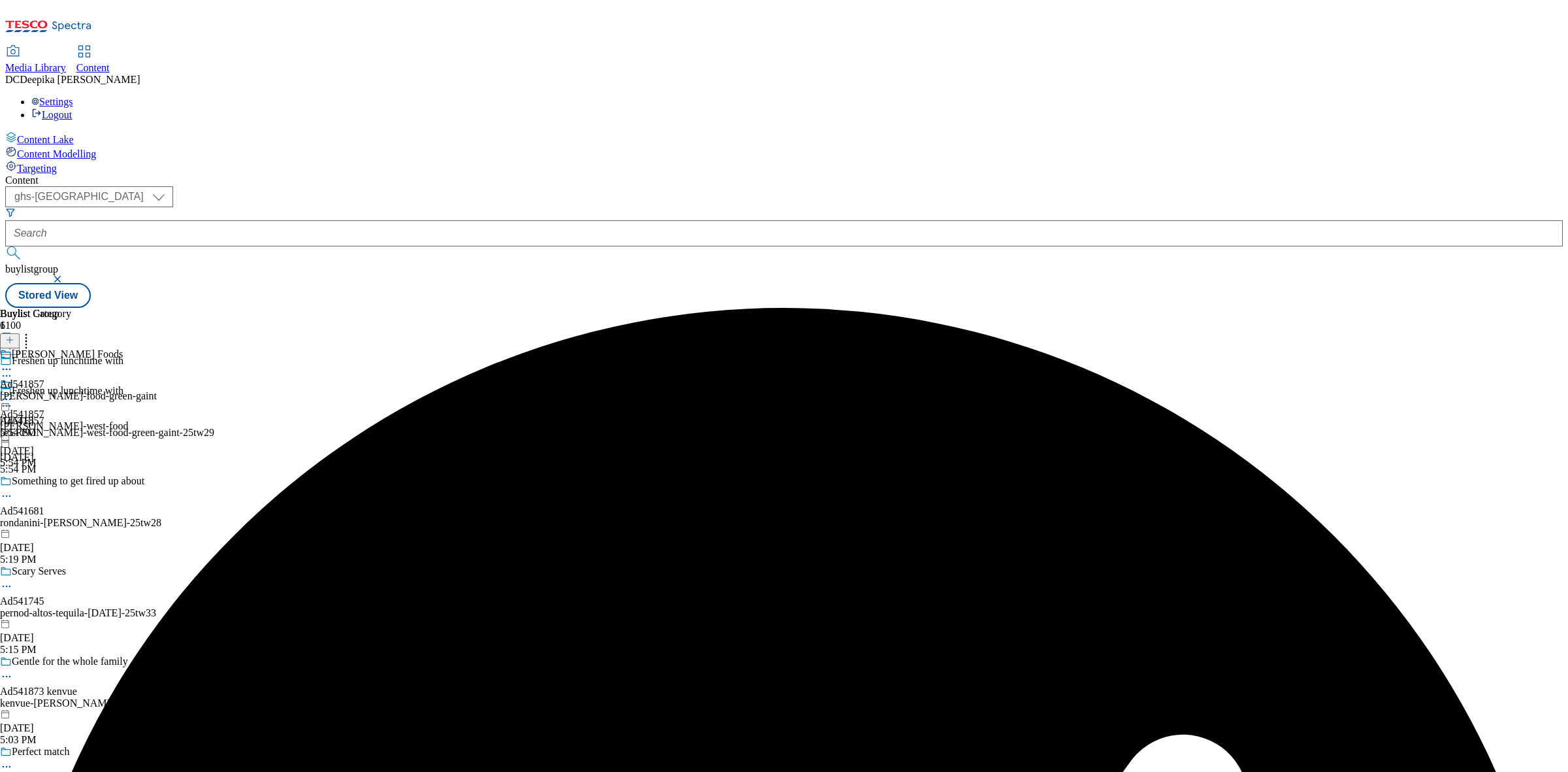
click at [13, 363] on icon at bounding box center [6, 369] width 13 height 13
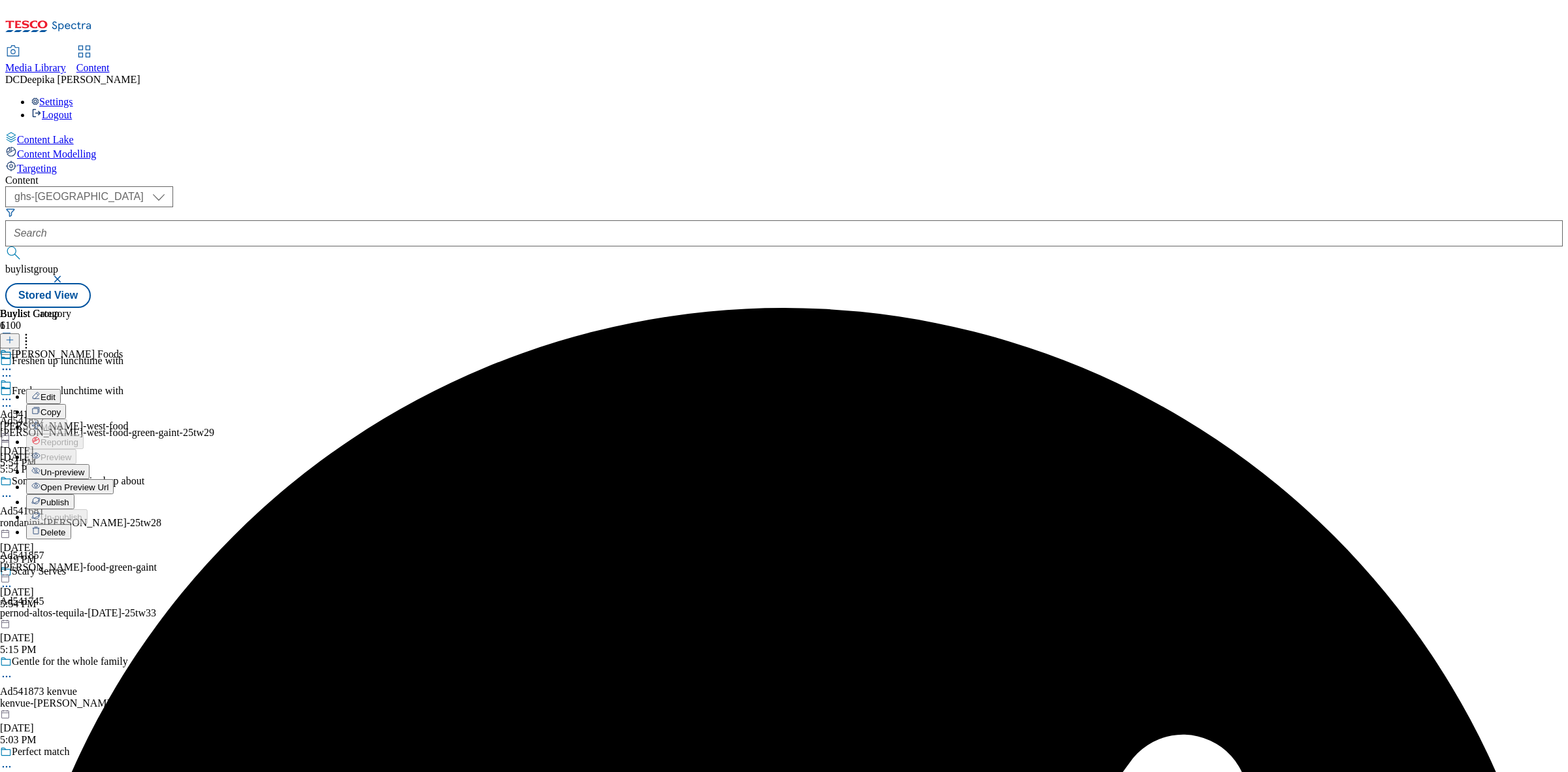
click at [61, 389] on button "Edit" at bounding box center [43, 396] width 34 height 15
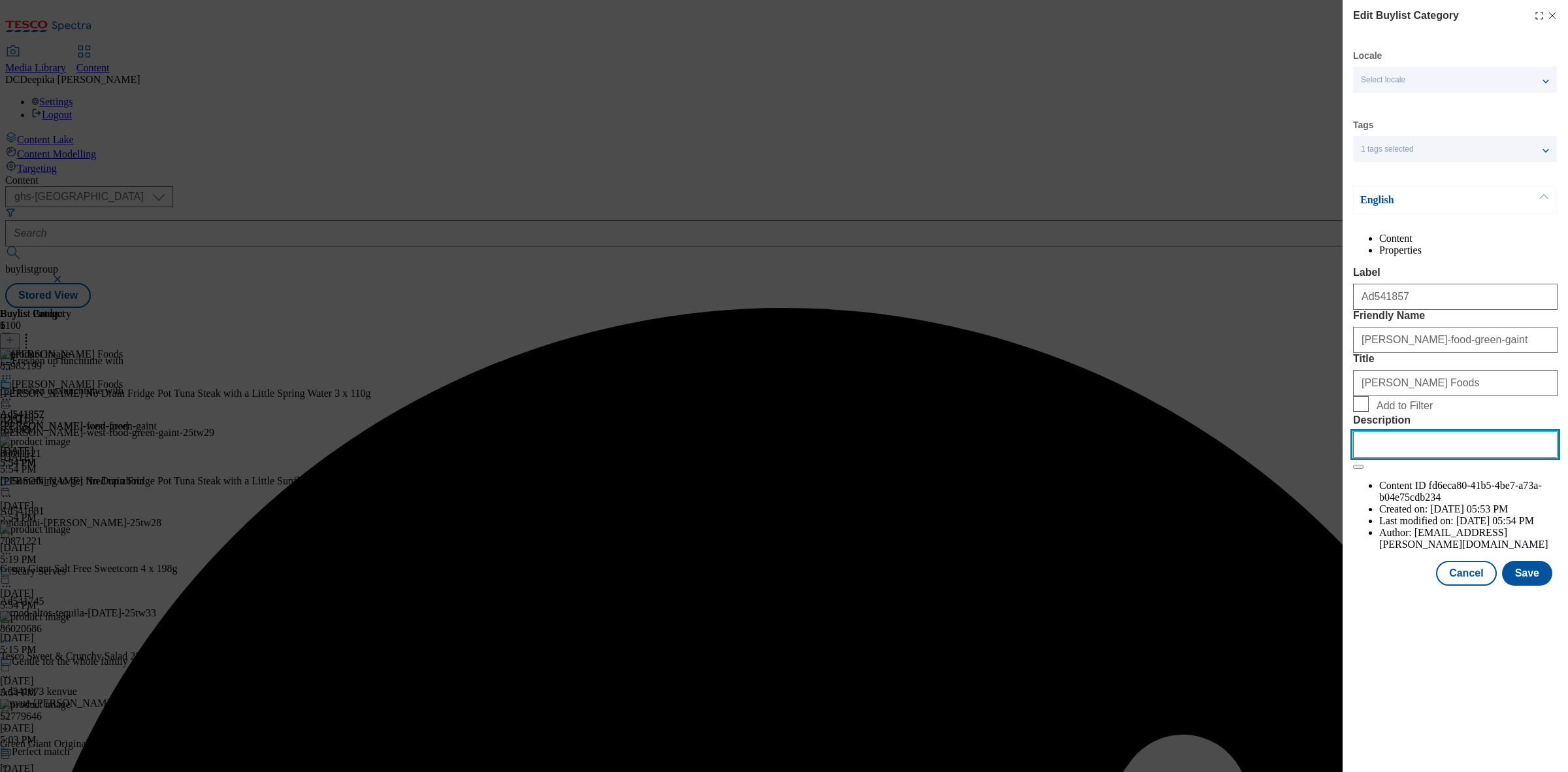
click at [1421, 457] on input "Description" at bounding box center [1455, 444] width 204 height 26
paste input "John West No Drain Fridge Pot Tuna Steak with a Little Spring Water 3x110g"
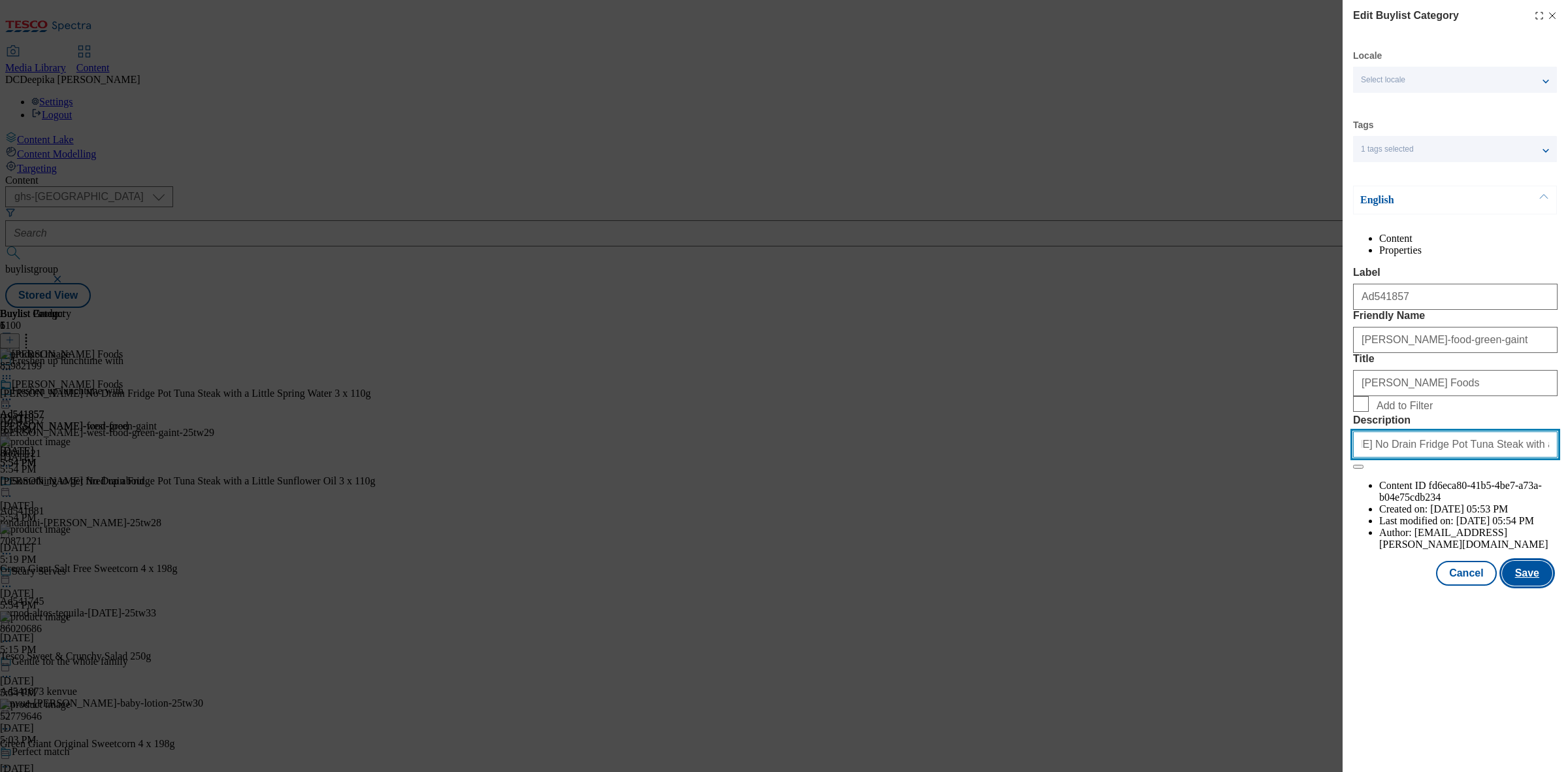
type input "John West No Drain Fridge Pot Tuna Steak with a Little Spring Water 3x110g"
click at [1527, 586] on button "Save" at bounding box center [1527, 572] width 50 height 25
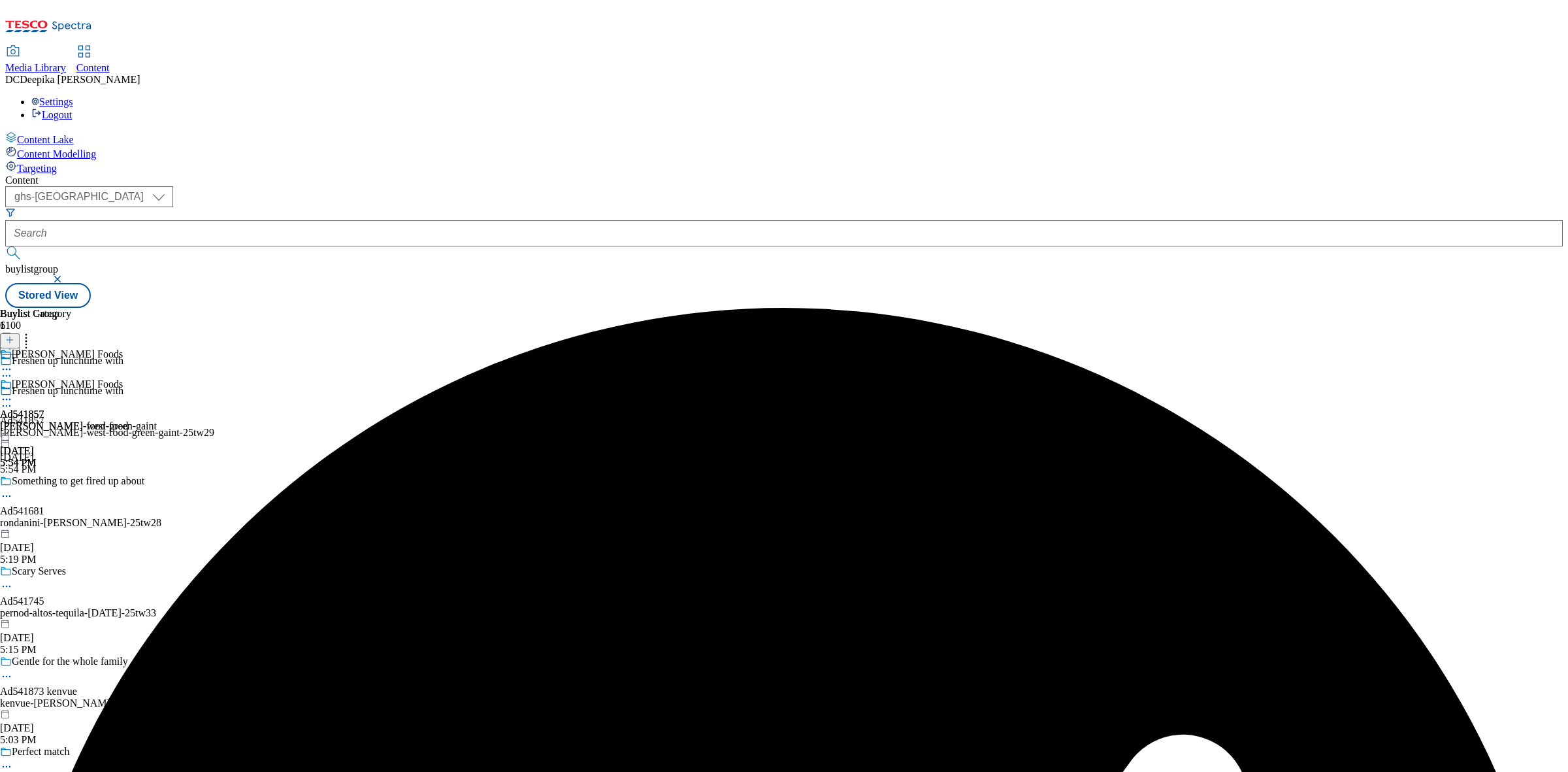
click at [1346, 308] on div "Buylist Group 6100 Freshen up lunchtime with Freshen up lunchtime with Ad541857…" at bounding box center [784, 308] width 1557 height 0
click at [13, 393] on icon at bounding box center [6, 399] width 13 height 13
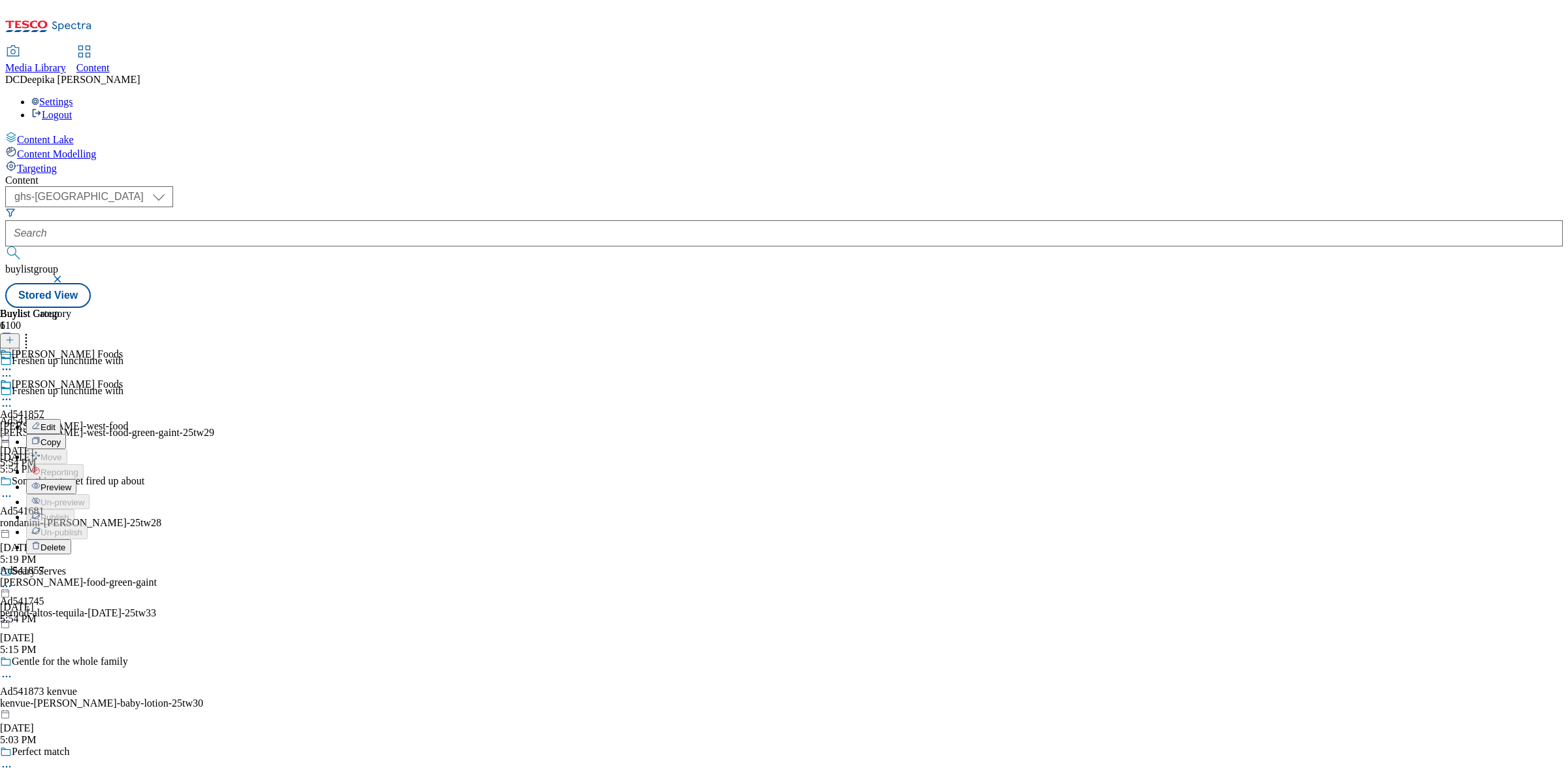
click at [76, 479] on button "Preview" at bounding box center [51, 486] width 50 height 15
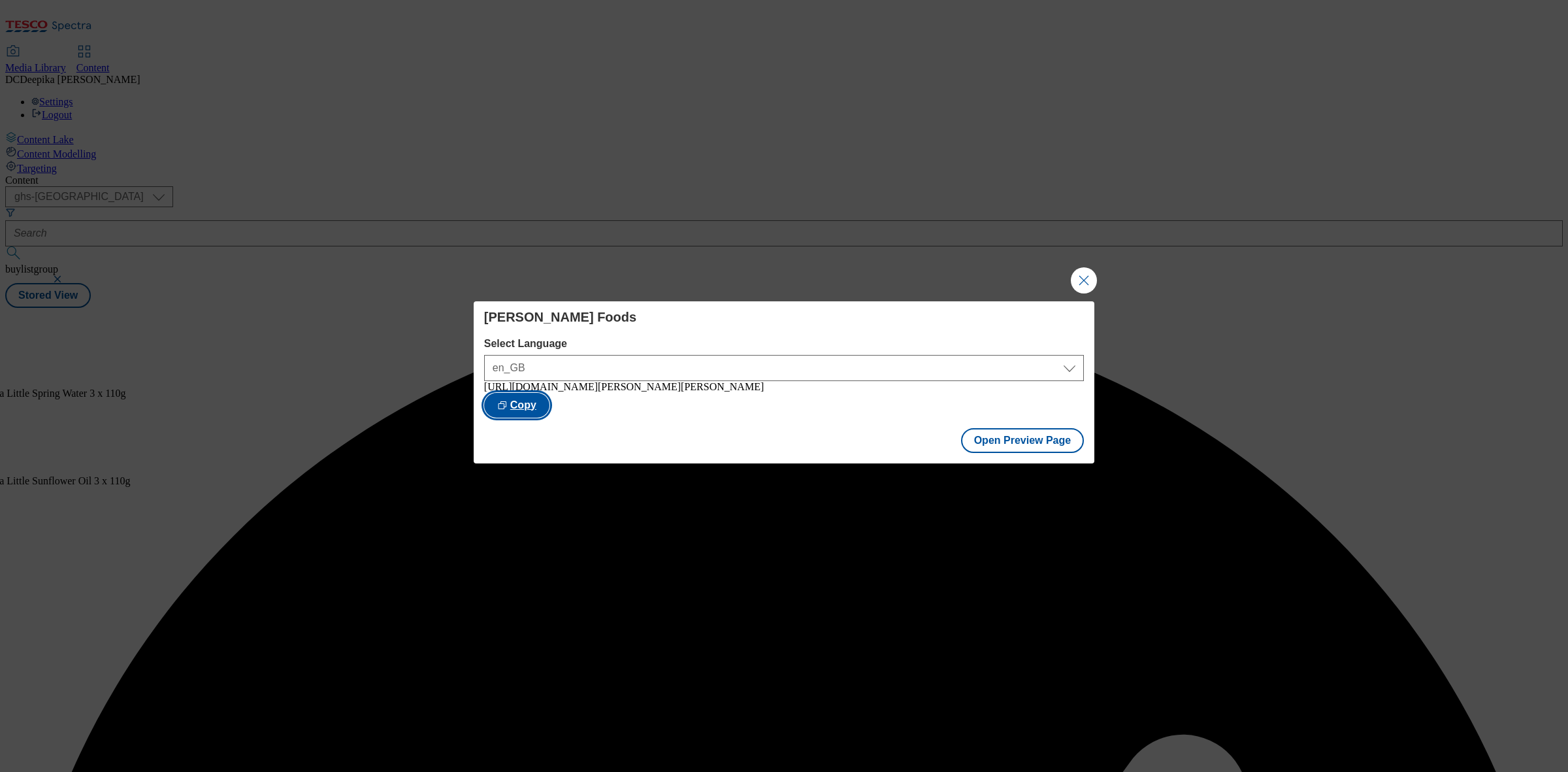
click at [549, 397] on button "Copy" at bounding box center [516, 405] width 65 height 25
